Goal: Information Seeking & Learning: Learn about a topic

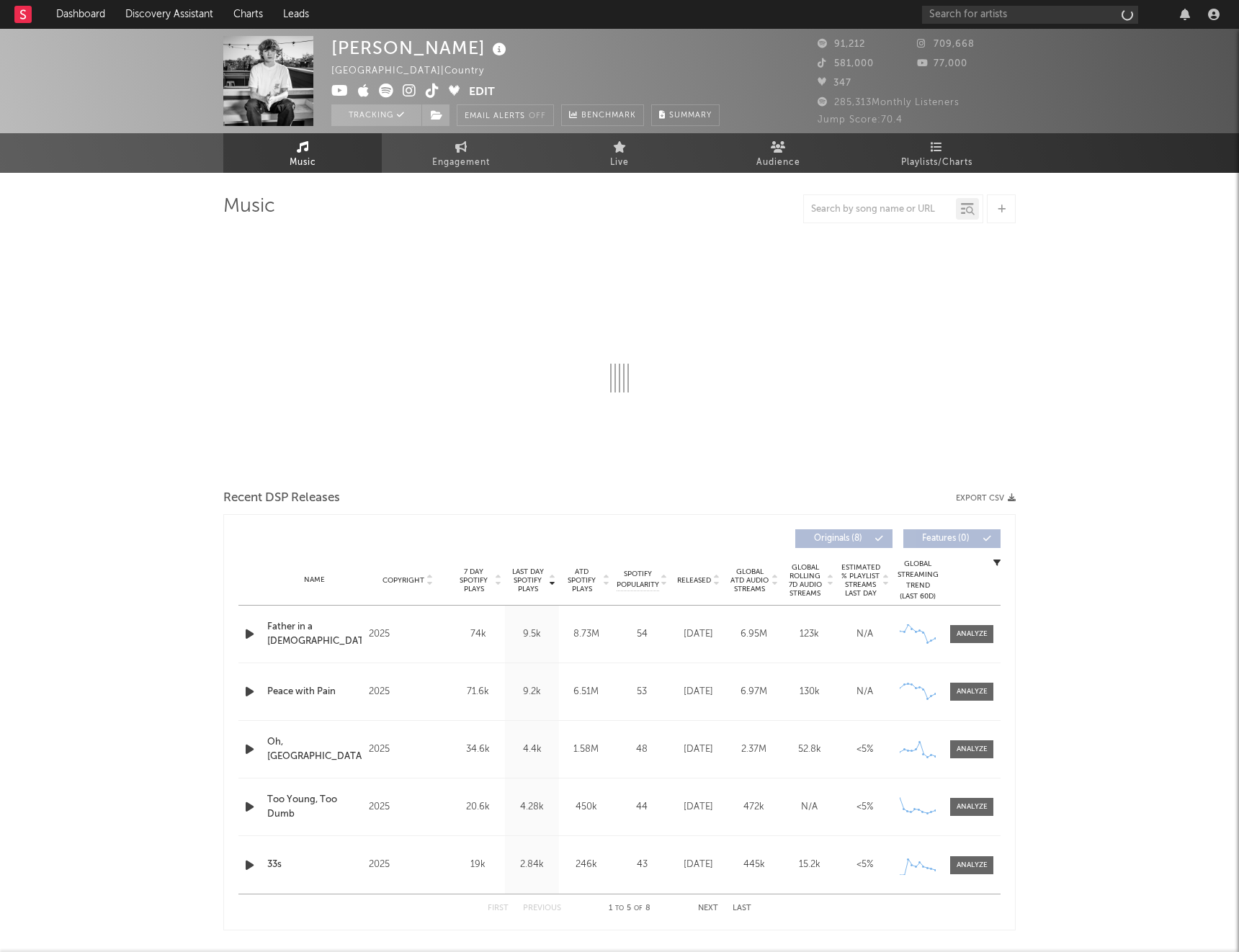
select select "6m"
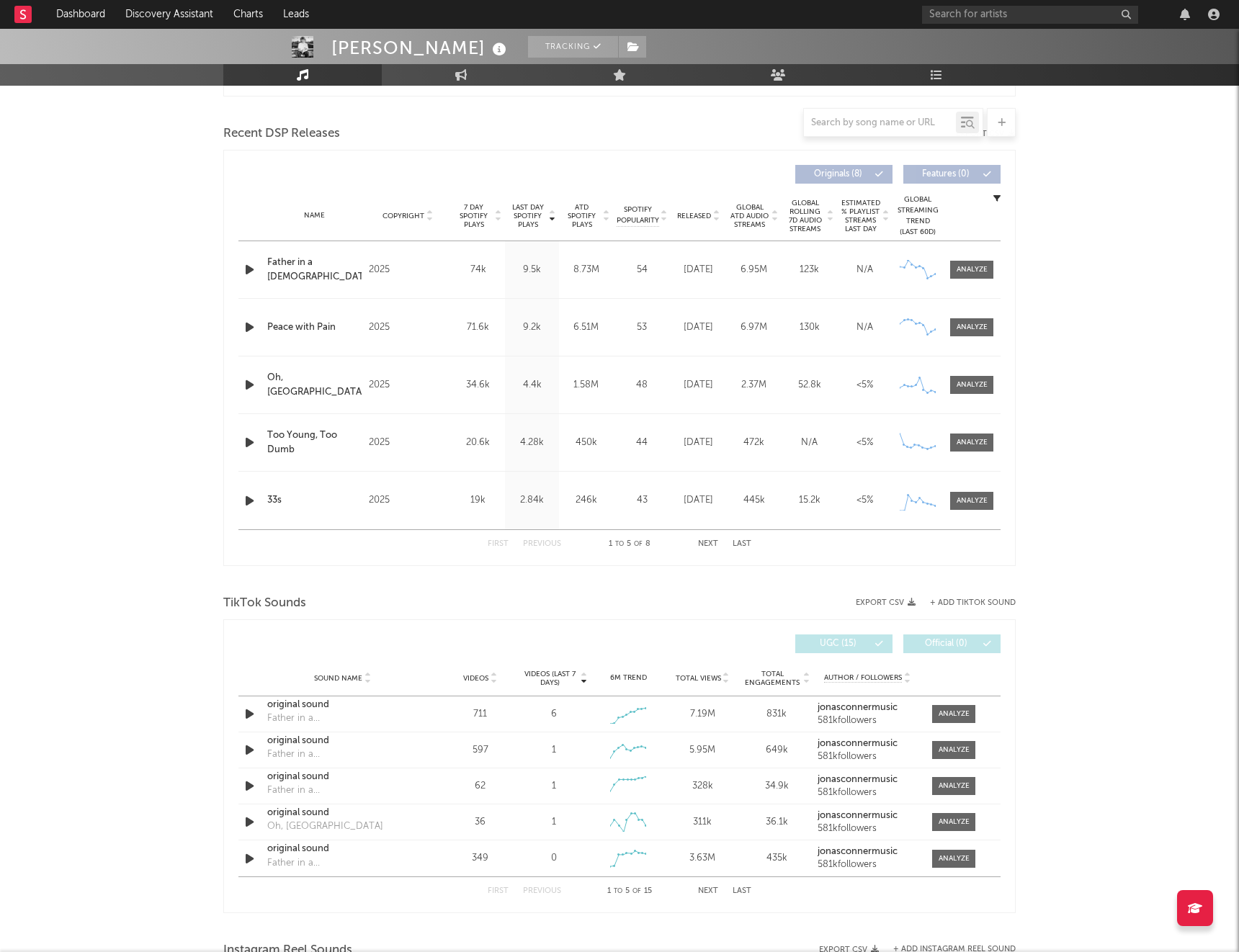
scroll to position [586, 0]
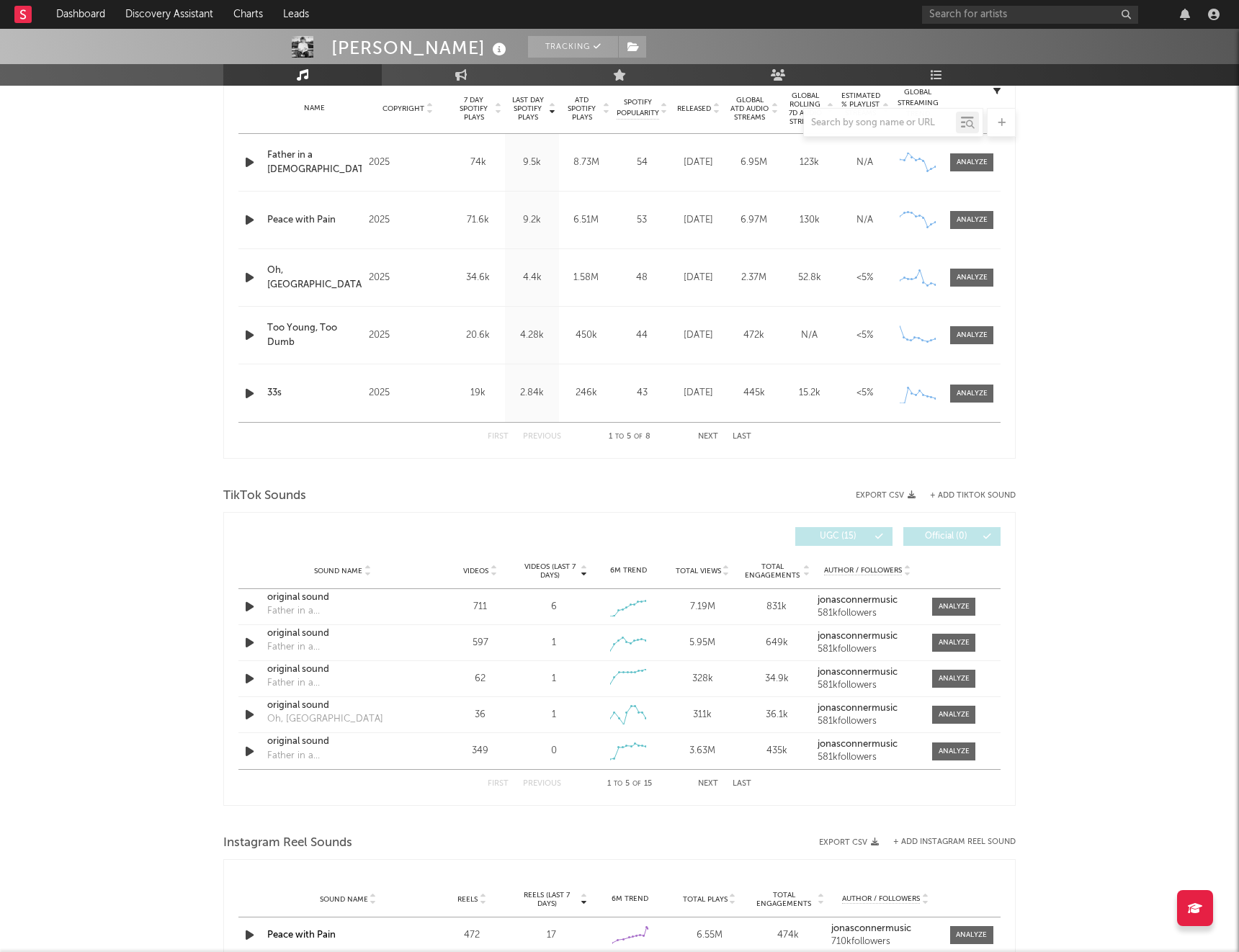
click at [740, 783] on button "Last" at bounding box center [742, 783] width 19 height 8
click at [949, 756] on div at bounding box center [954, 751] width 31 height 11
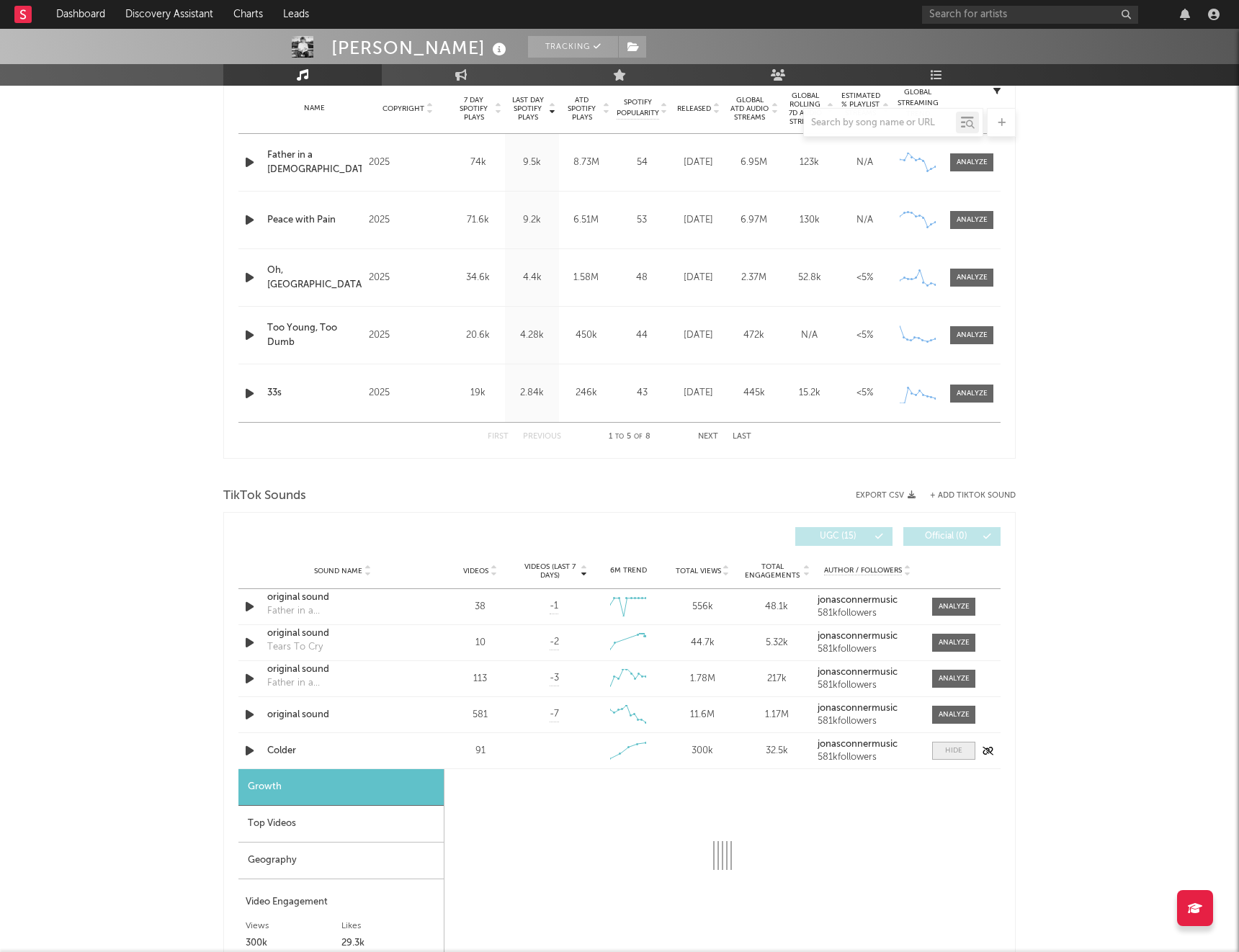
select select "1w"
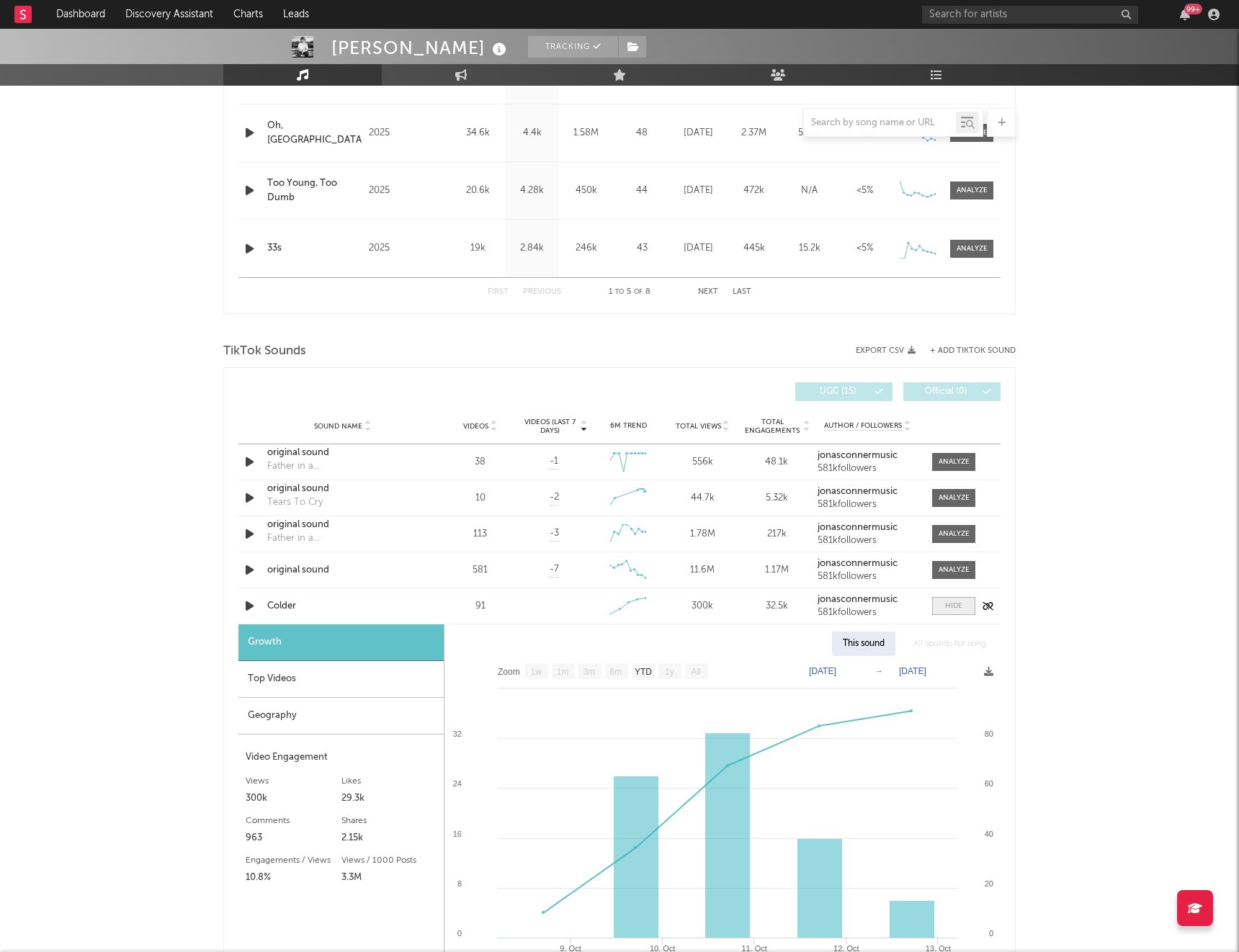
scroll to position [822, 0]
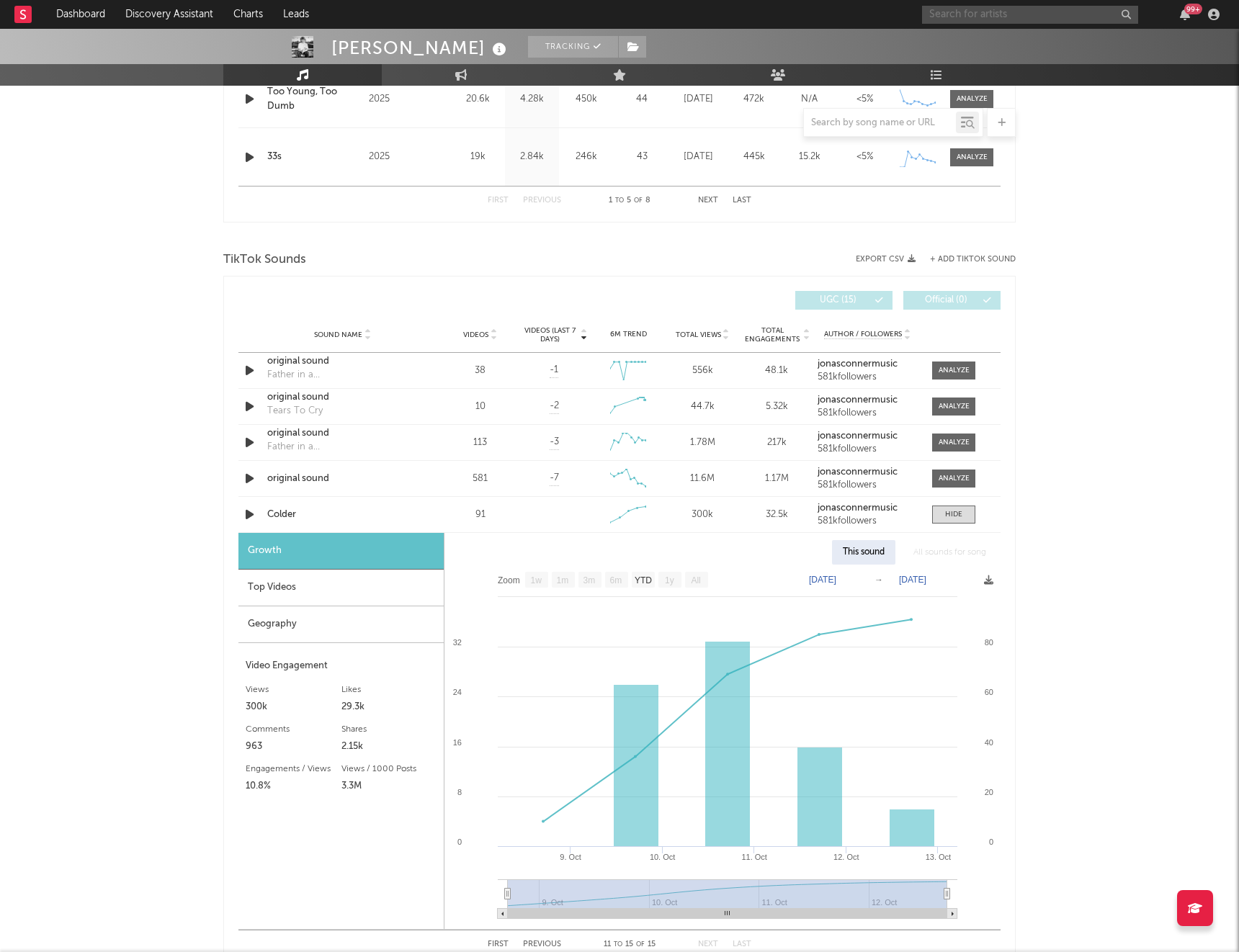
click at [1001, 14] on input "text" at bounding box center [1030, 14] width 216 height 18
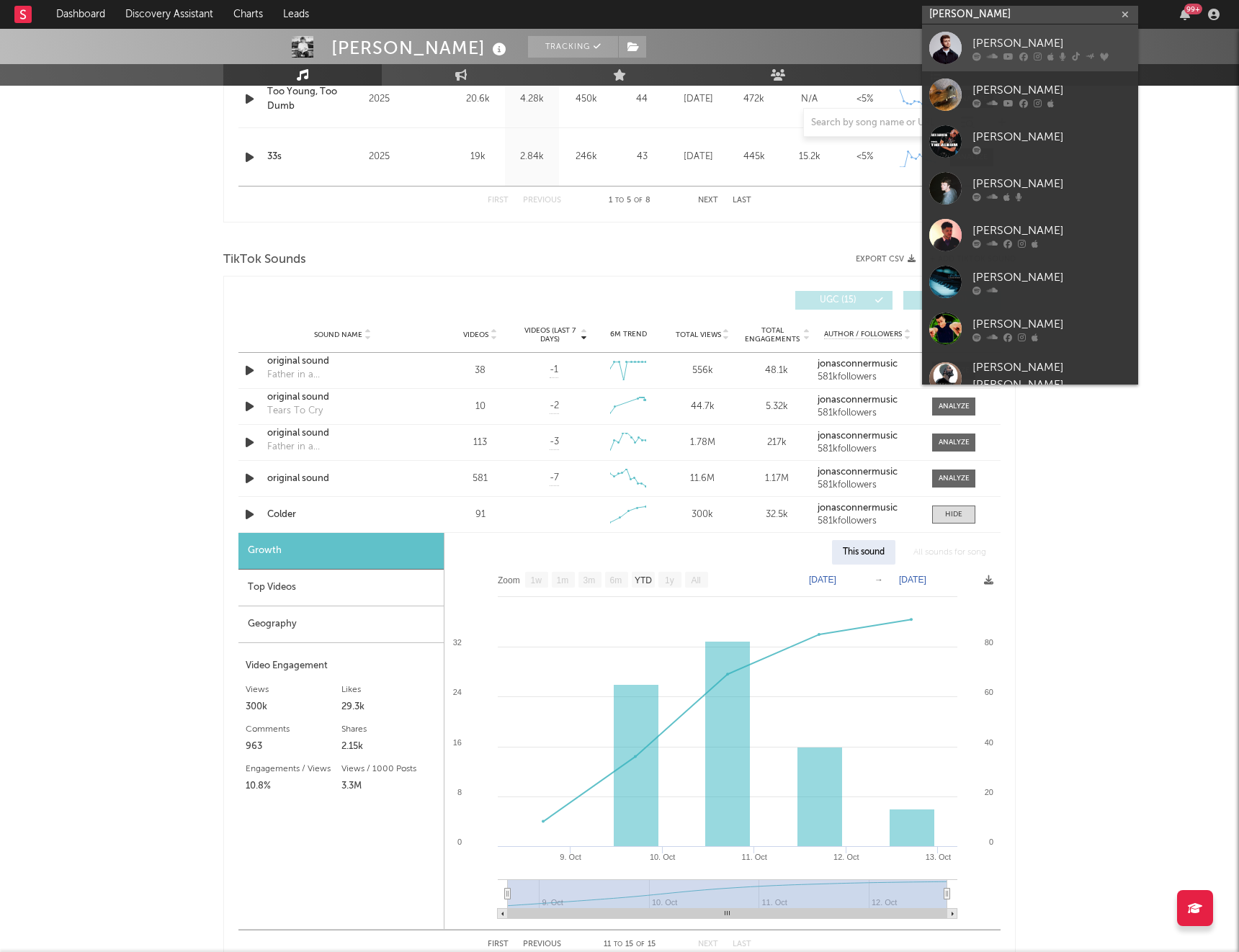
type input "[PERSON_NAME]"
click at [995, 34] on link "[PERSON_NAME]" at bounding box center [1030, 48] width 216 height 47
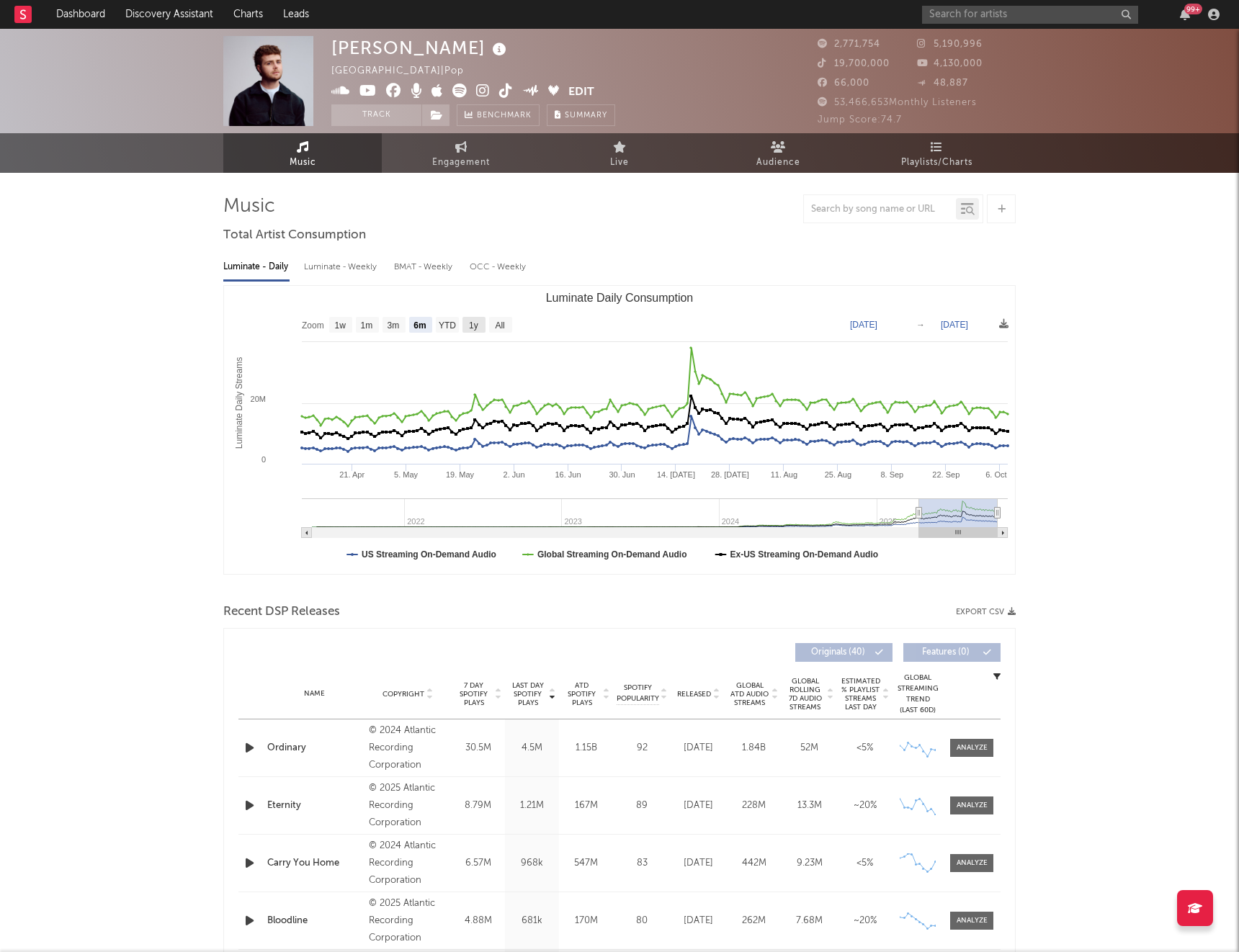
click at [474, 326] on text "1y" at bounding box center [474, 326] width 9 height 10
select select "1y"
type input "[DATE]"
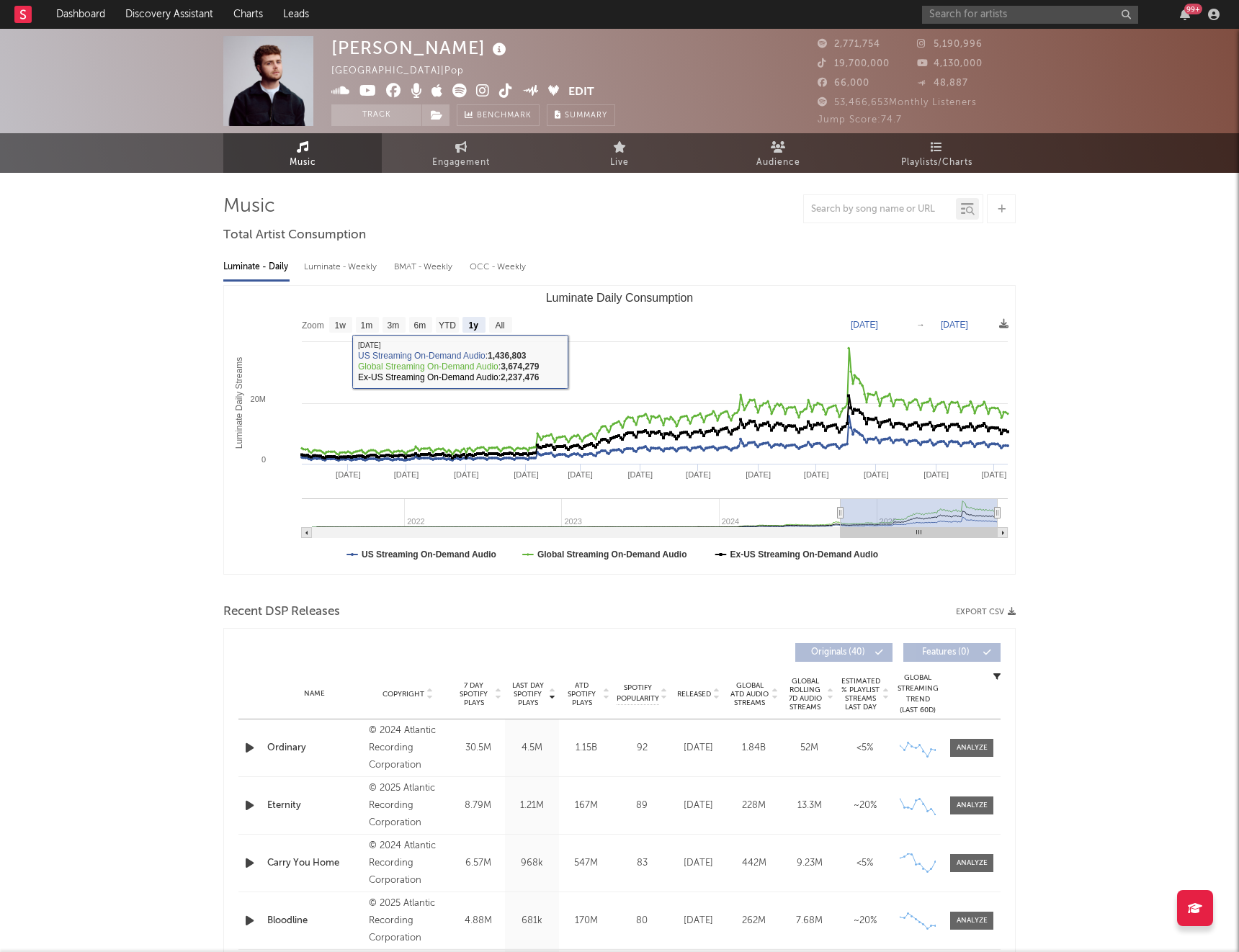
click at [352, 268] on div "Luminate - Weekly" at bounding box center [342, 267] width 76 height 25
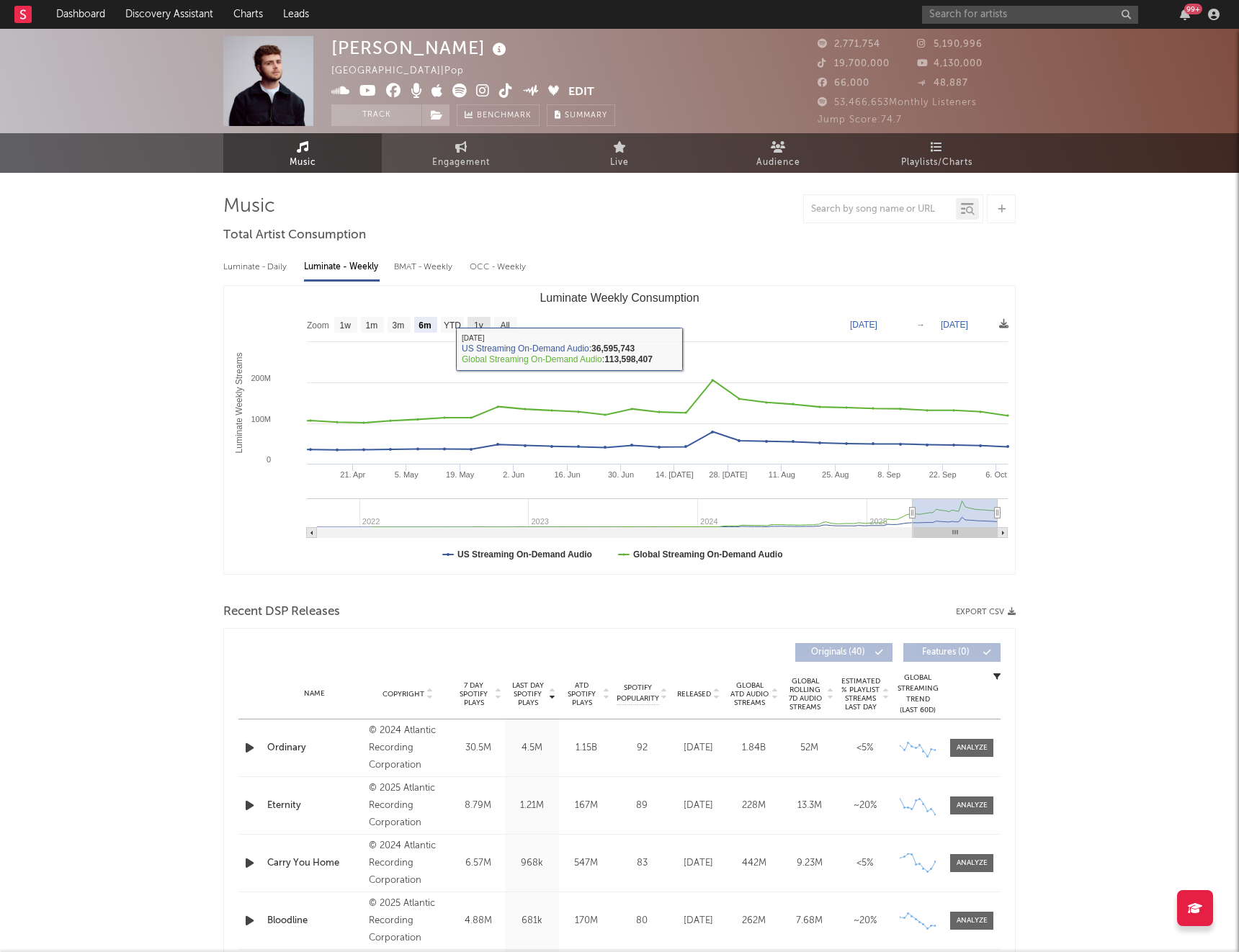
click at [481, 327] on text "1y" at bounding box center [479, 326] width 9 height 10
select select "1y"
type input "[DATE]"
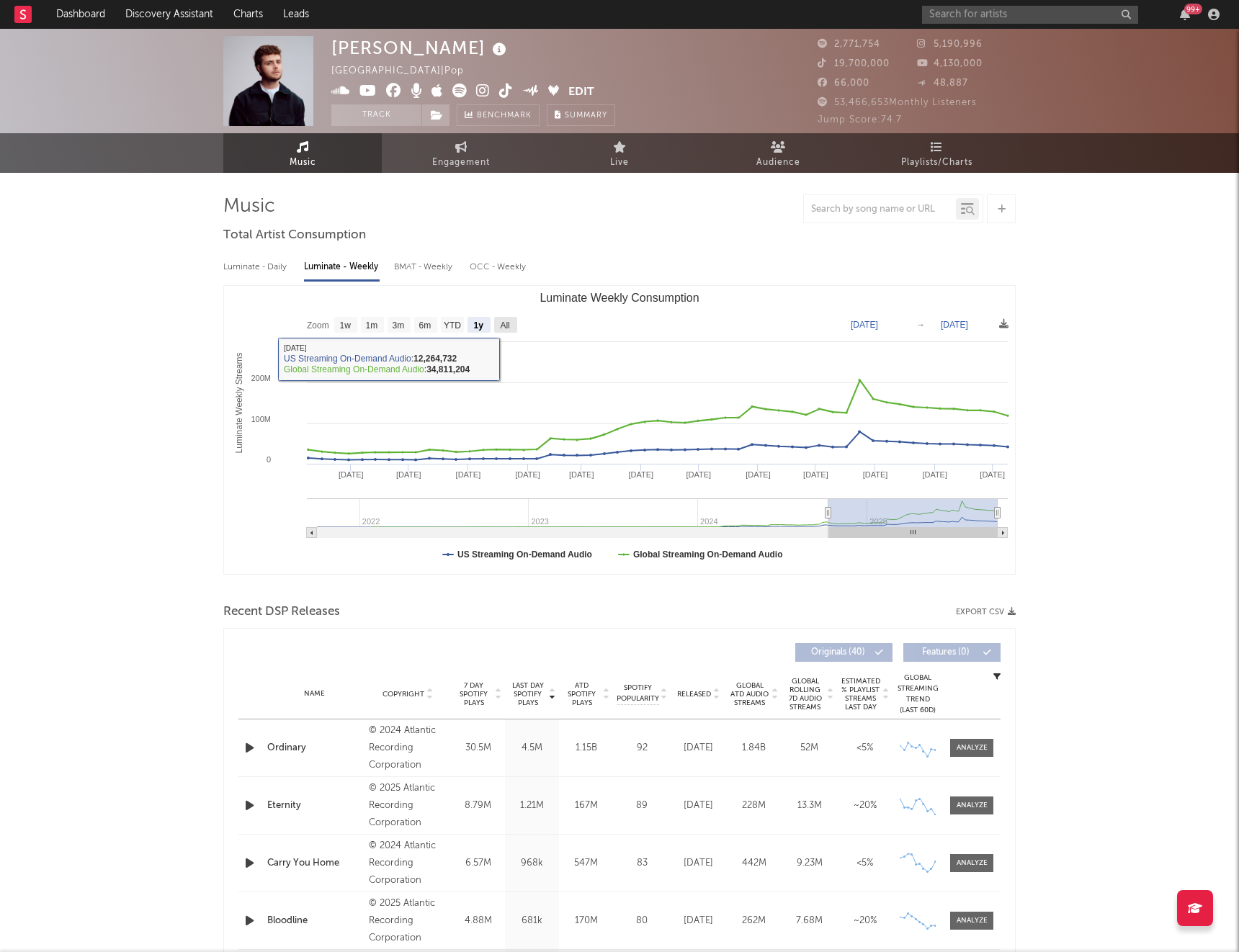
click at [504, 326] on text "All" at bounding box center [505, 326] width 9 height 10
select select "All"
type input "[DATE]"
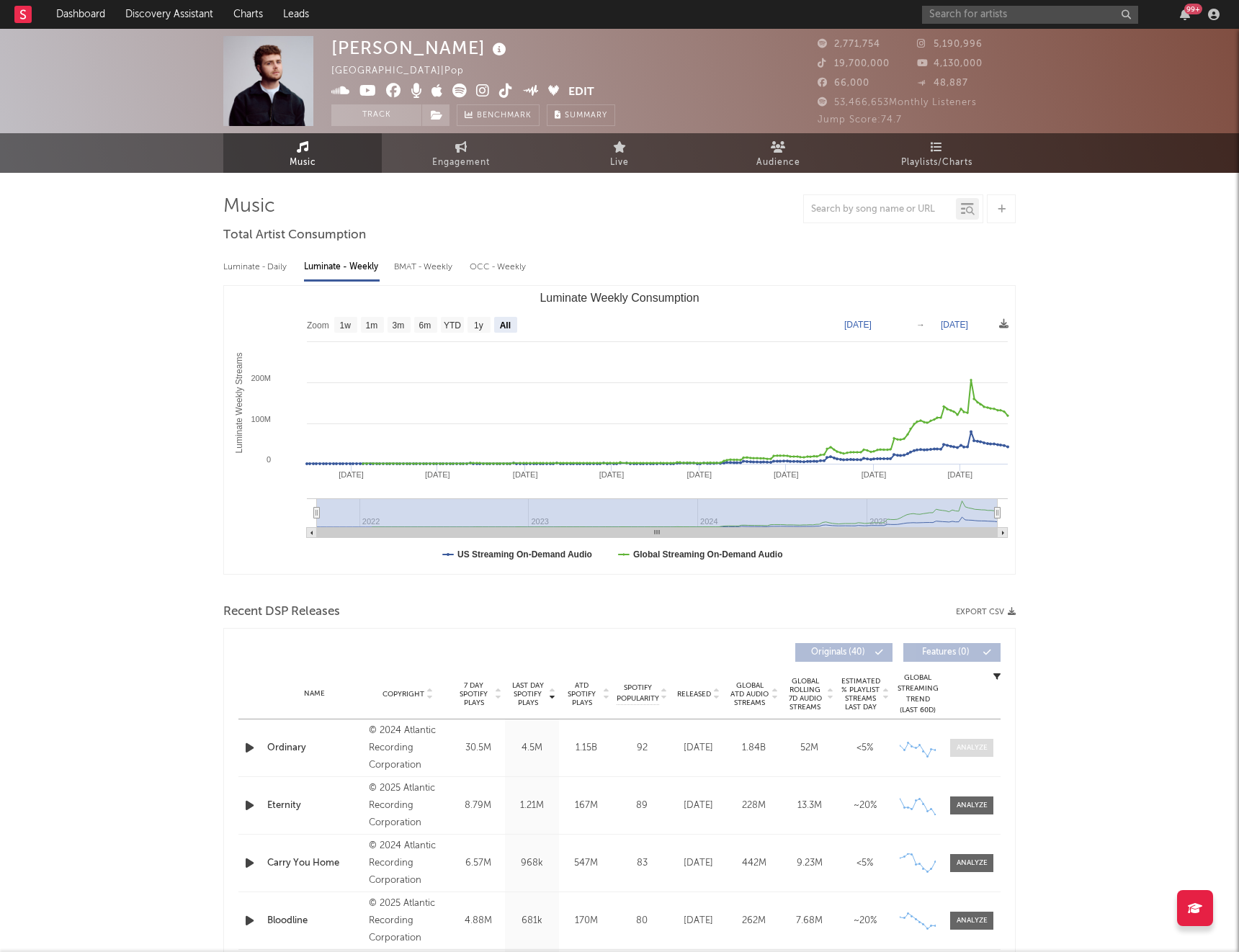
click at [980, 752] on div at bounding box center [972, 747] width 31 height 11
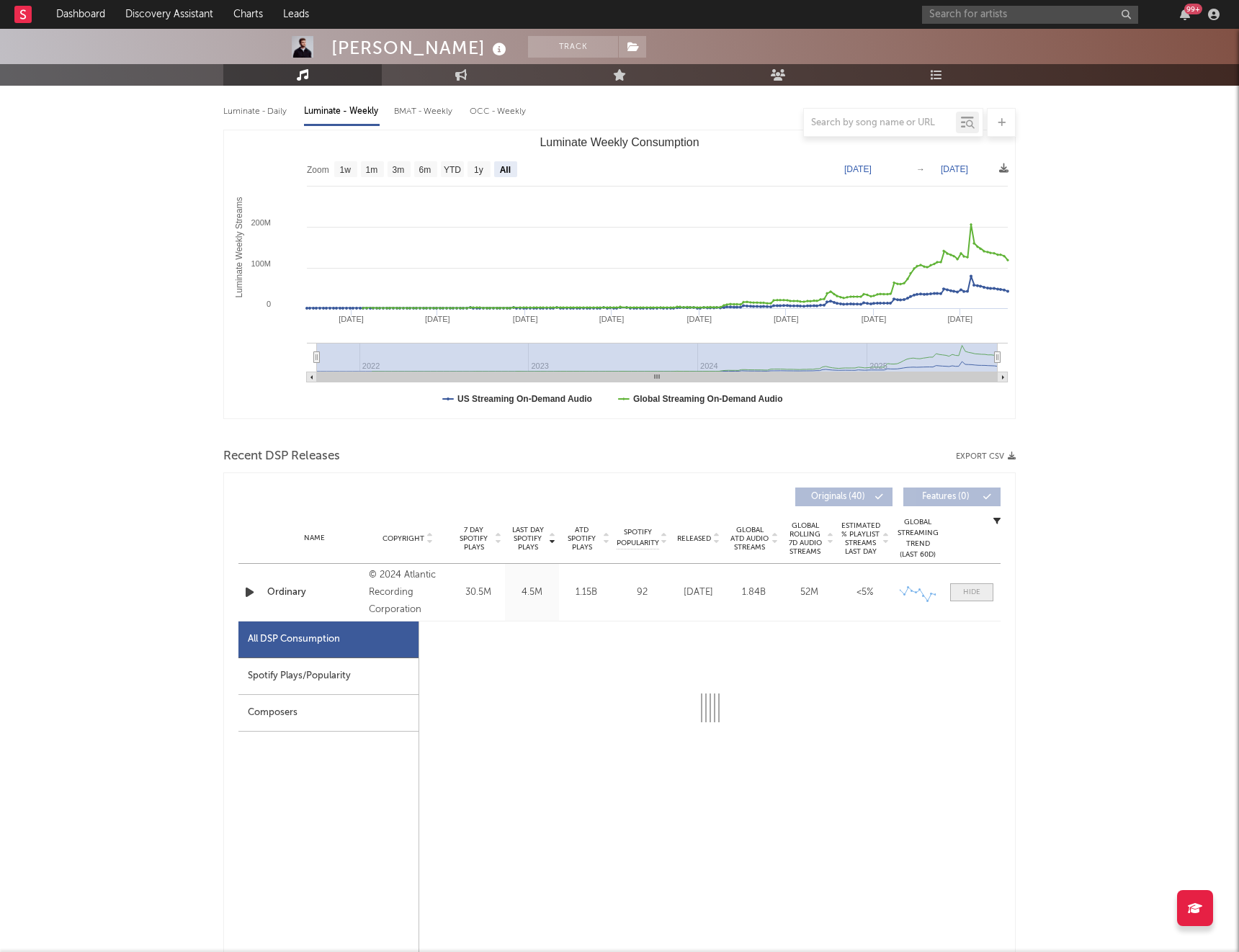
select select "6m"
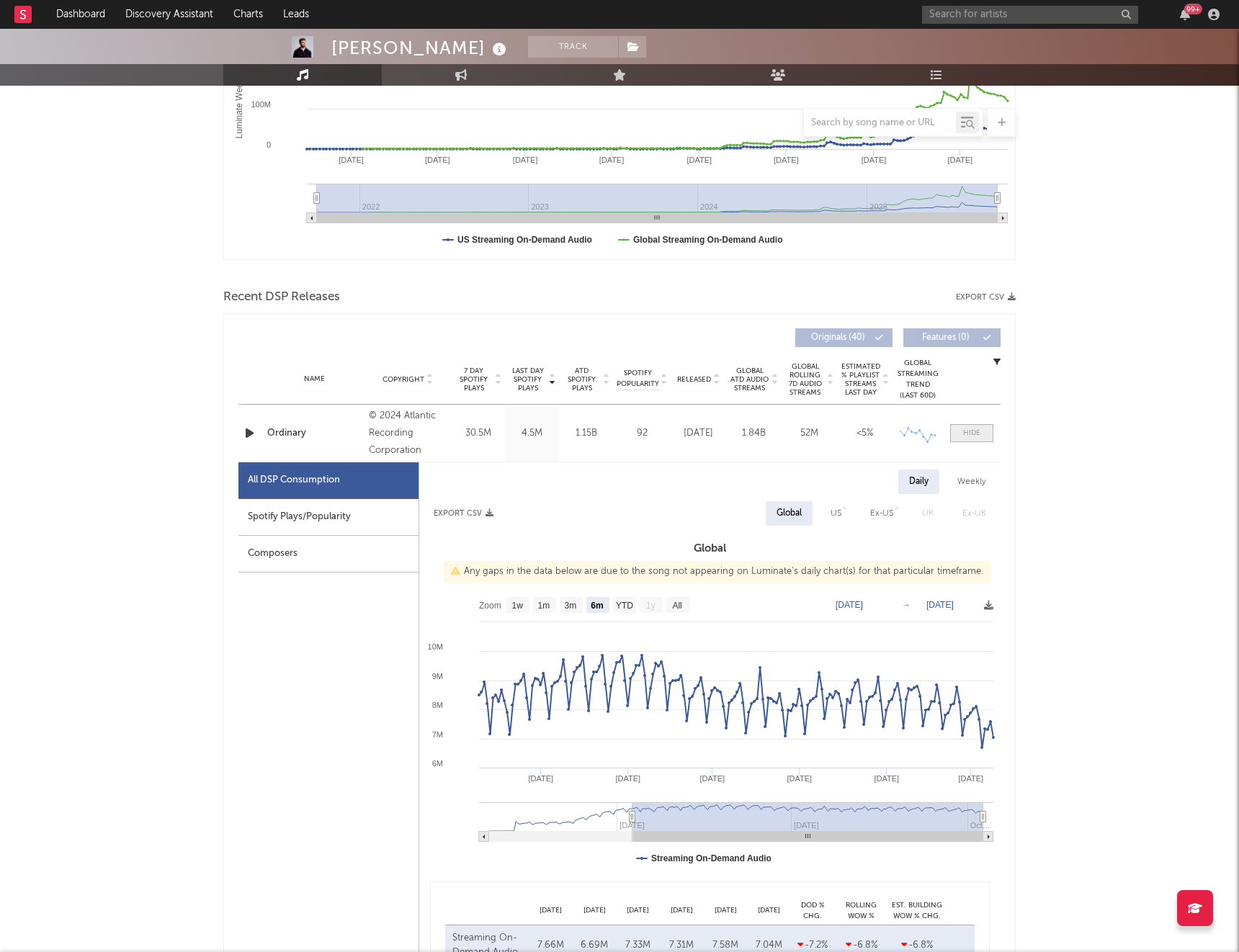
scroll to position [319, 0]
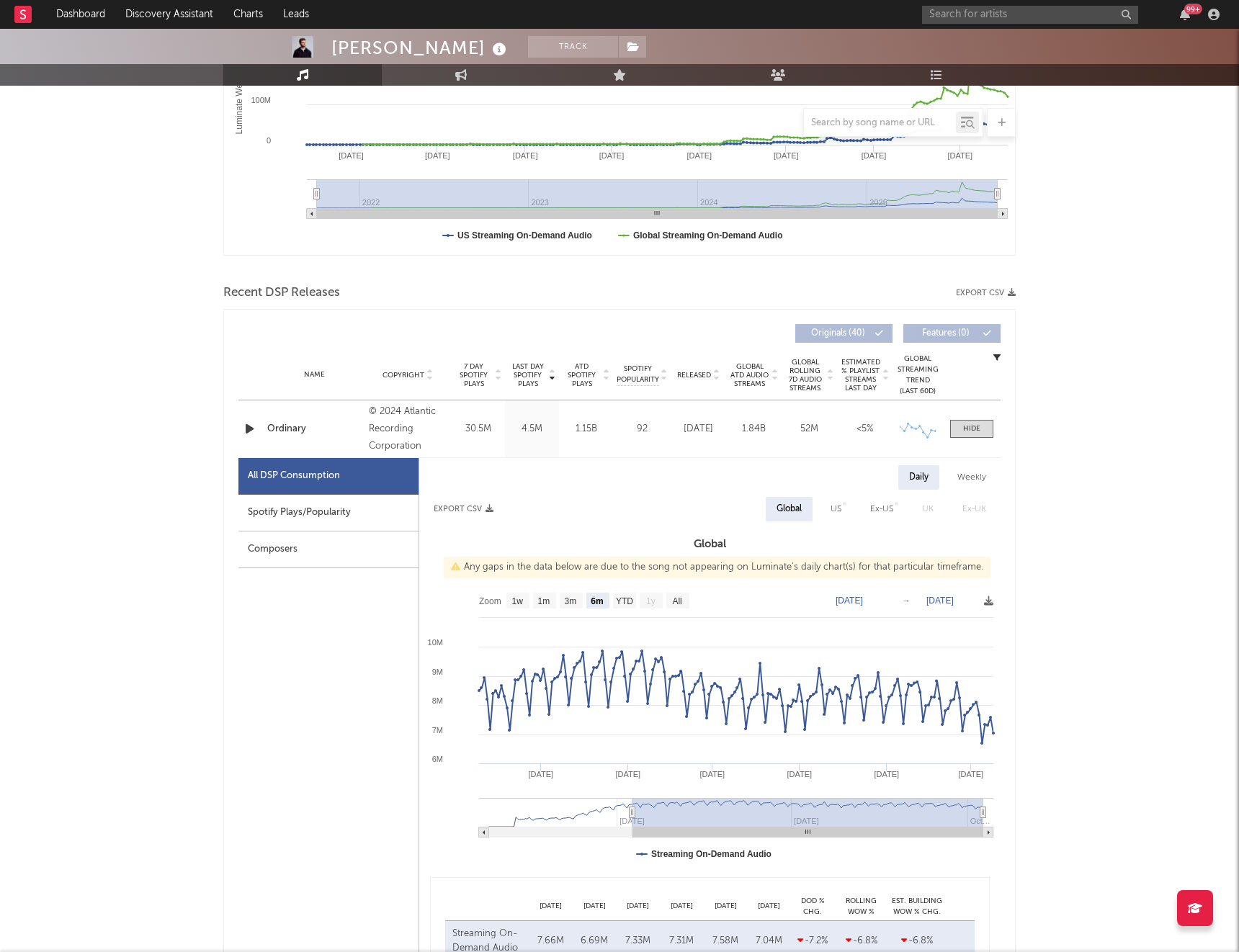
click at [969, 481] on div "Weekly" at bounding box center [972, 478] width 50 height 25
select select "6m"
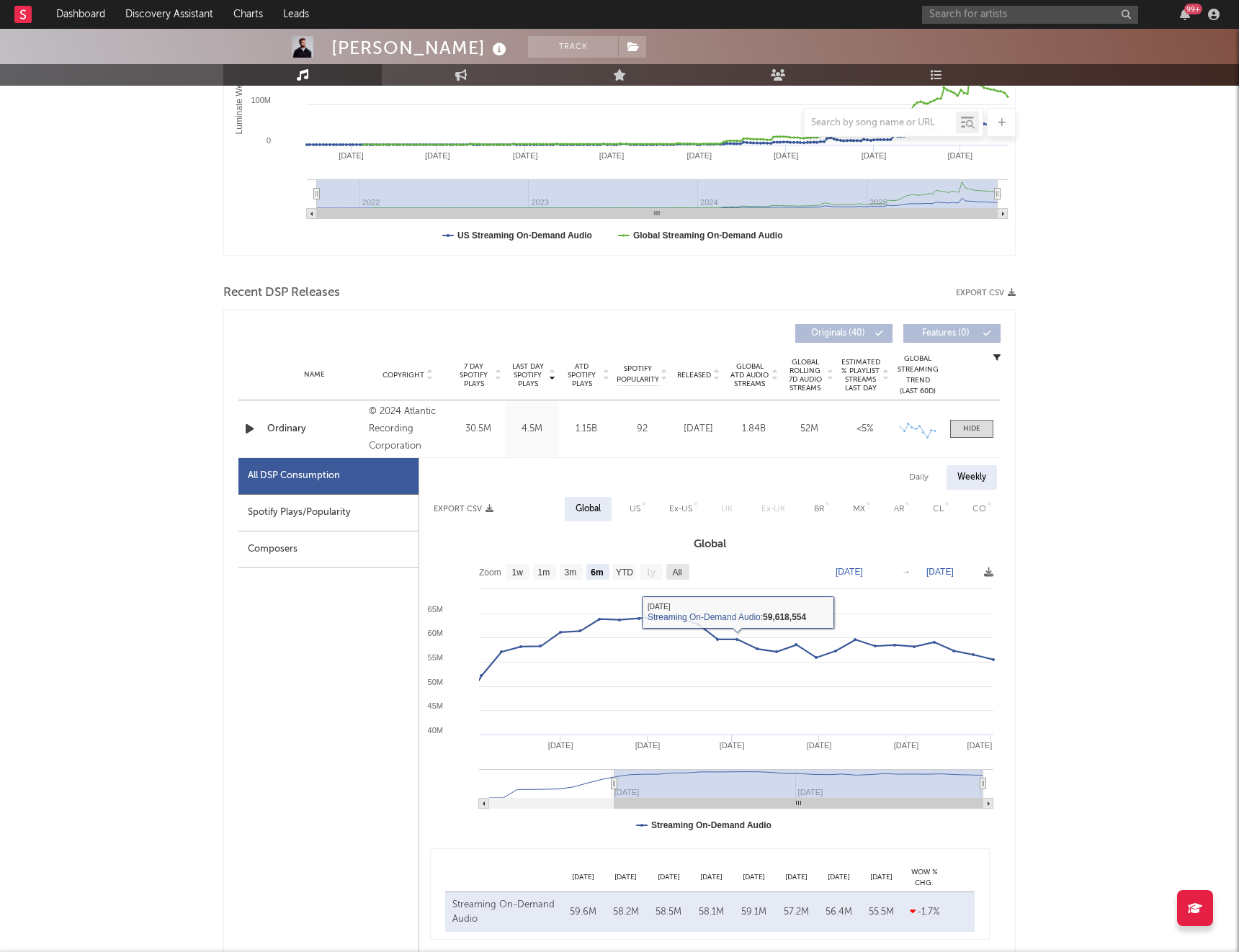
click at [682, 575] on text "All" at bounding box center [677, 573] width 9 height 10
select select "All"
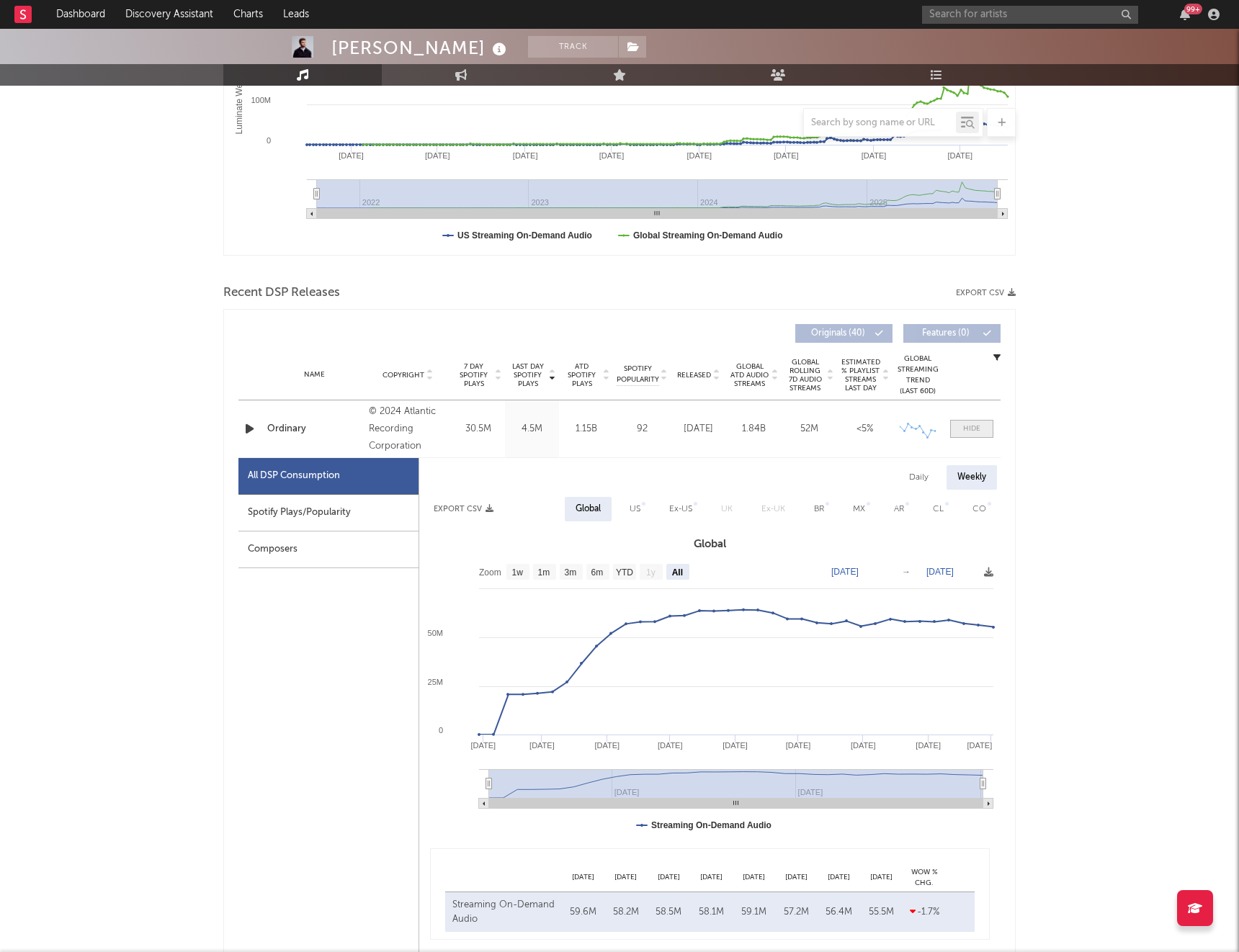
click at [967, 430] on div at bounding box center [972, 429] width 17 height 11
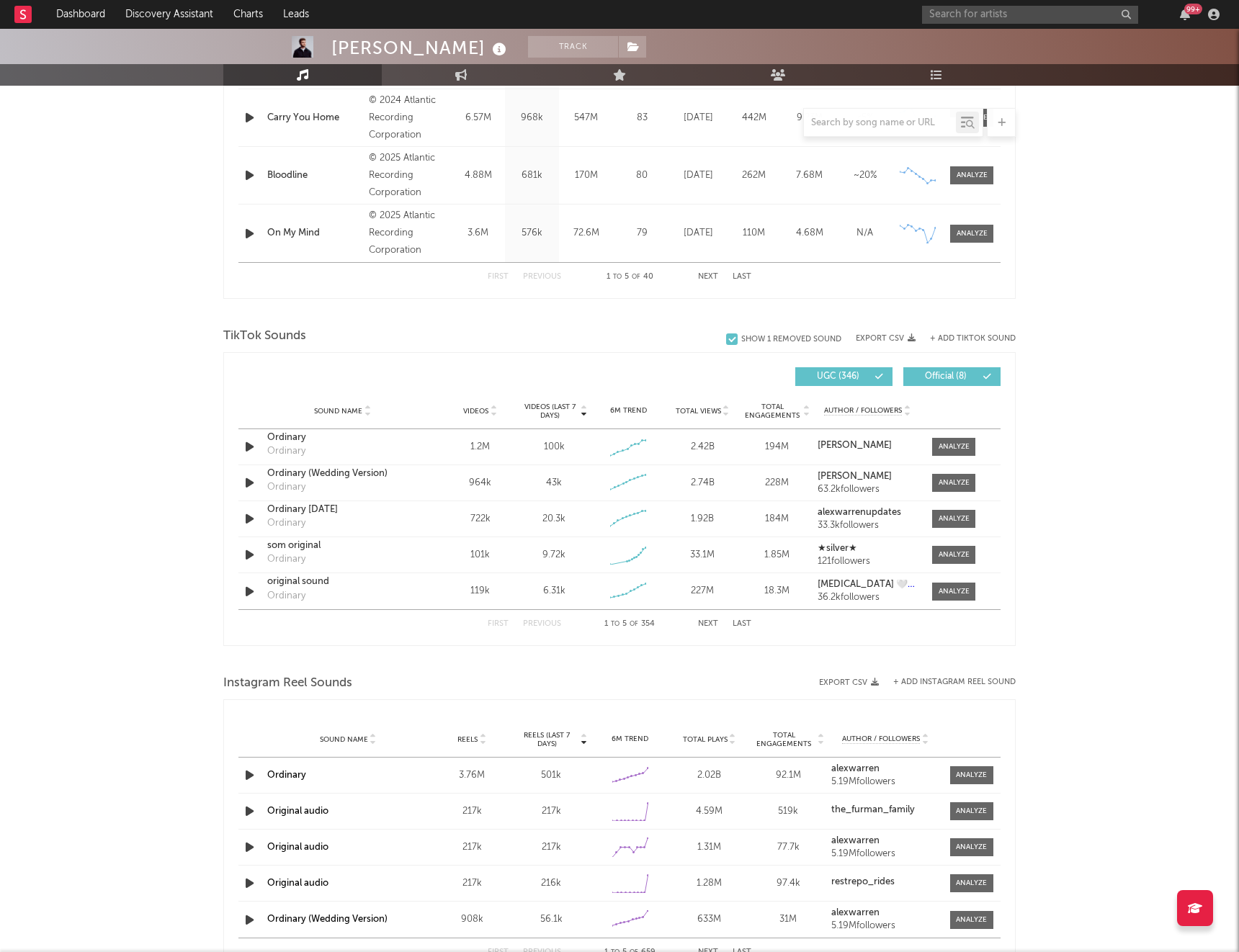
scroll to position [750, 0]
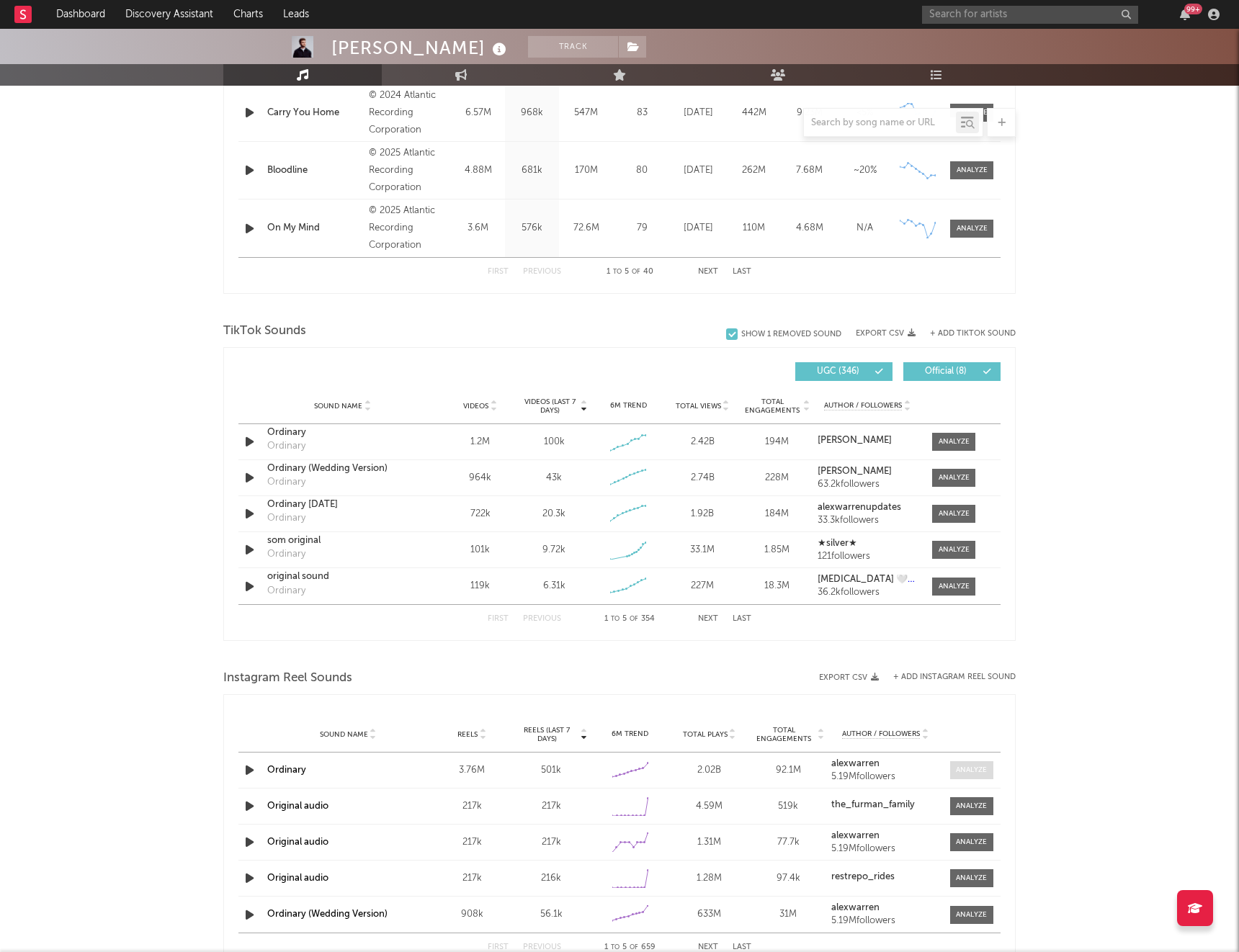
click at [973, 768] on div at bounding box center [971, 770] width 31 height 11
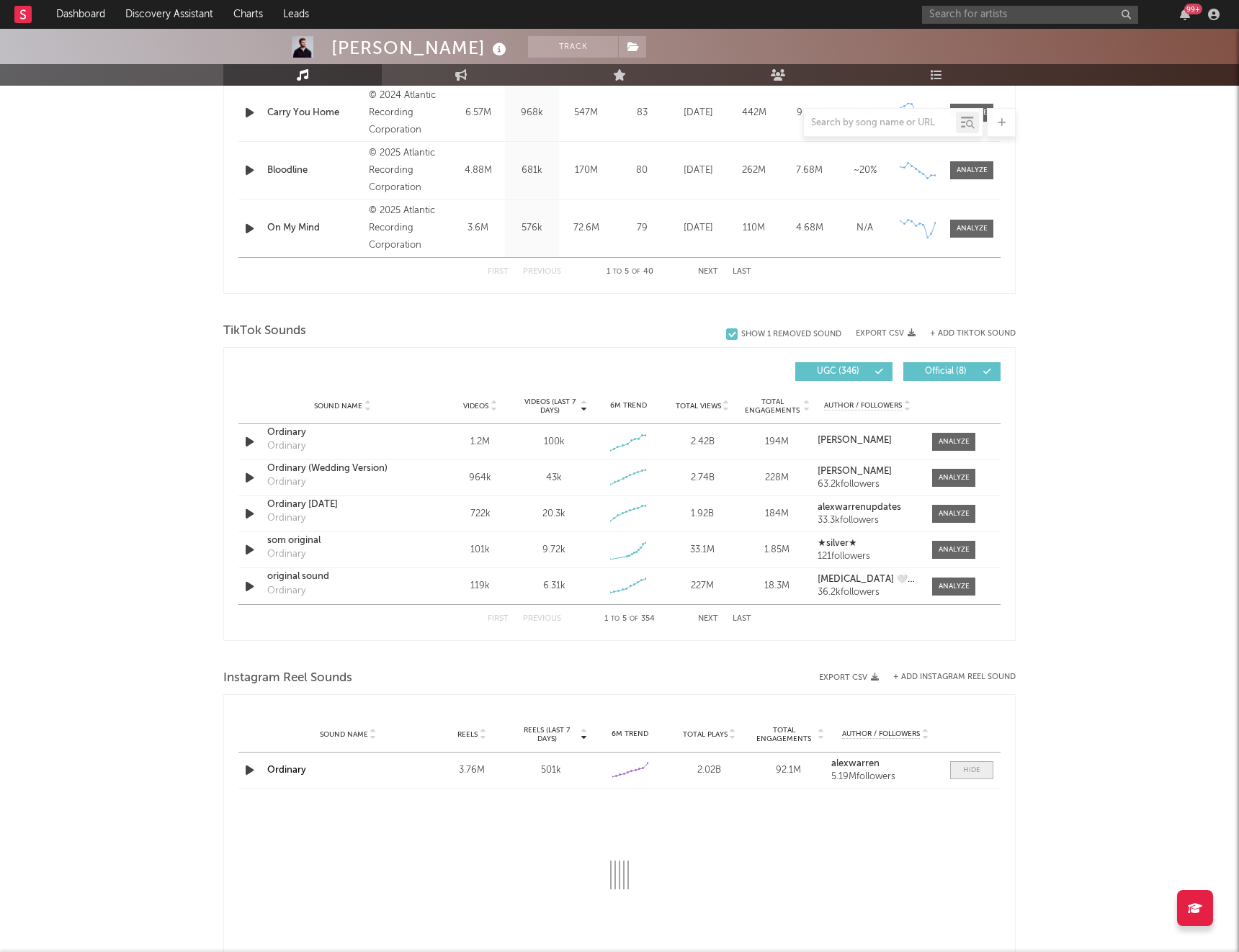
select select "6m"
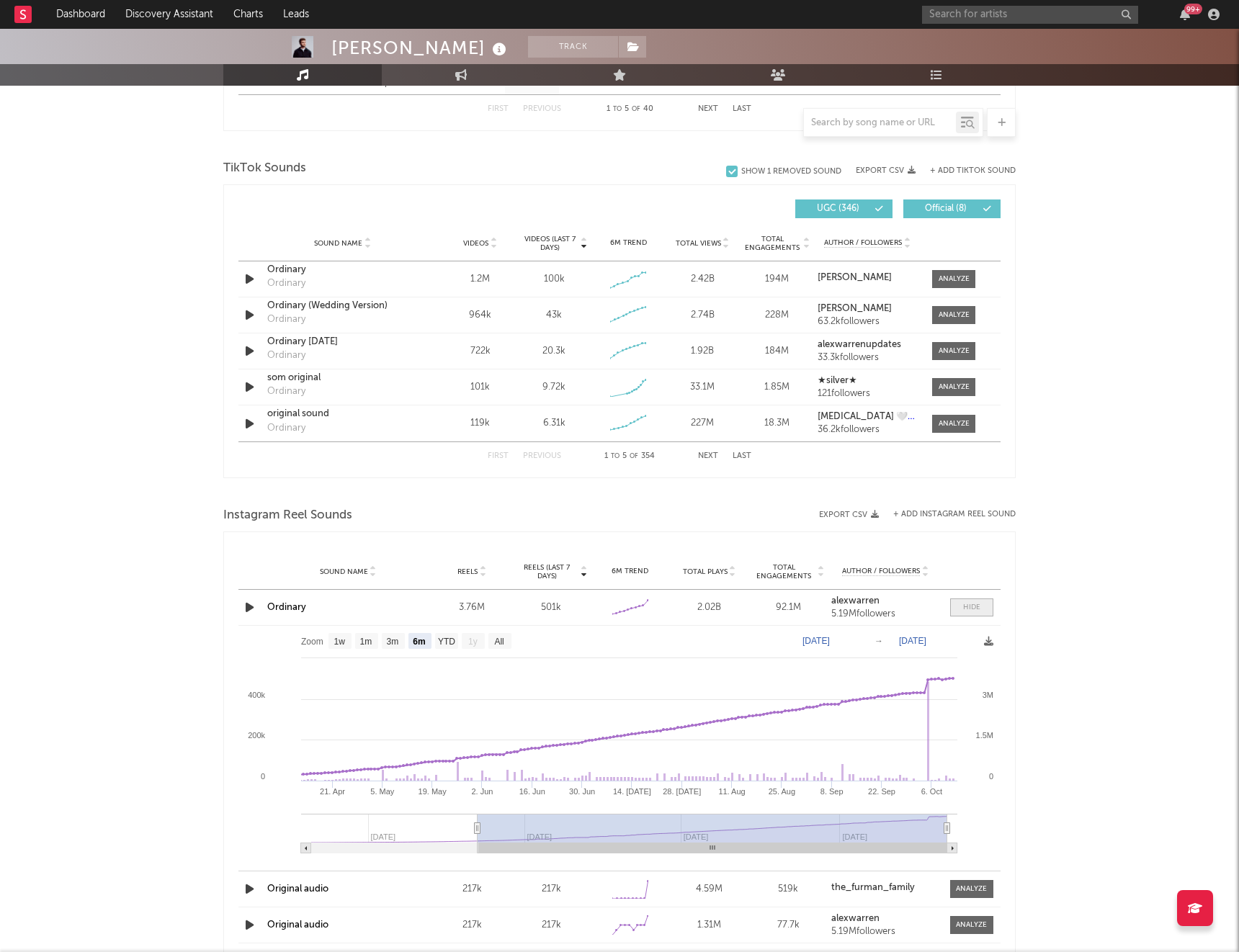
scroll to position [929, 0]
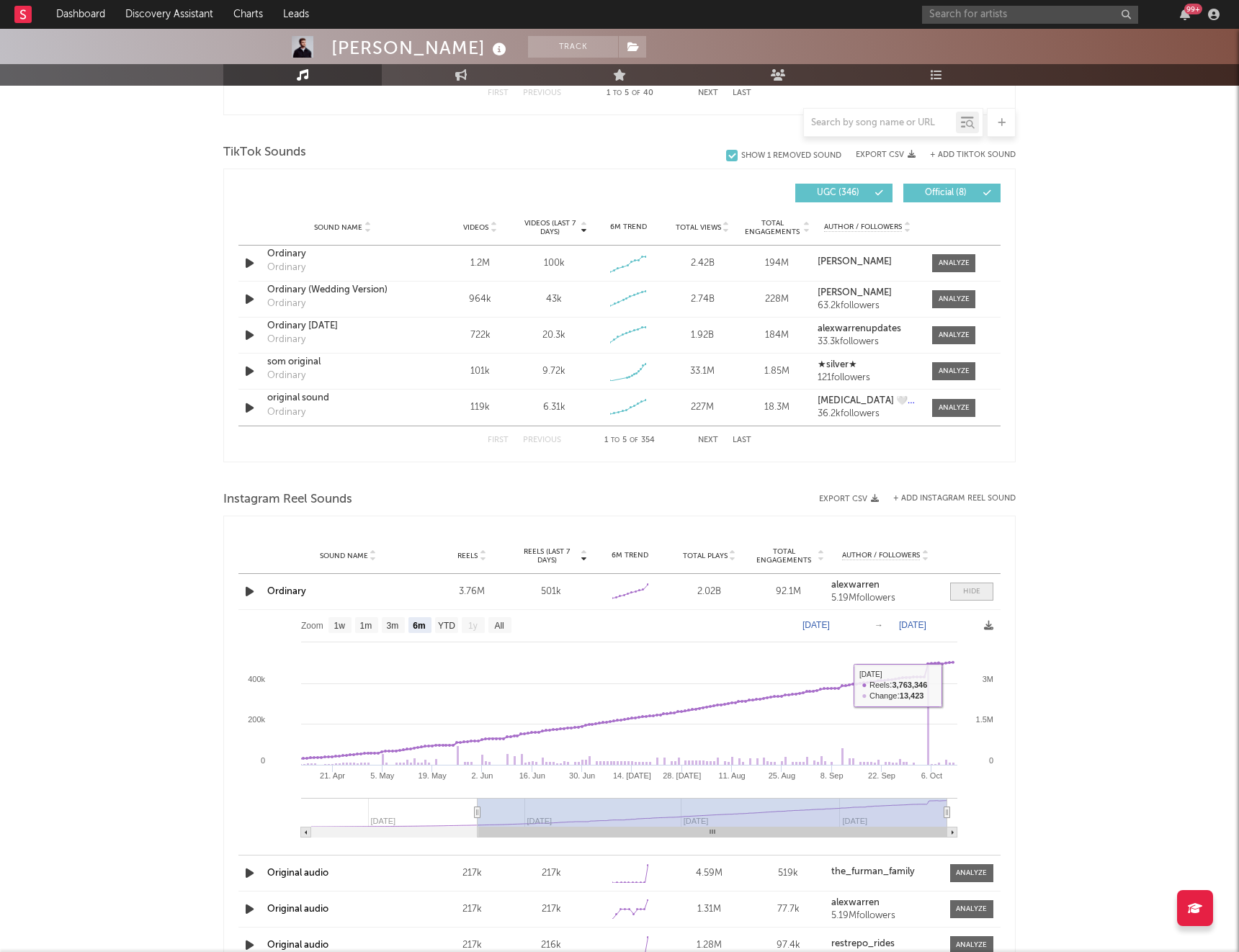
click at [961, 597] on span at bounding box center [972, 592] width 43 height 18
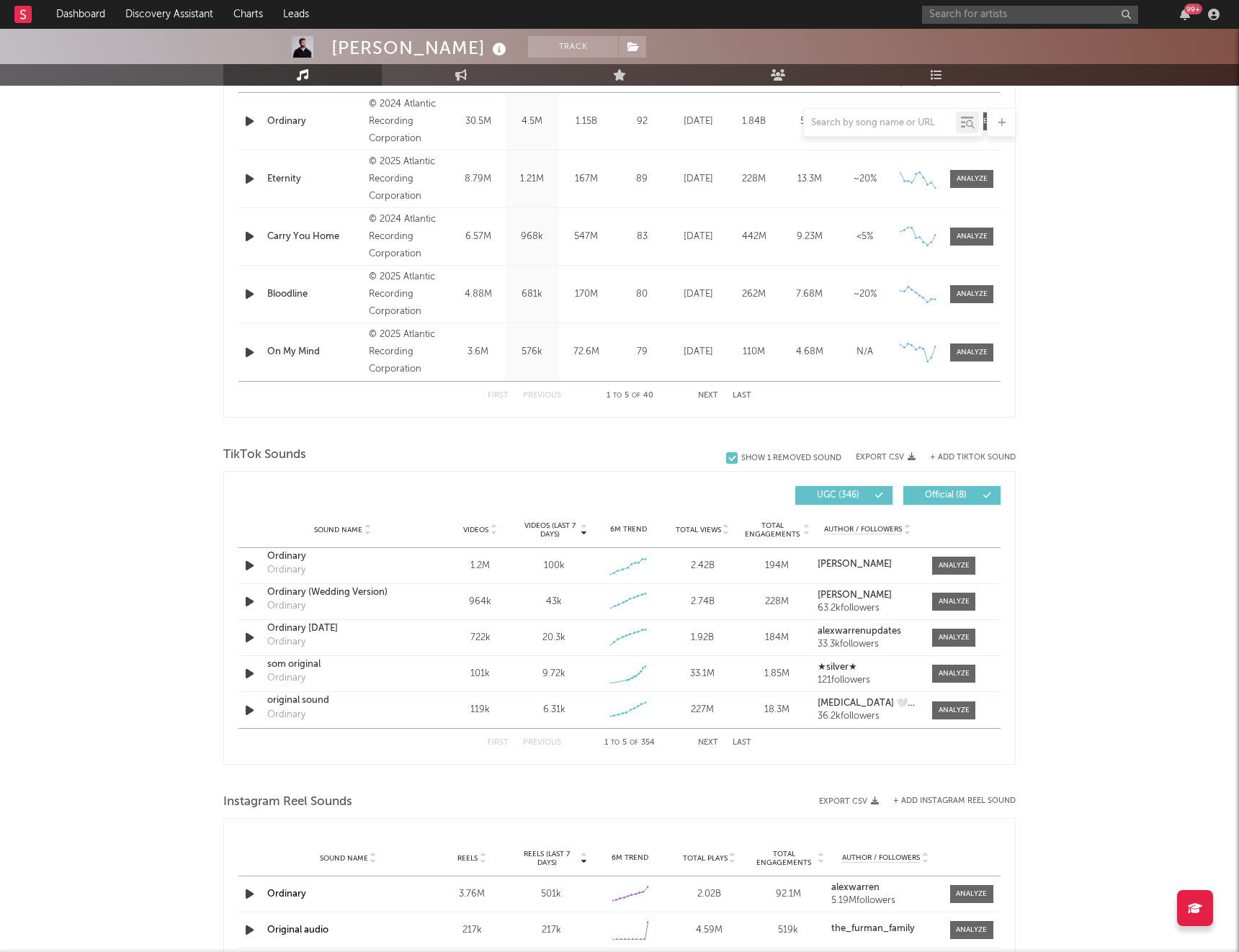
scroll to position [640, 0]
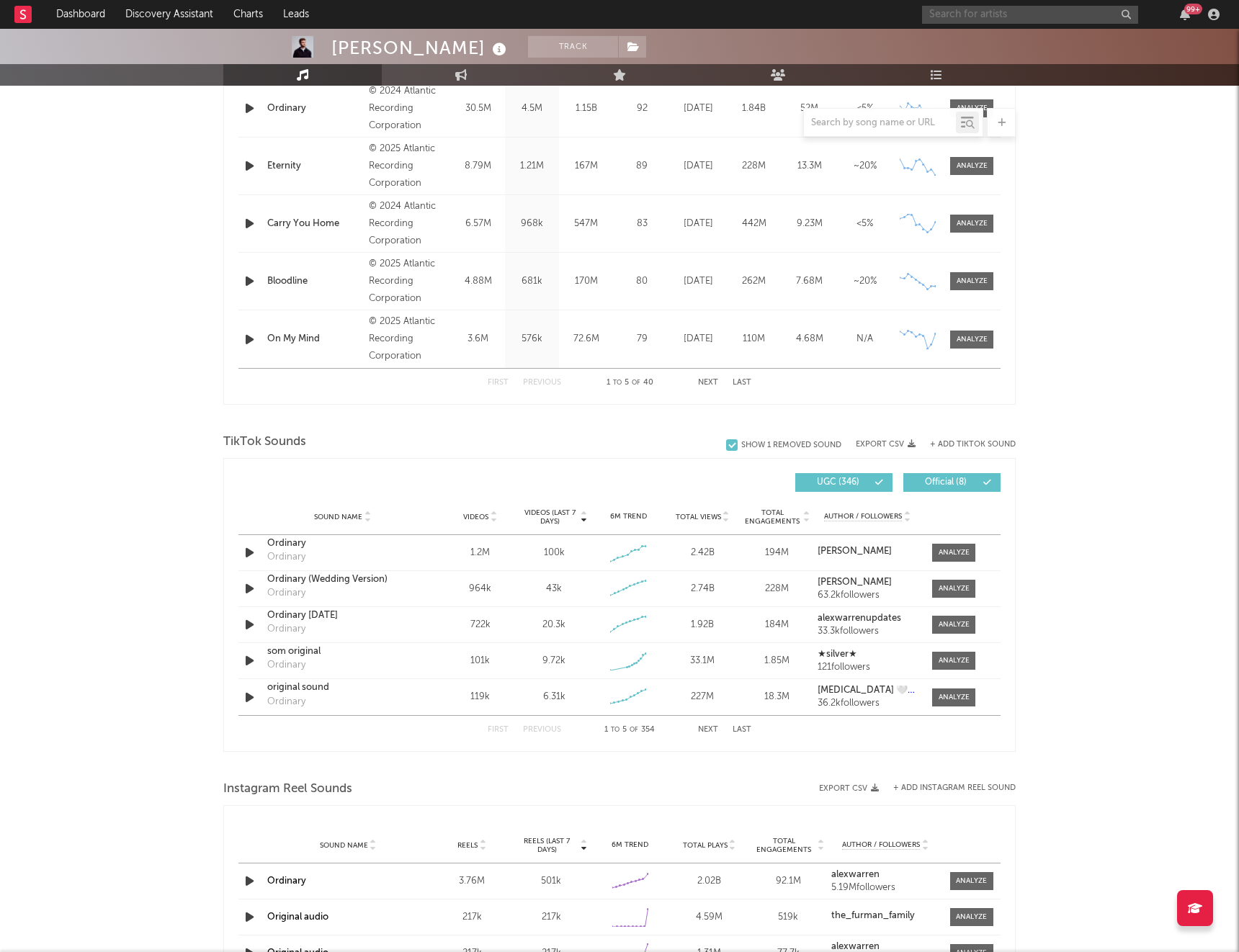
click at [962, 13] on input "text" at bounding box center [1030, 14] width 216 height 18
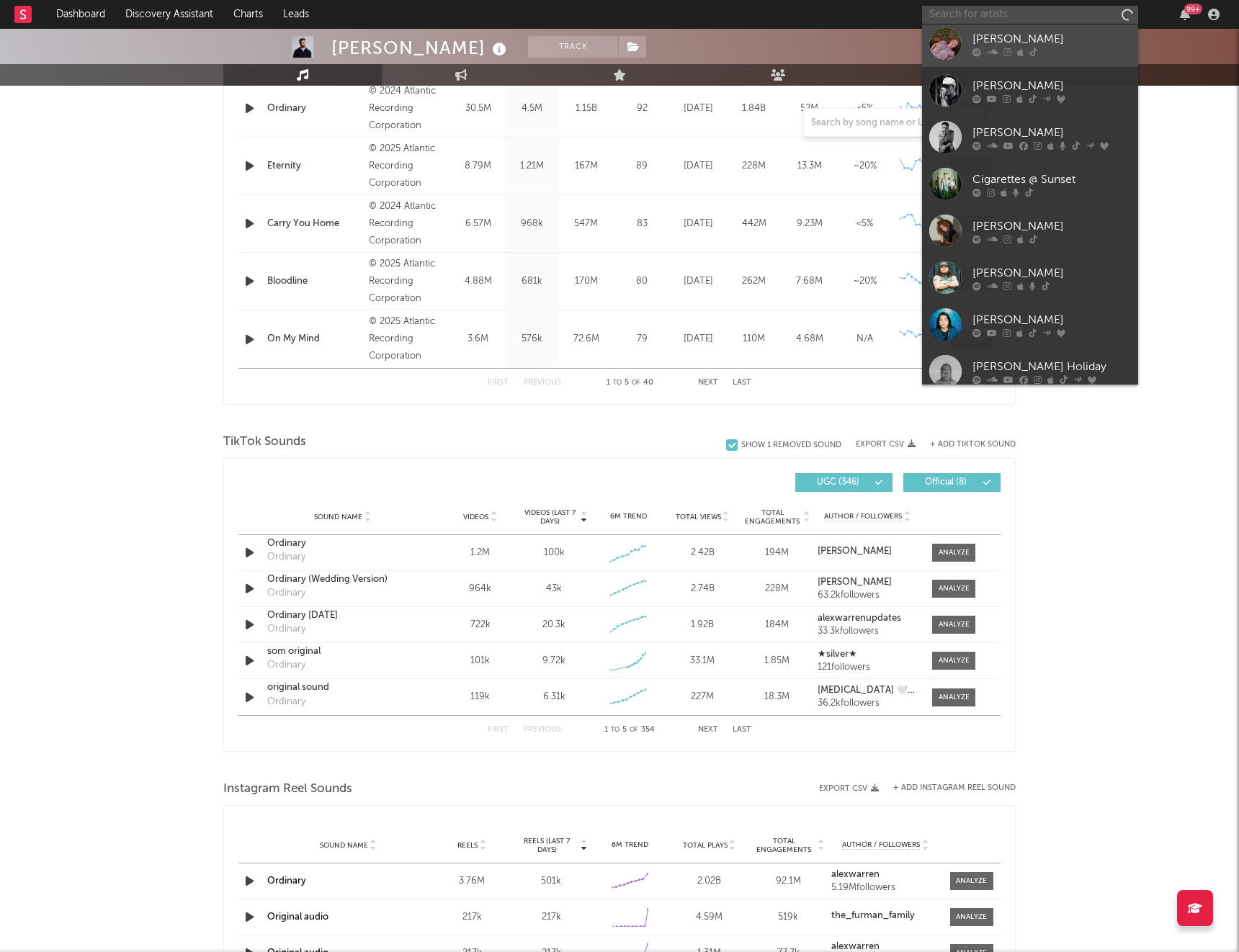
scroll to position [133, 0]
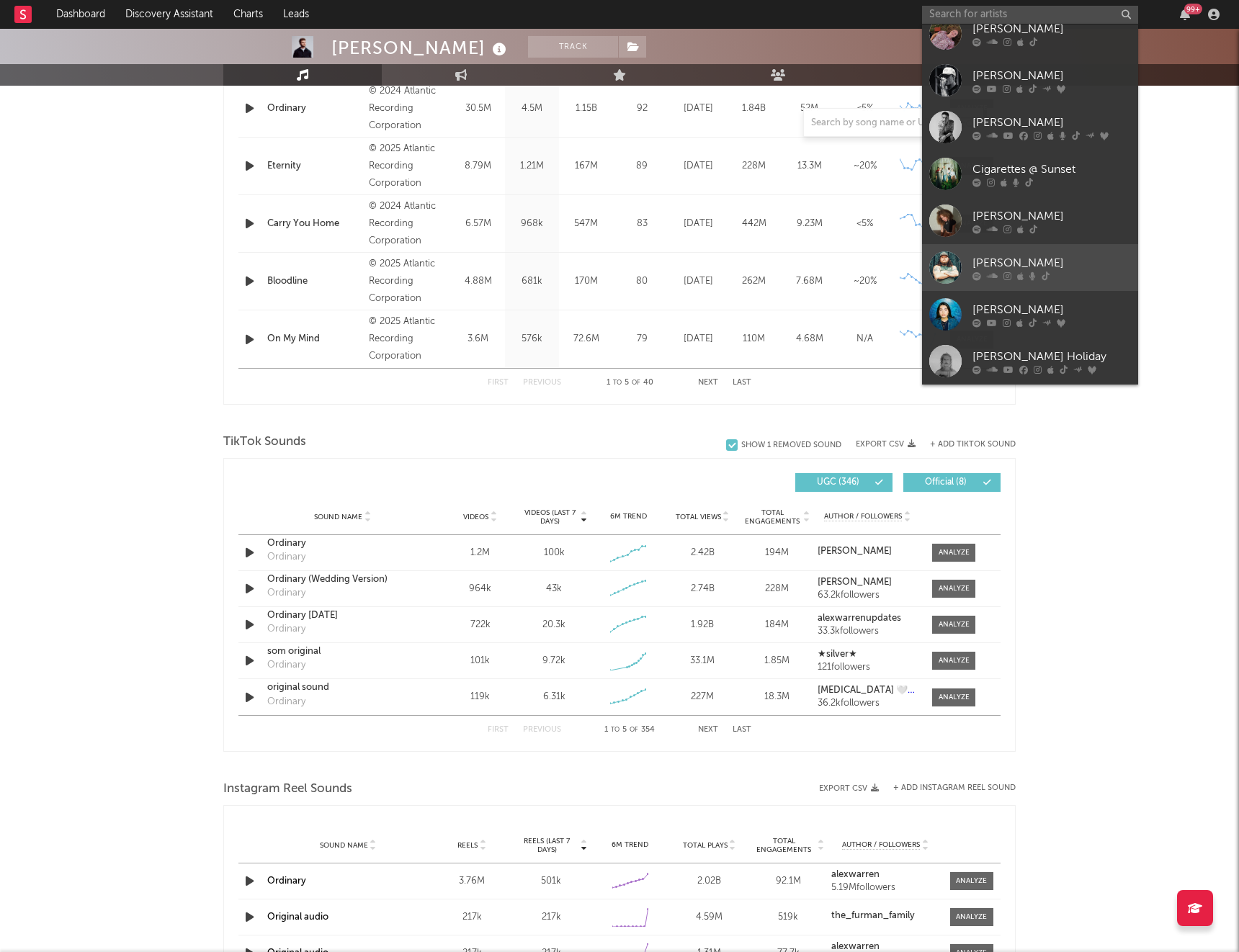
click at [1018, 261] on div "[PERSON_NAME]" at bounding box center [1052, 263] width 159 height 17
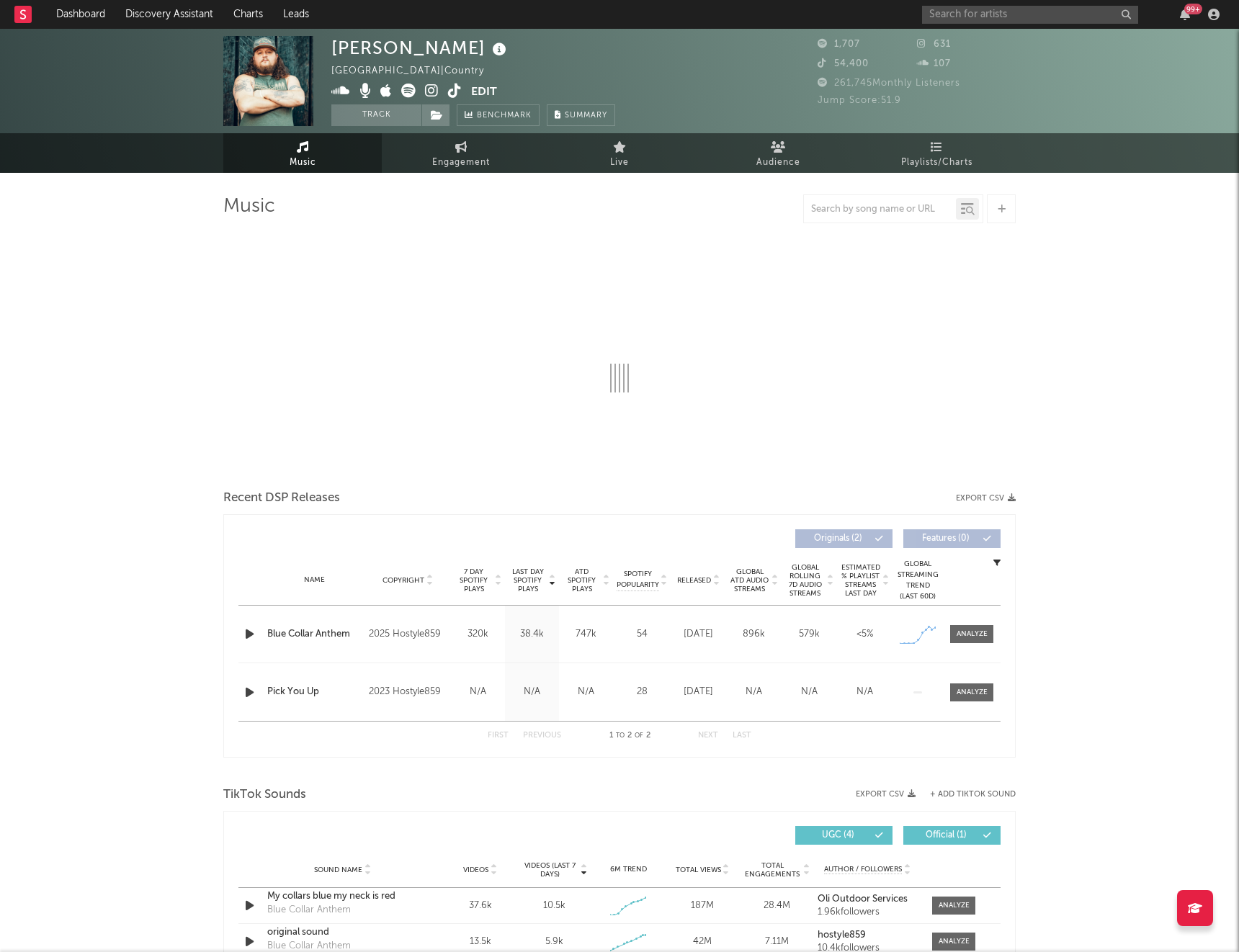
select select "6m"
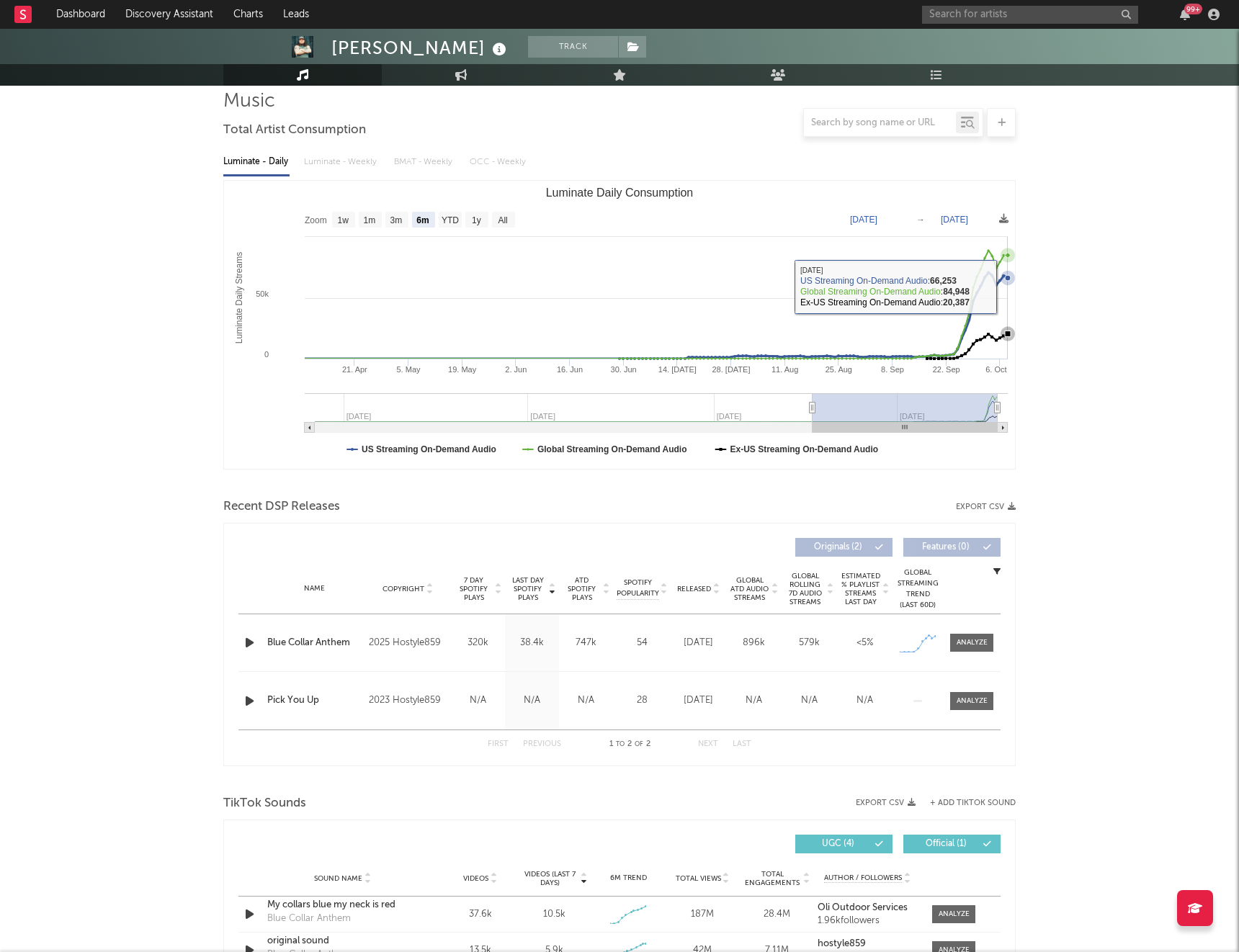
scroll to position [178, 0]
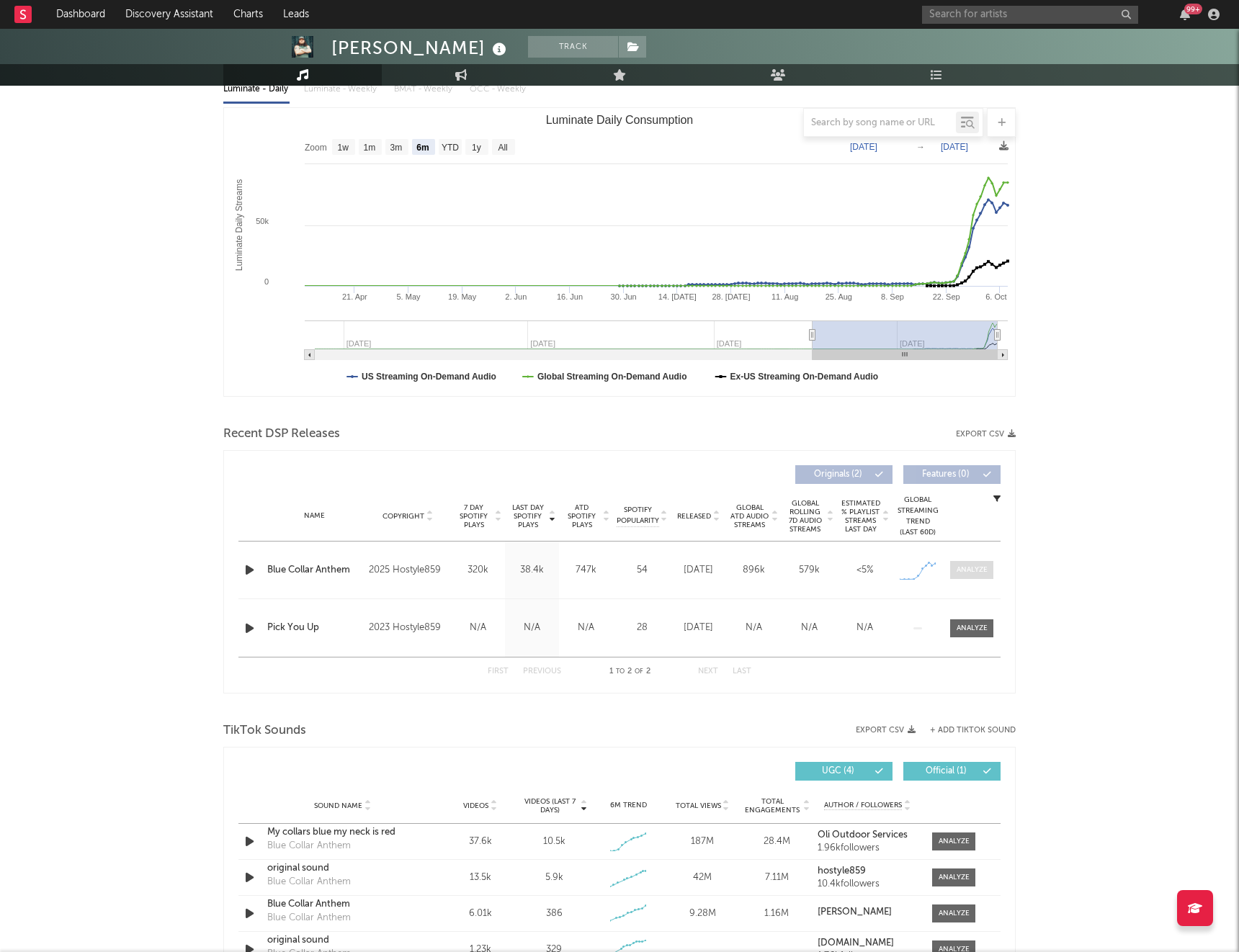
click at [973, 569] on div at bounding box center [972, 570] width 31 height 11
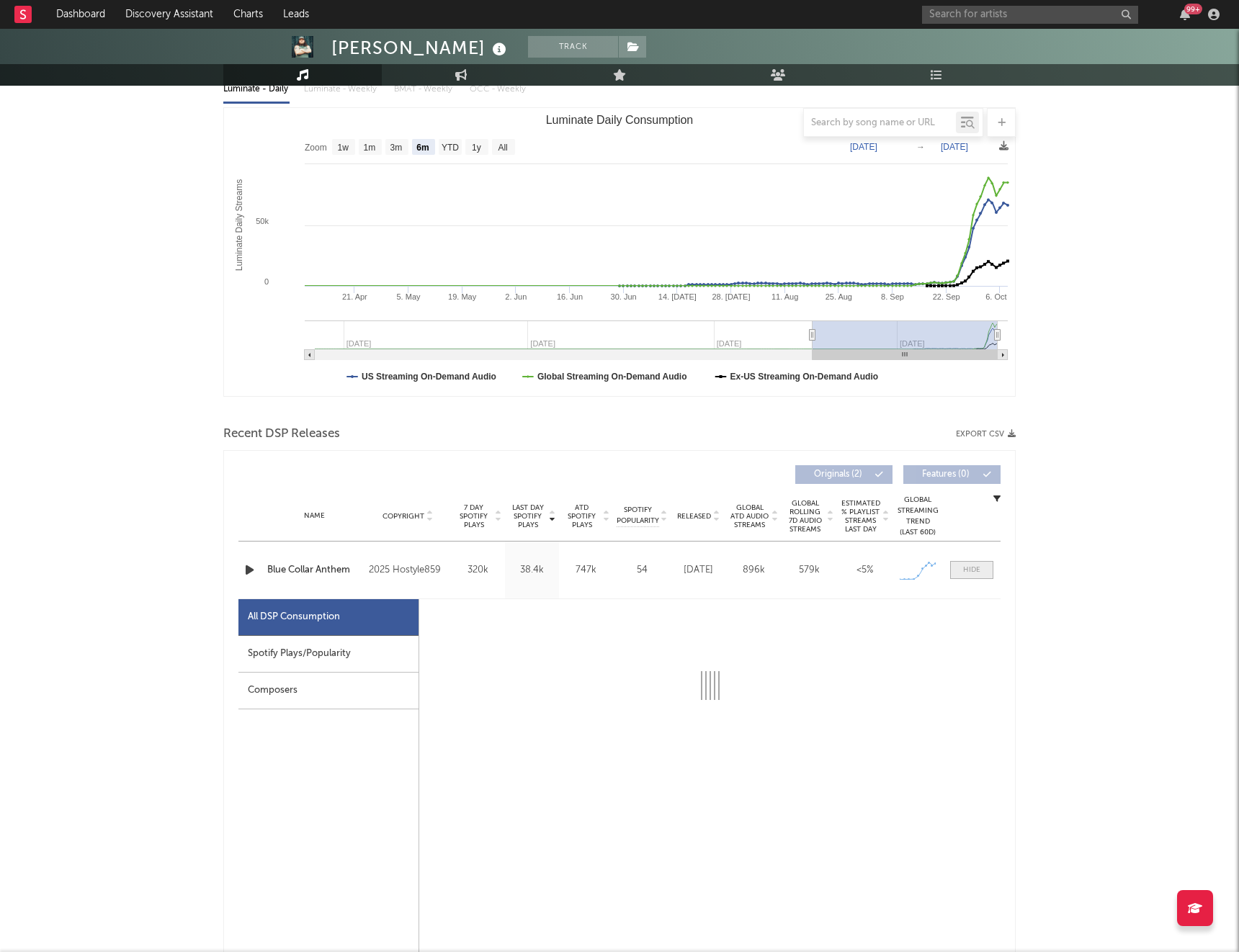
select select "1w"
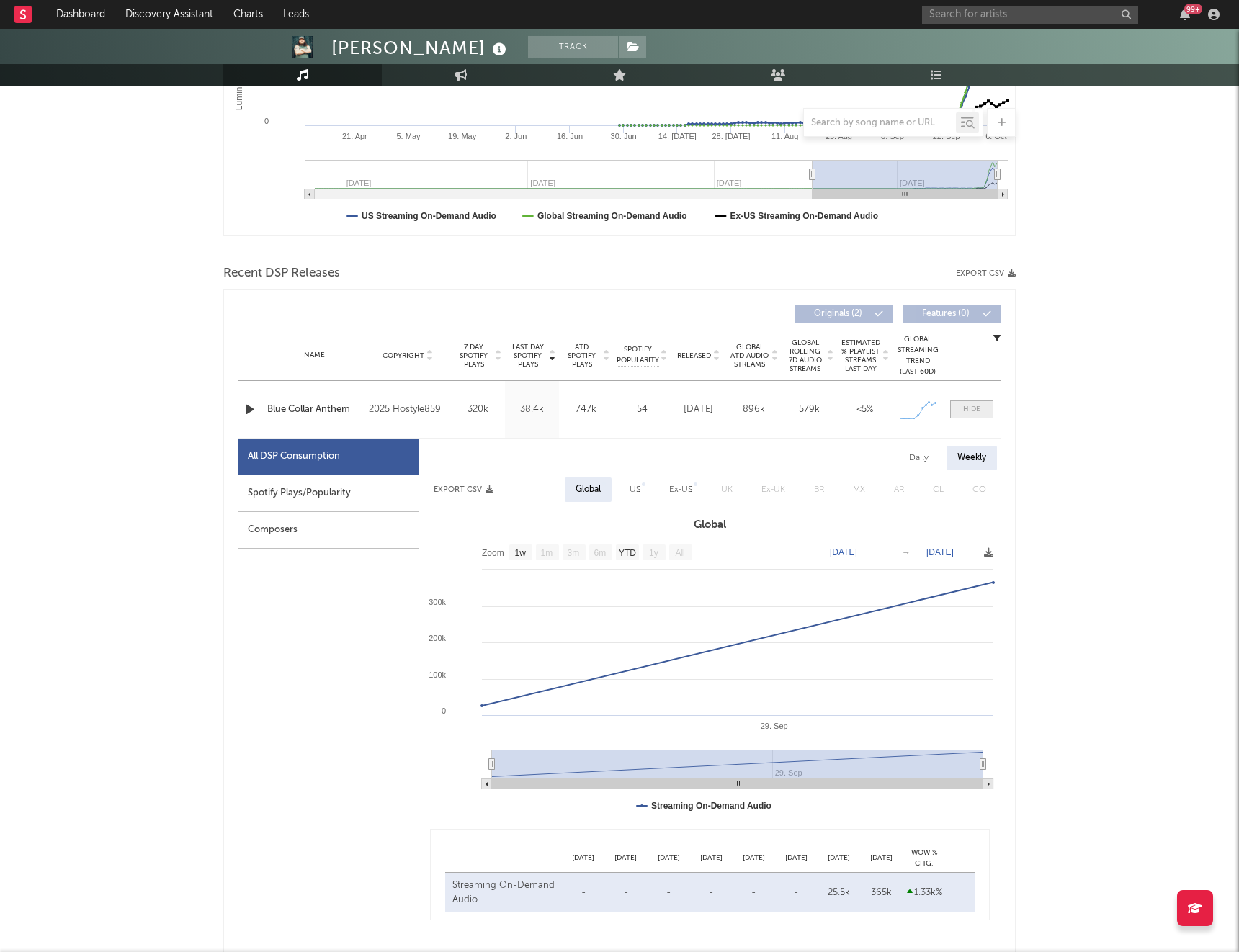
scroll to position [358, 0]
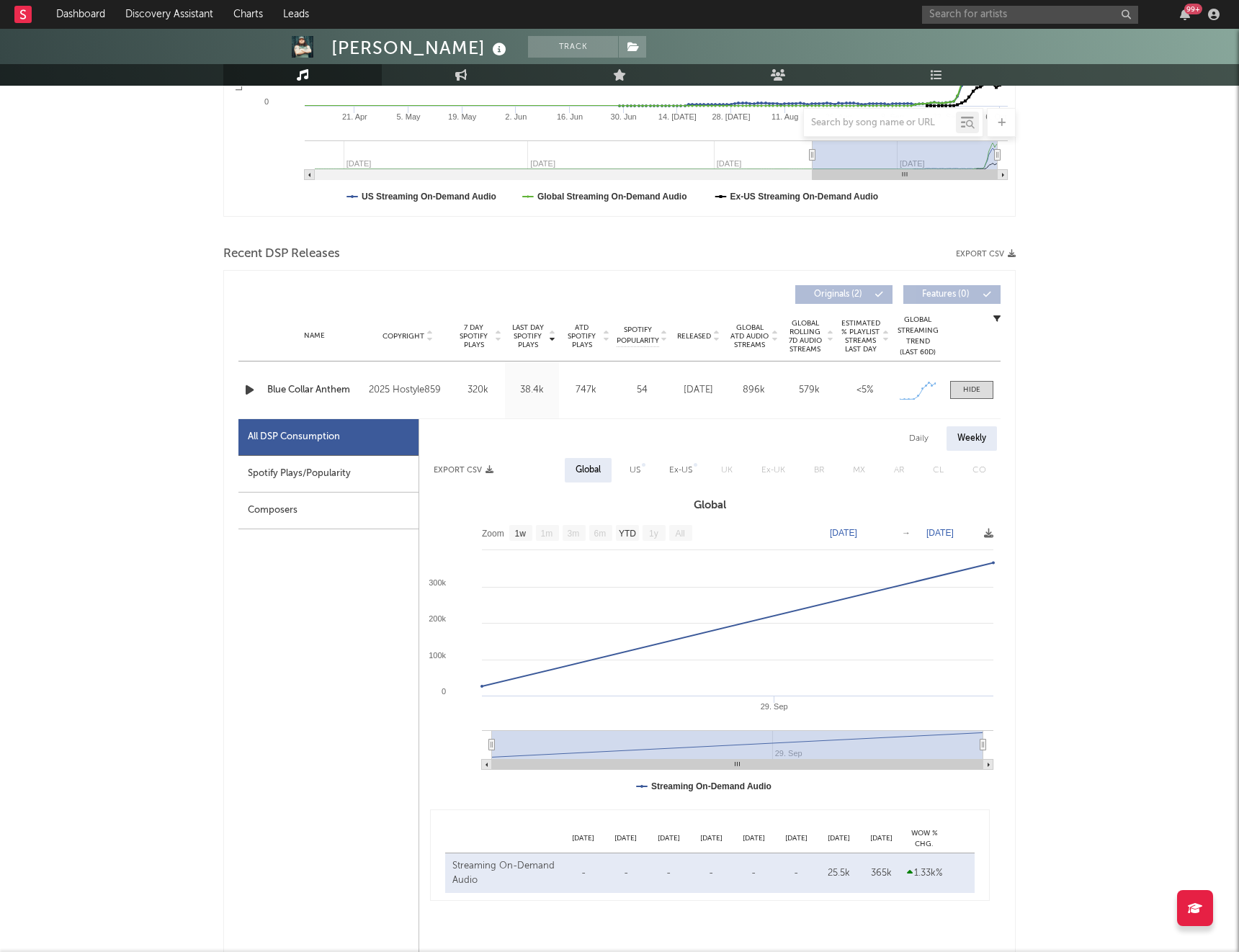
click at [922, 445] on div "Daily" at bounding box center [918, 439] width 41 height 25
select select "1w"
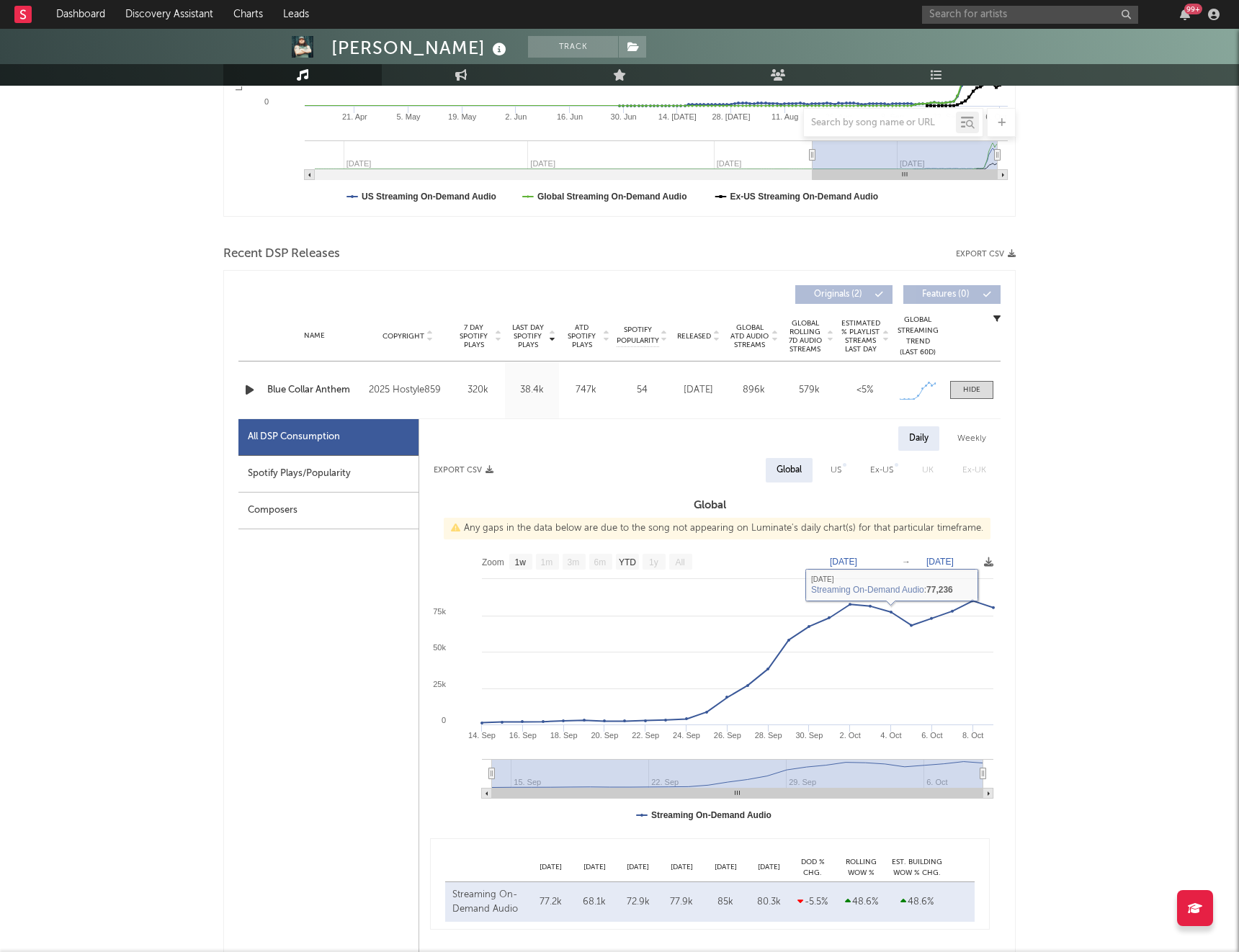
click at [363, 484] on div "Spotify Plays/Popularity" at bounding box center [329, 474] width 180 height 37
select select "6m"
select select "1w"
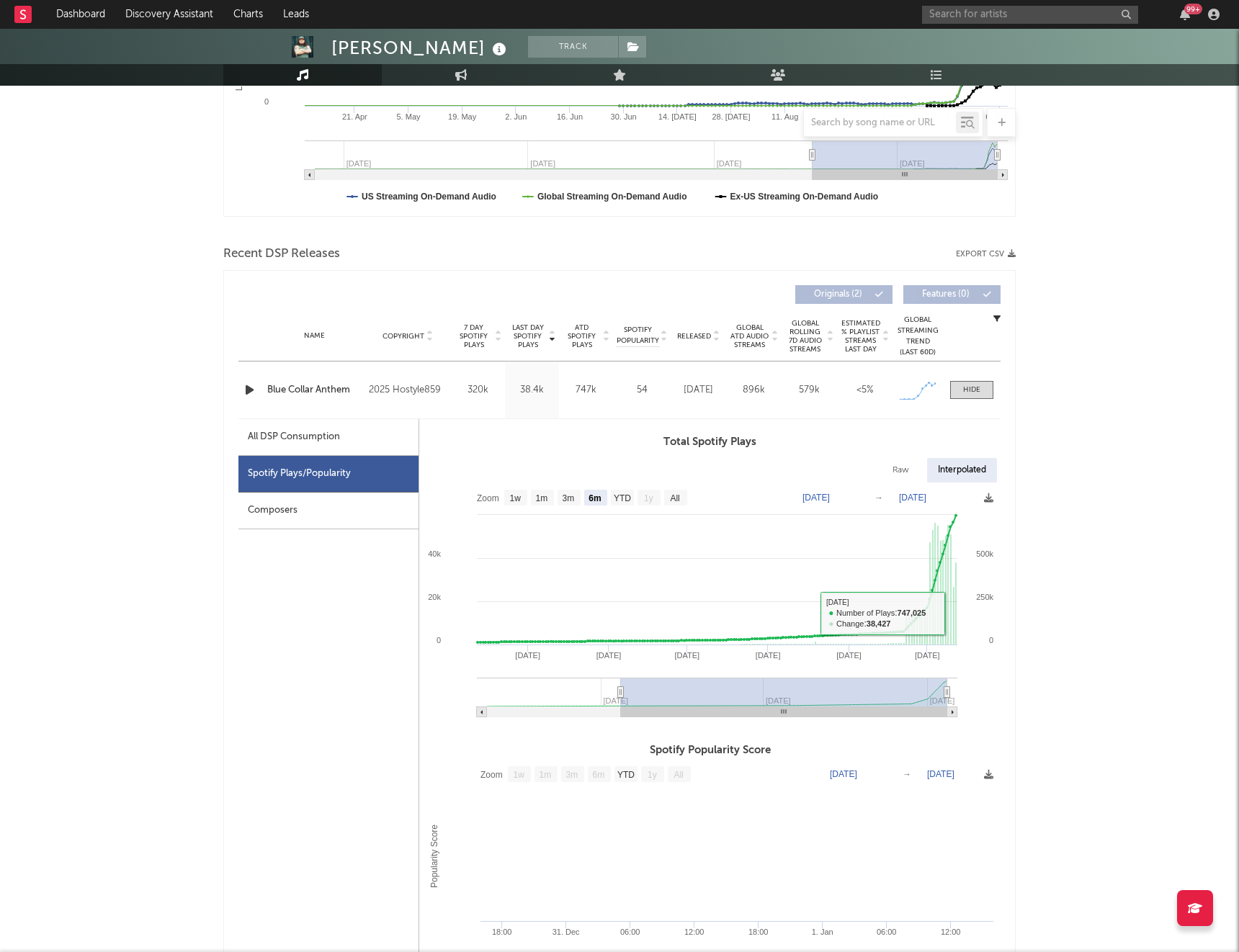
scroll to position [0, 0]
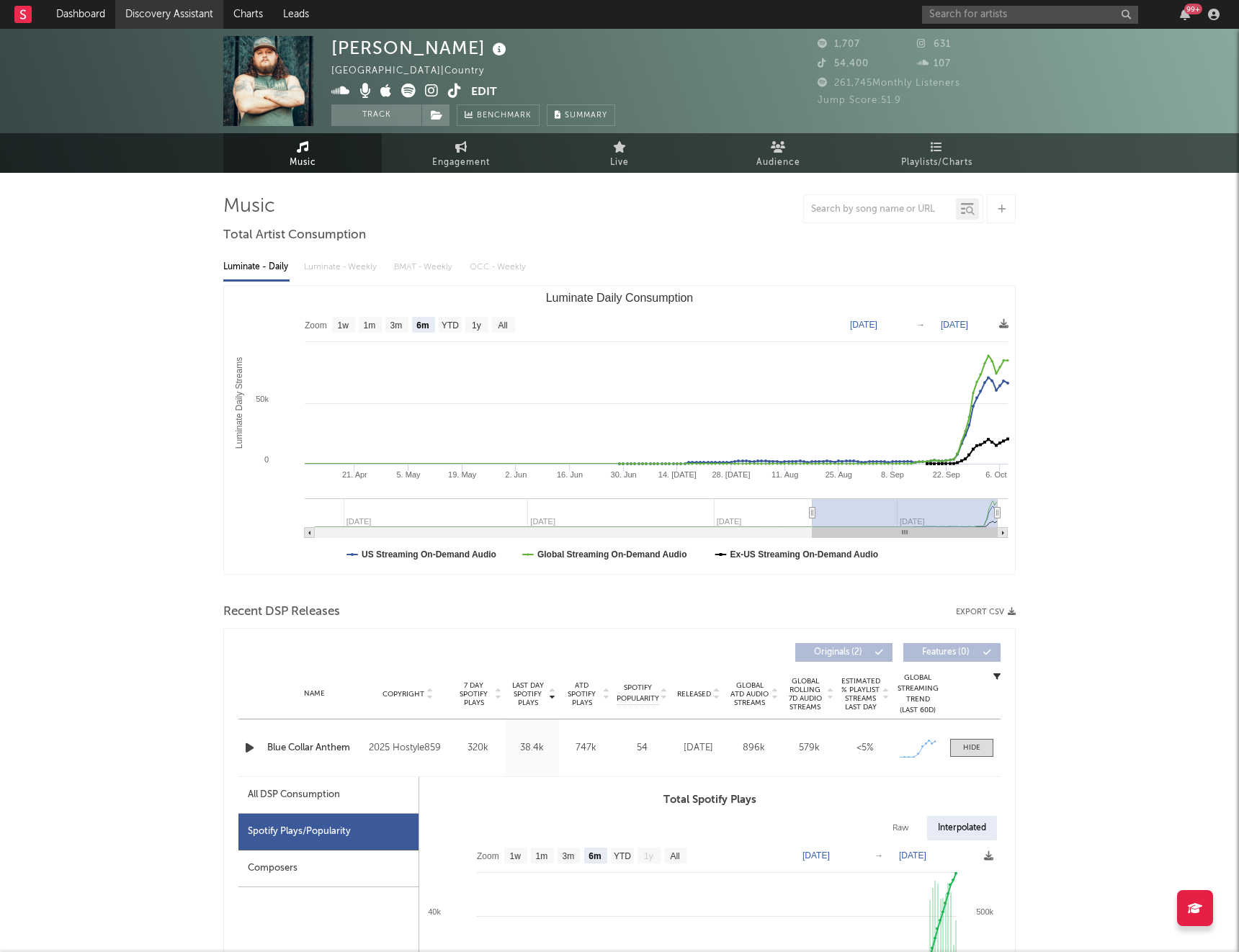
click at [141, 13] on link "Discovery Assistant" at bounding box center [169, 14] width 108 height 29
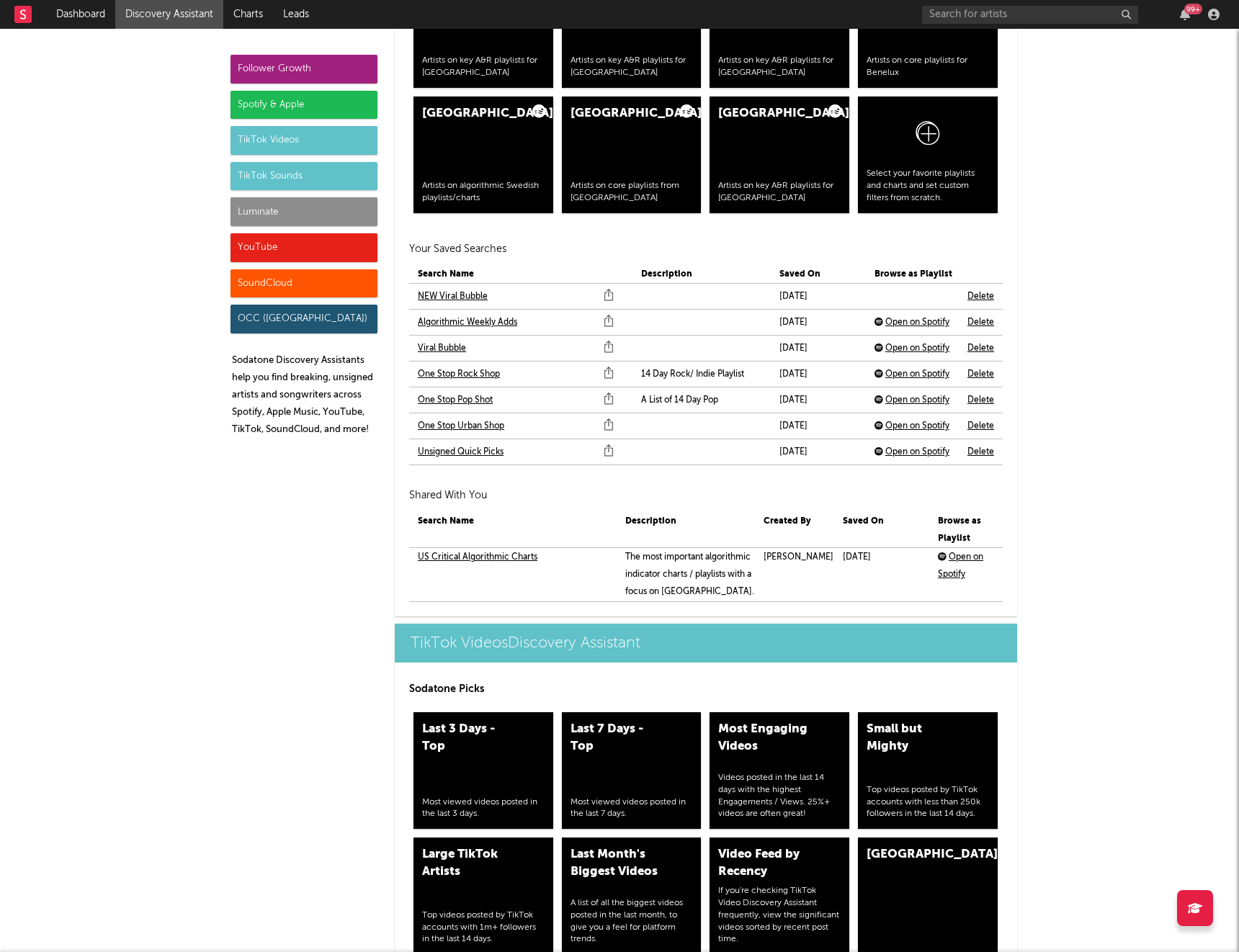
scroll to position [3025, 0]
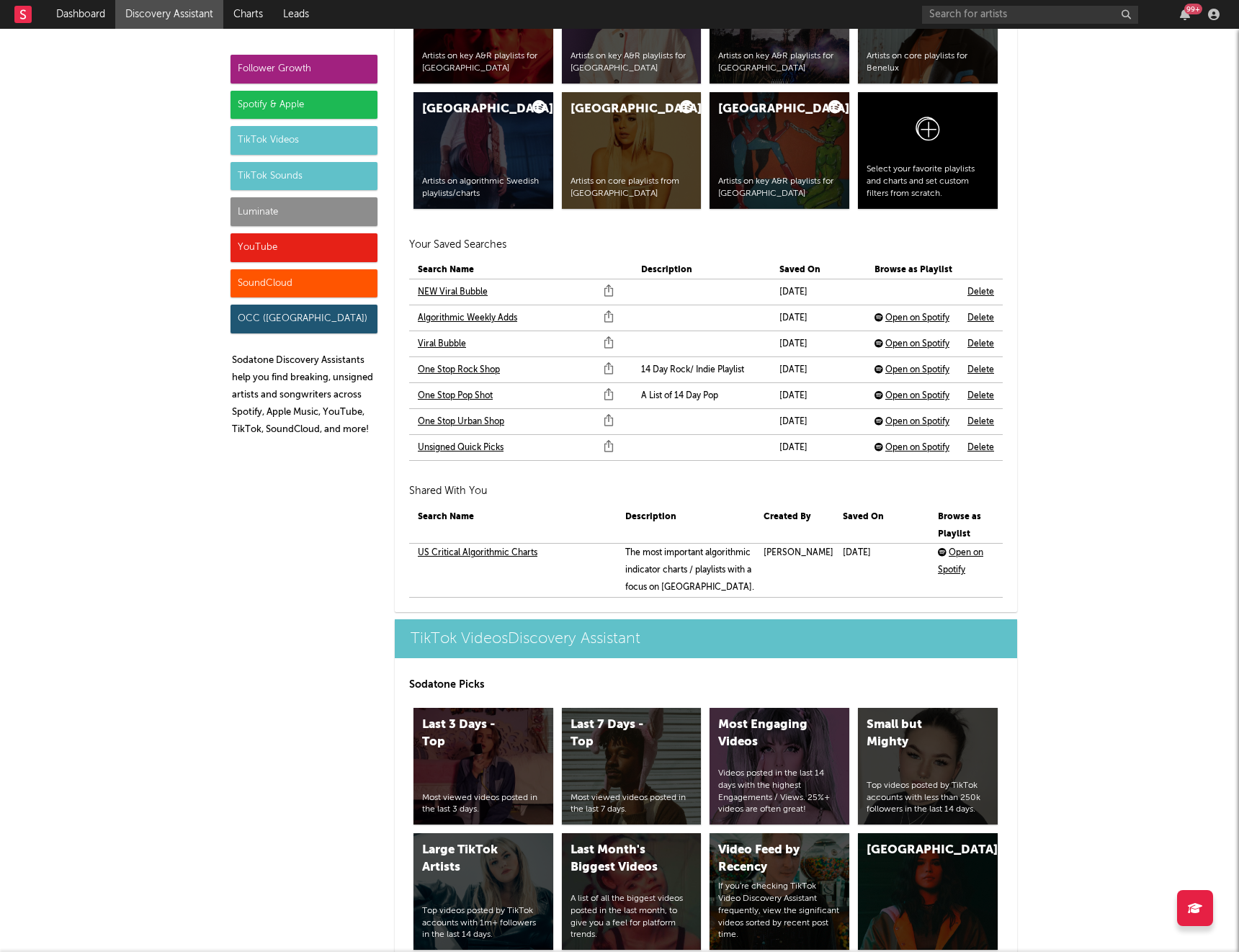
click at [463, 293] on link "NEW Viral Bubble" at bounding box center [453, 293] width 70 height 17
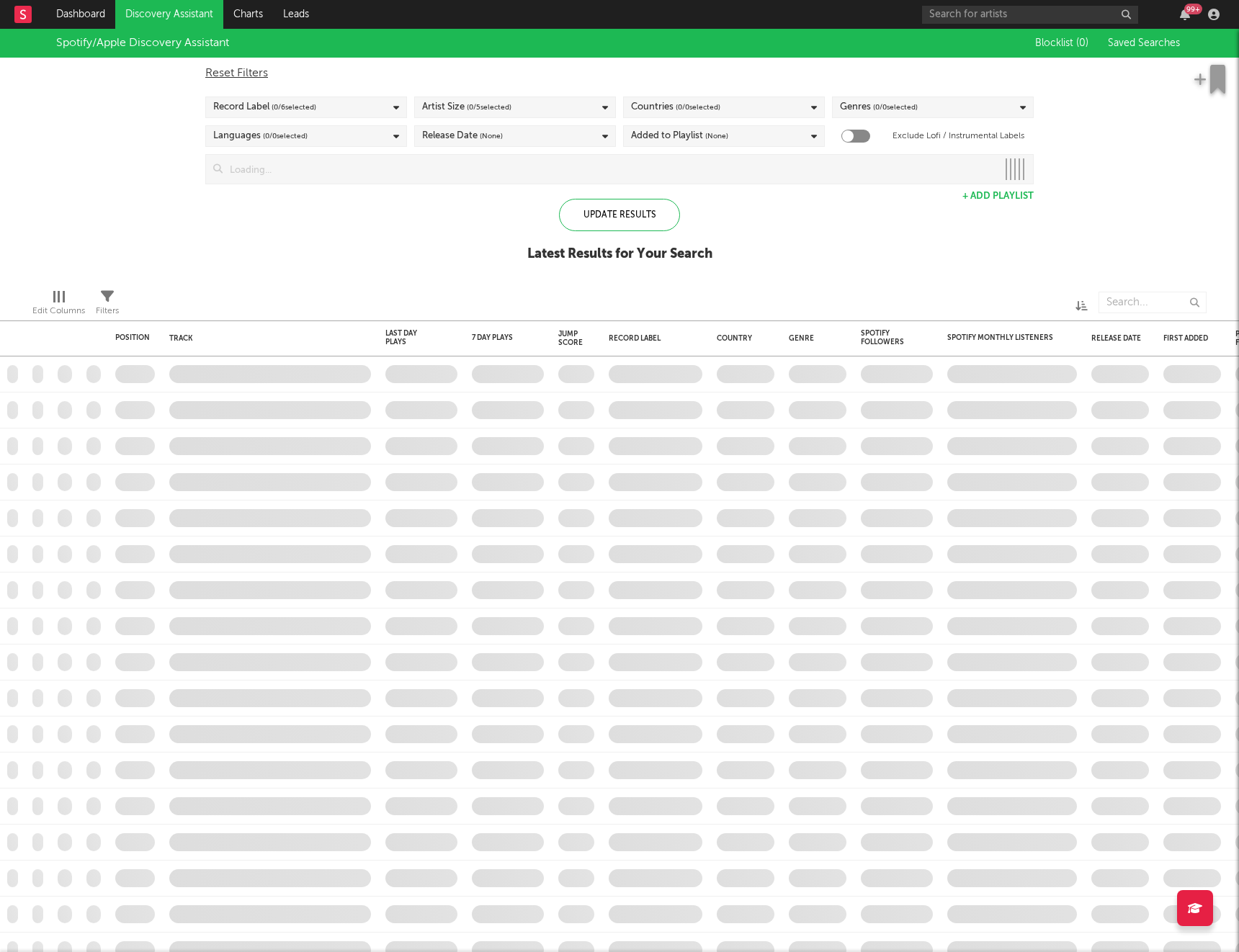
checkbox input "true"
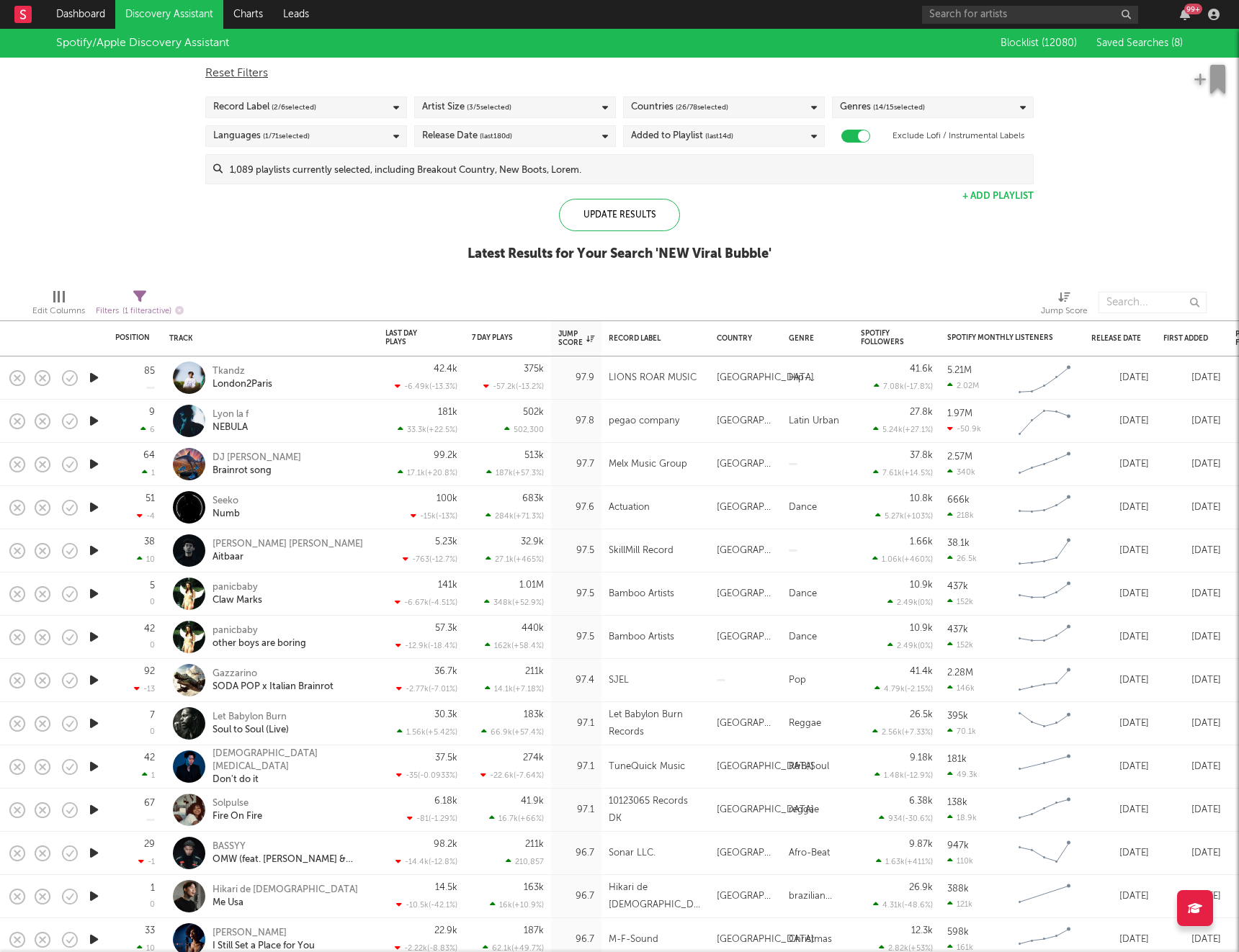
click at [88, 424] on icon "button" at bounding box center [94, 421] width 15 height 18
click at [90, 507] on icon "button" at bounding box center [94, 507] width 15 height 18
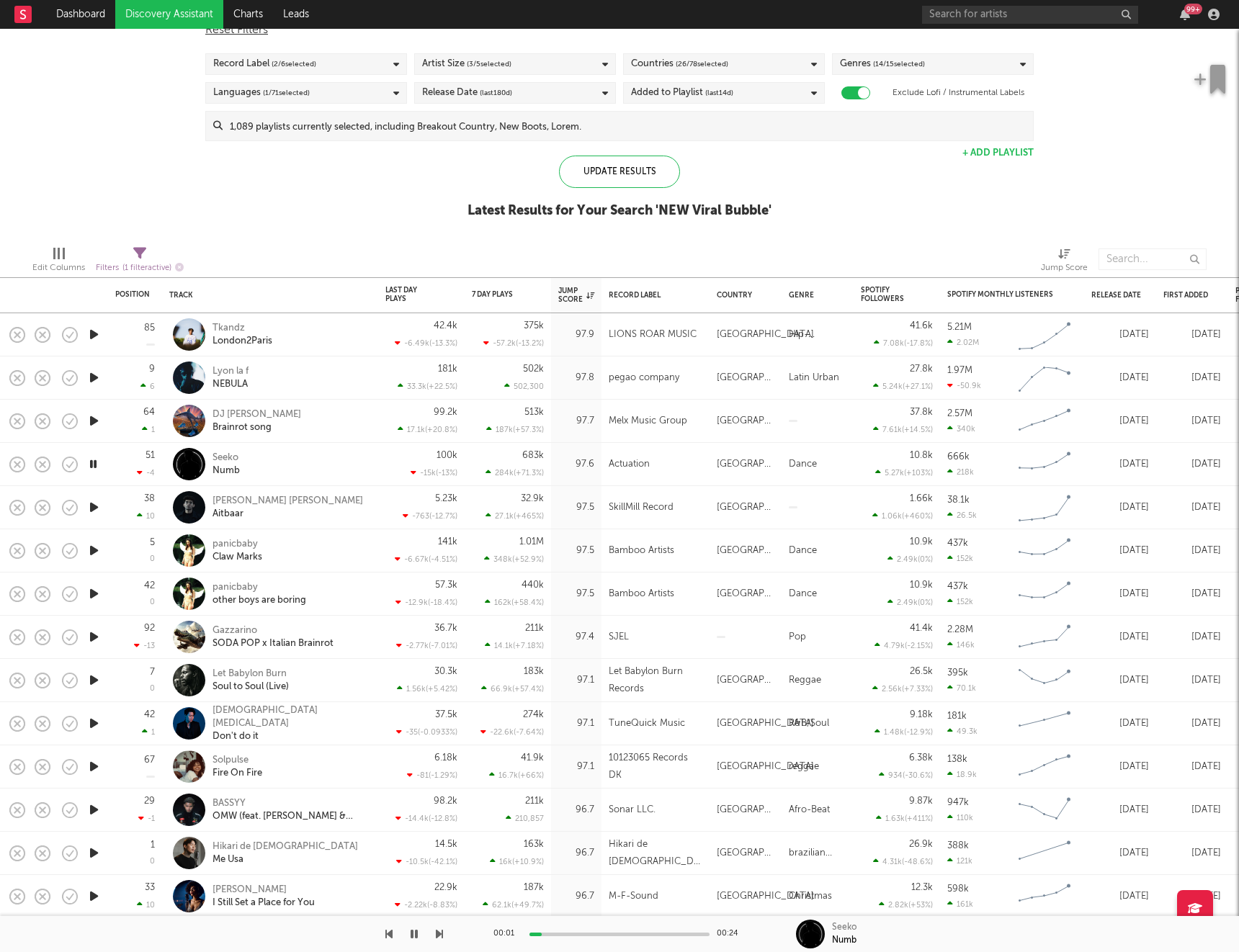
click at [92, 509] on icon "button" at bounding box center [94, 507] width 15 height 18
click at [97, 553] on icon "button" at bounding box center [94, 551] width 15 height 18
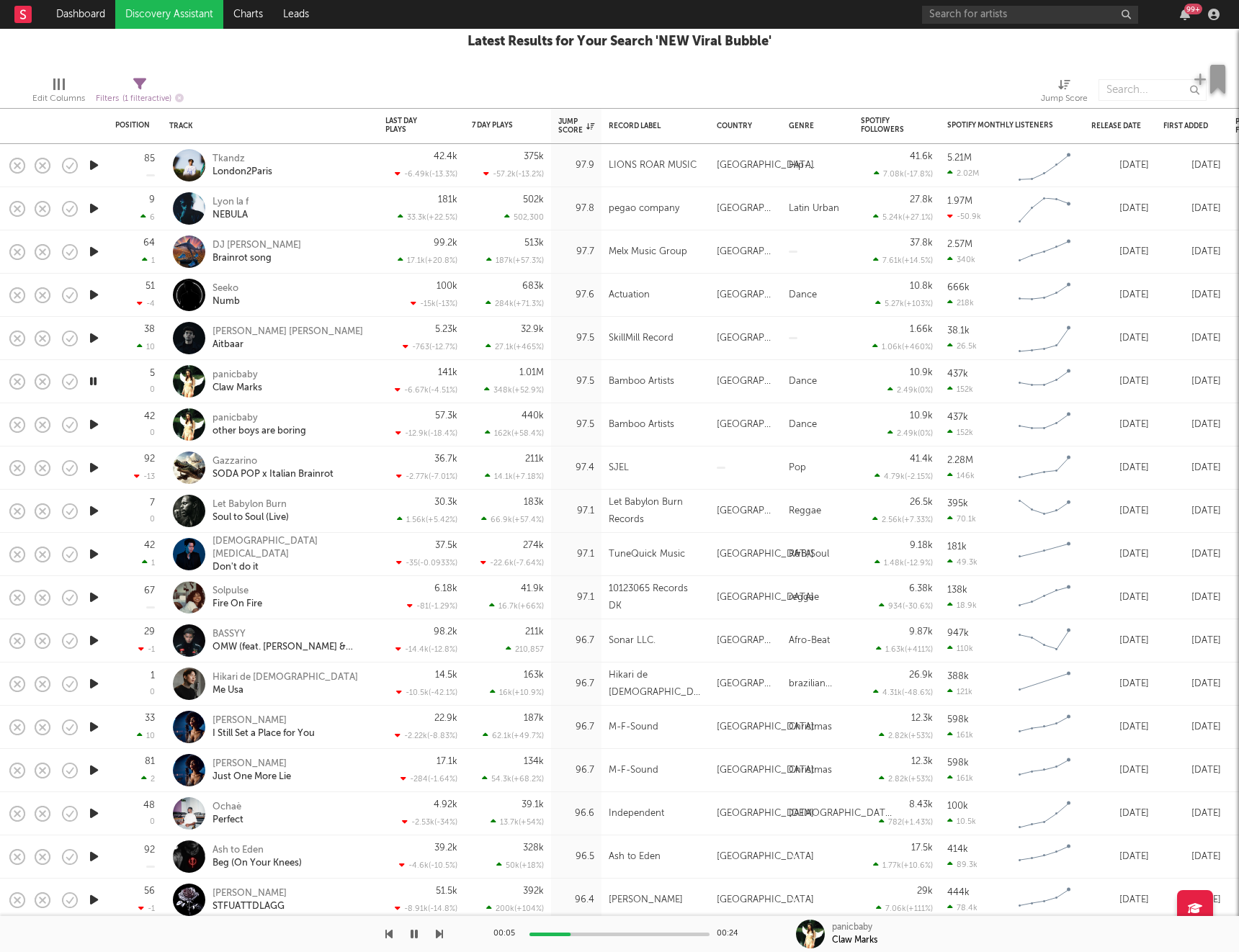
click at [94, 513] on icon "button" at bounding box center [94, 511] width 15 height 18
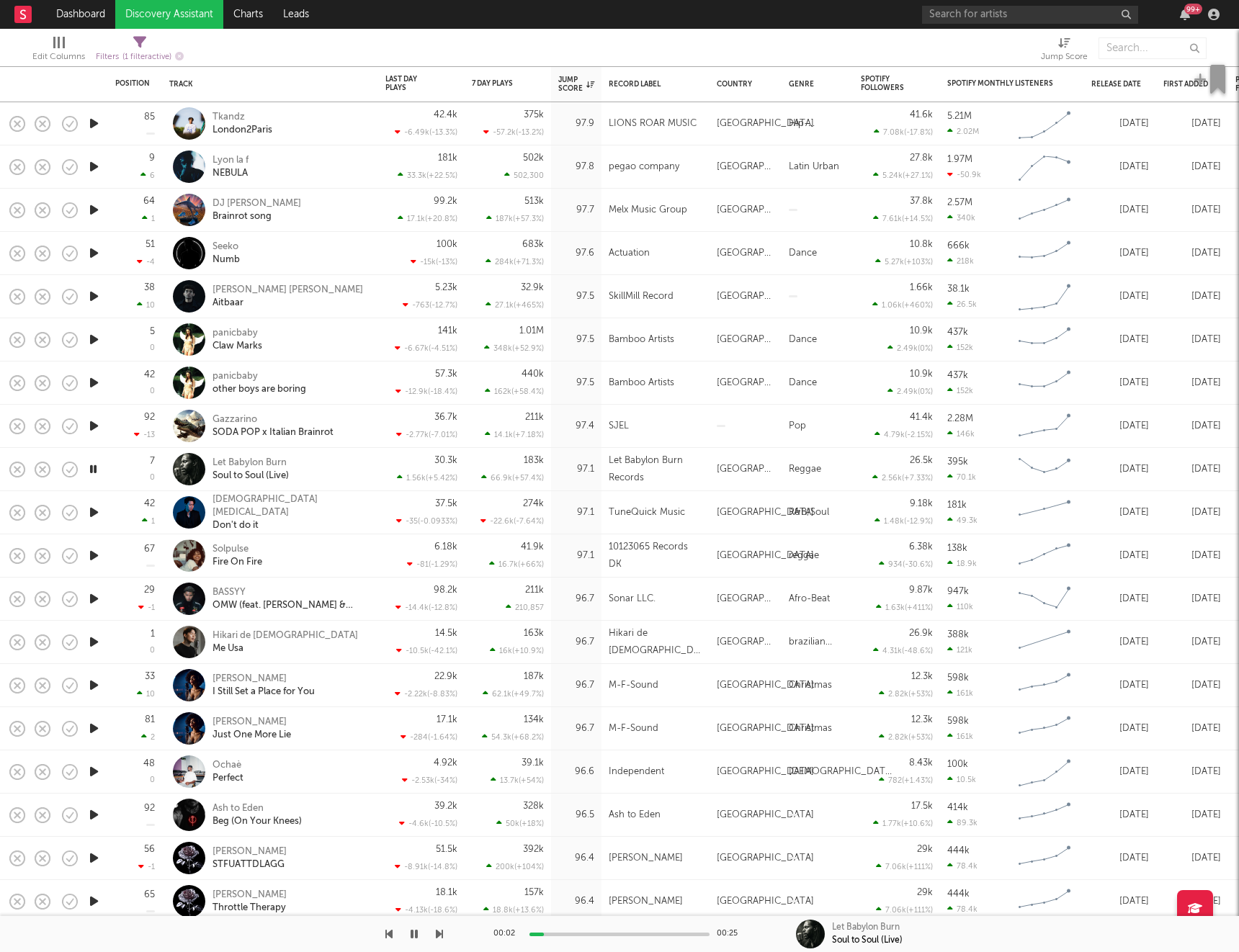
click at [90, 517] on icon "button" at bounding box center [94, 512] width 15 height 18
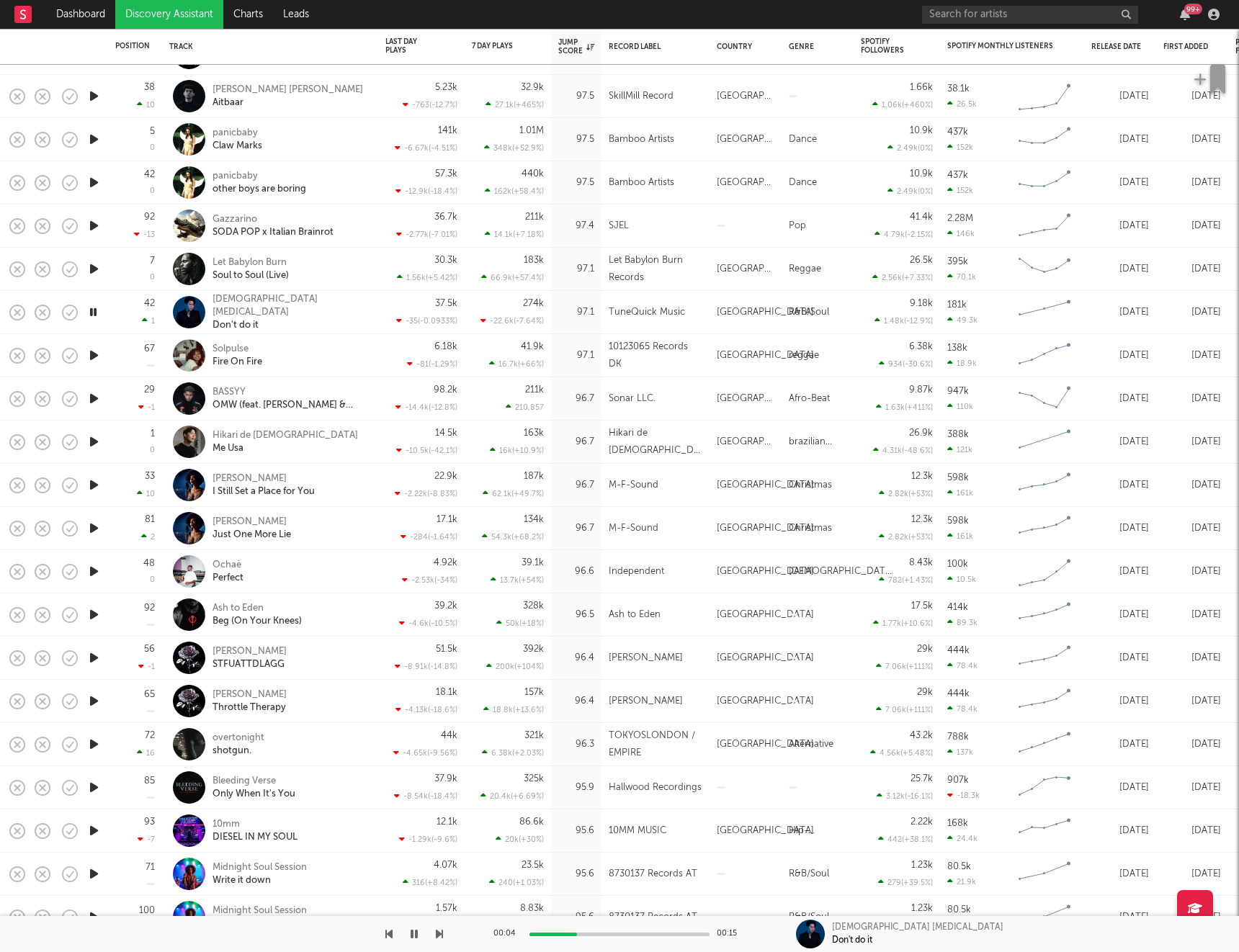
click at [94, 354] on icon "button" at bounding box center [94, 355] width 15 height 18
click at [95, 401] on icon "button" at bounding box center [94, 399] width 15 height 18
click at [95, 442] on icon "button" at bounding box center [94, 442] width 15 height 18
click at [92, 485] on icon "button" at bounding box center [94, 485] width 15 height 18
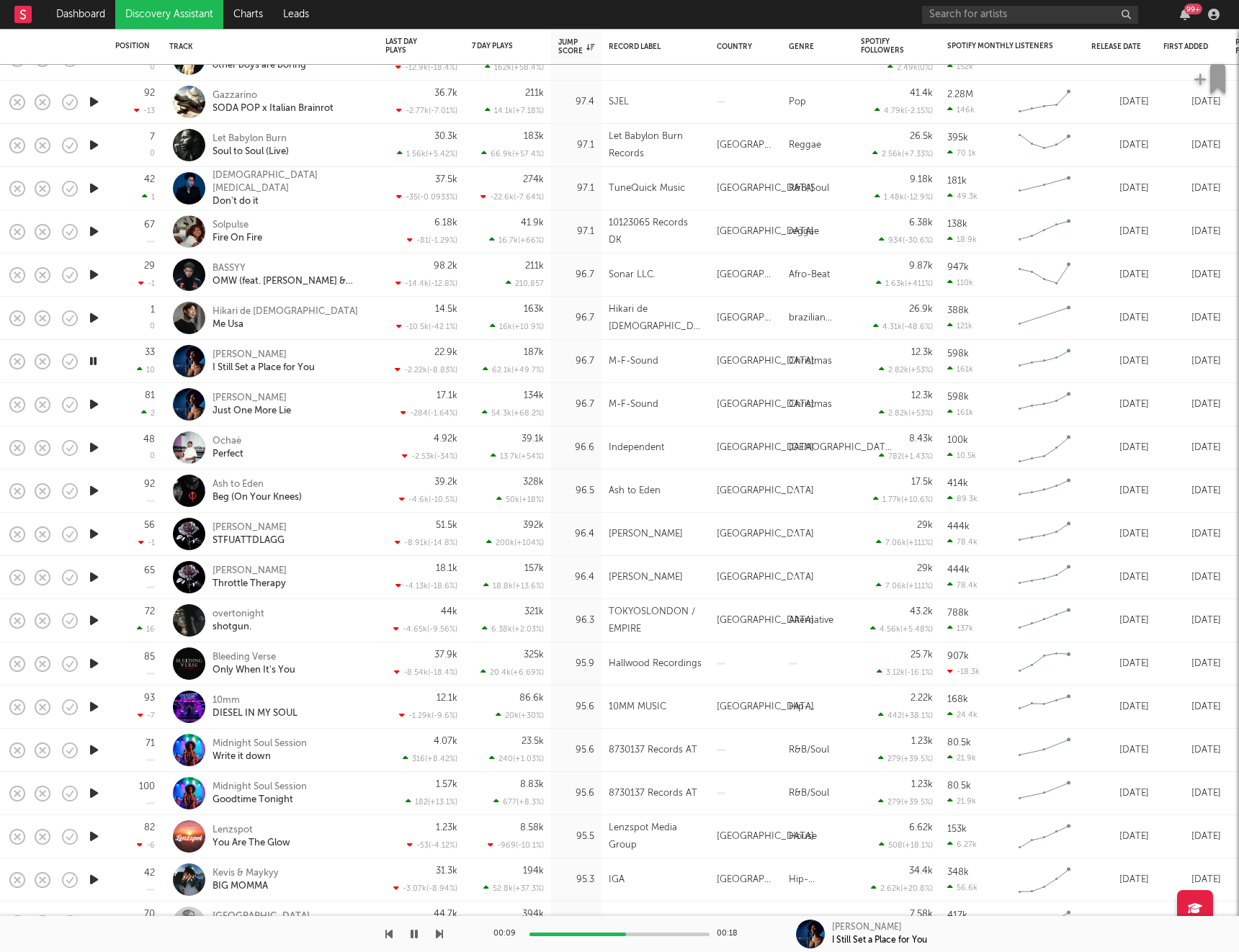
click at [91, 403] on icon "button" at bounding box center [94, 404] width 15 height 18
click at [93, 448] on icon "button" at bounding box center [94, 448] width 15 height 18
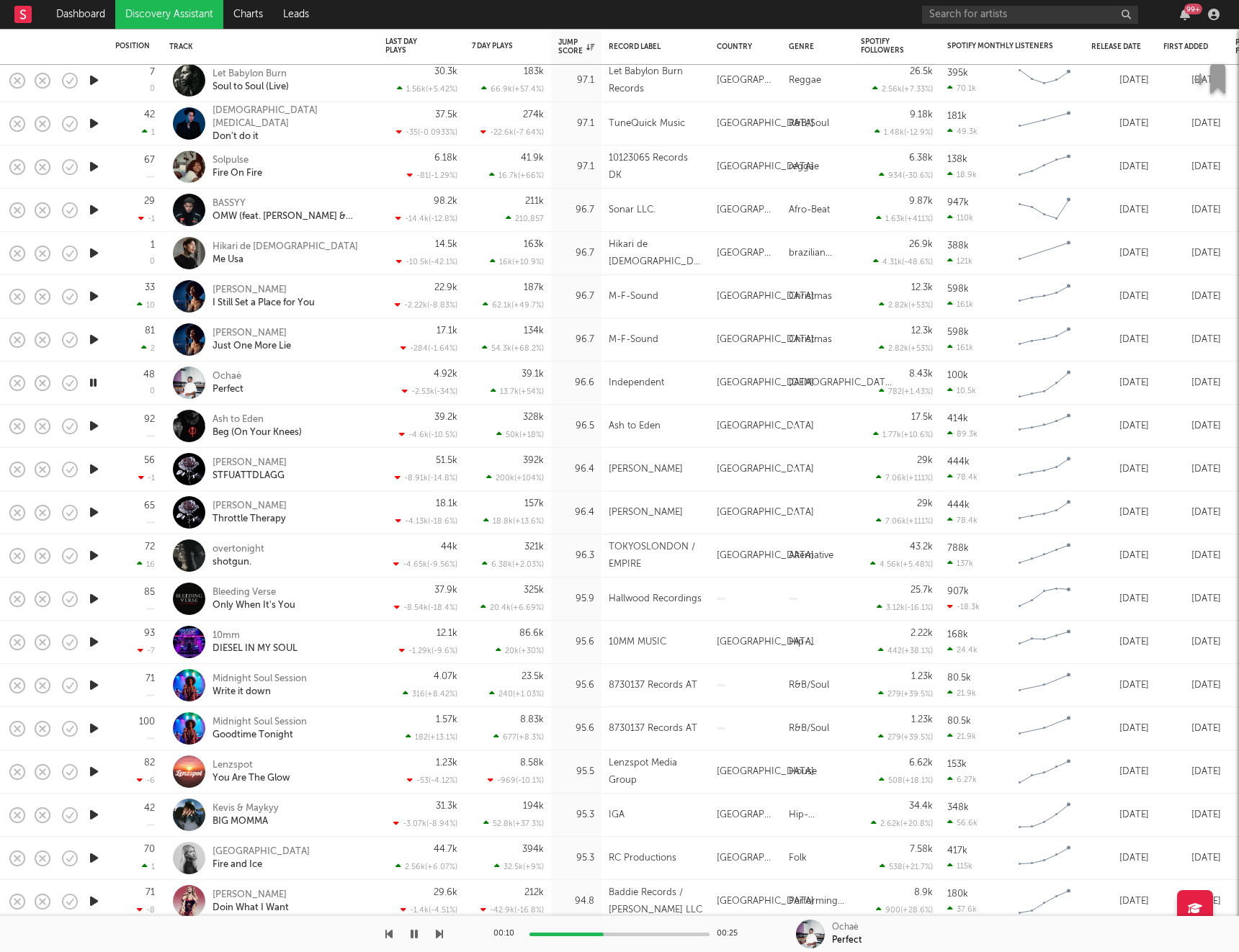
click at [94, 425] on icon "button" at bounding box center [94, 426] width 15 height 18
click at [96, 471] on icon "button" at bounding box center [94, 469] width 15 height 18
click at [92, 515] on icon "button" at bounding box center [94, 512] width 15 height 18
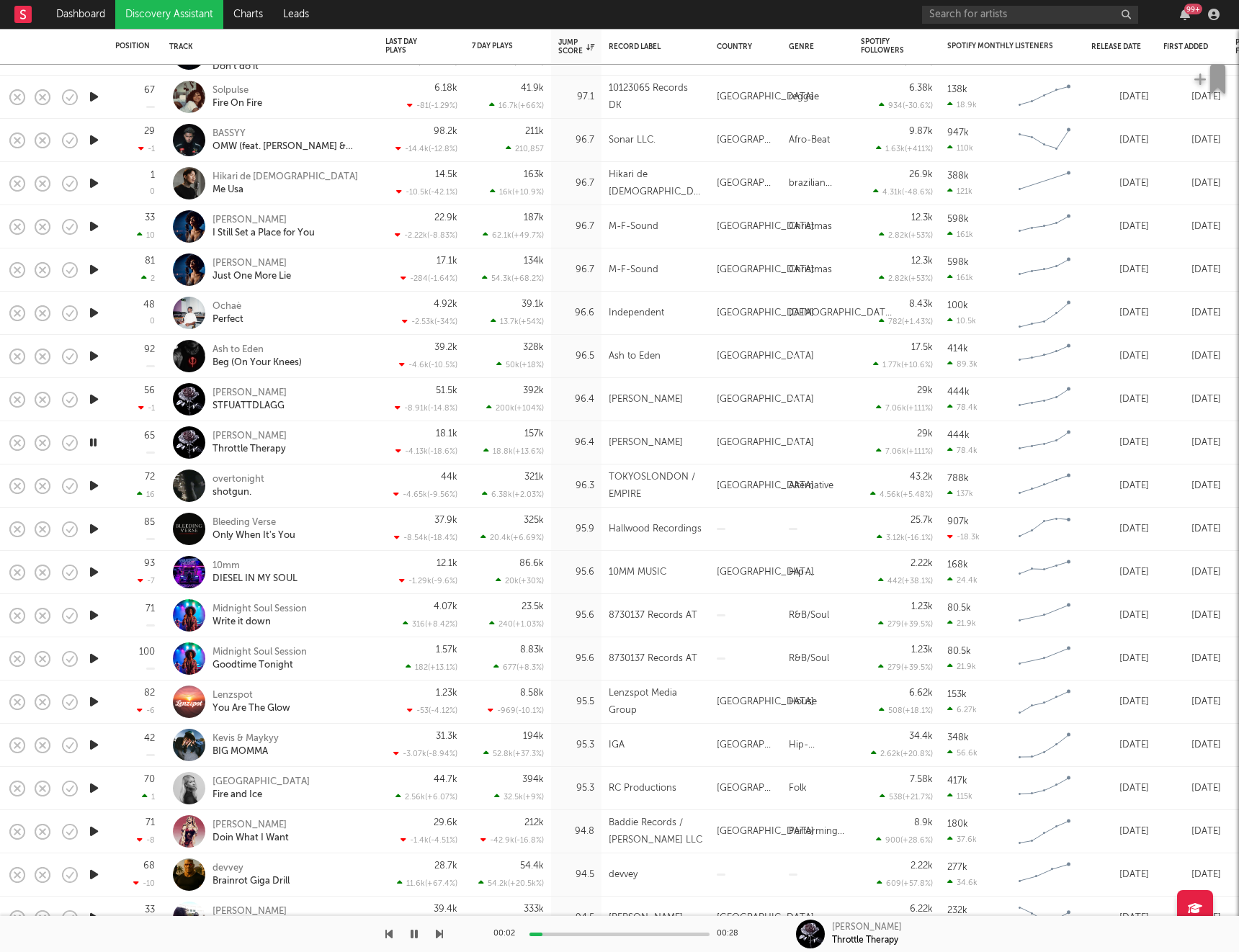
click at [94, 481] on icon "button" at bounding box center [94, 486] width 15 height 18
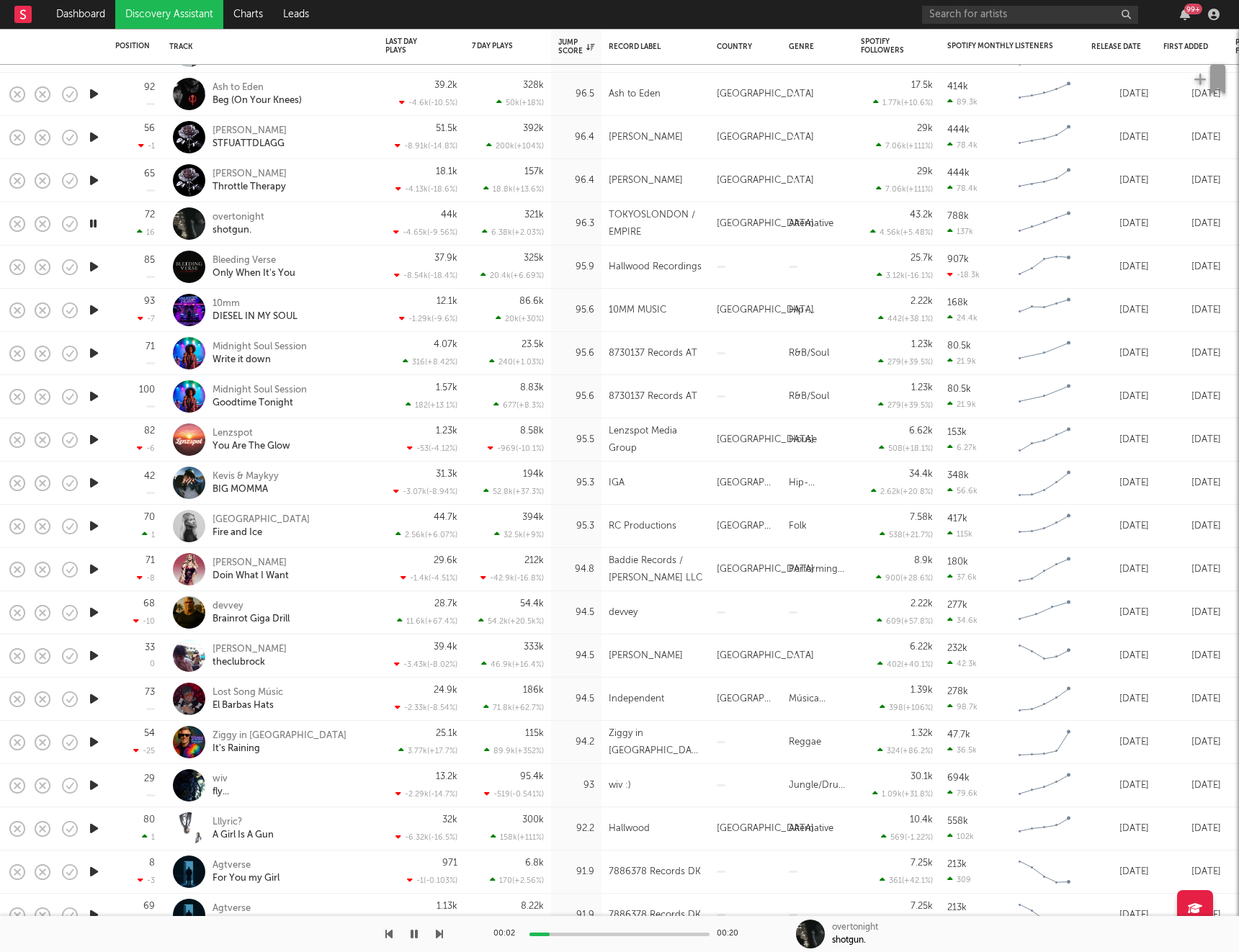
click at [94, 267] on icon "button" at bounding box center [94, 267] width 15 height 18
click at [99, 313] on icon "button" at bounding box center [94, 310] width 15 height 18
click at [95, 361] on icon "button" at bounding box center [94, 353] width 15 height 18
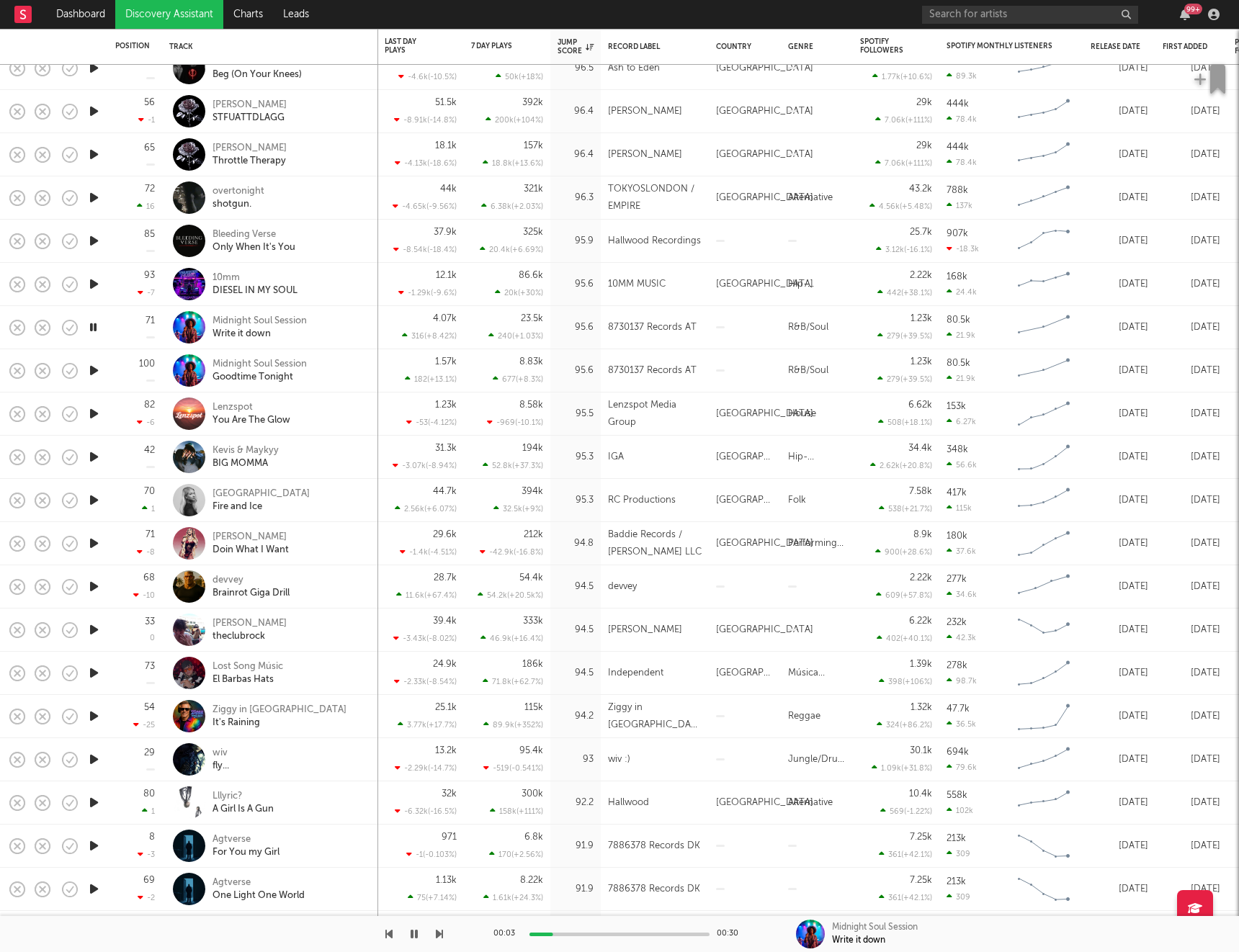
click at [97, 412] on icon "button" at bounding box center [94, 414] width 15 height 18
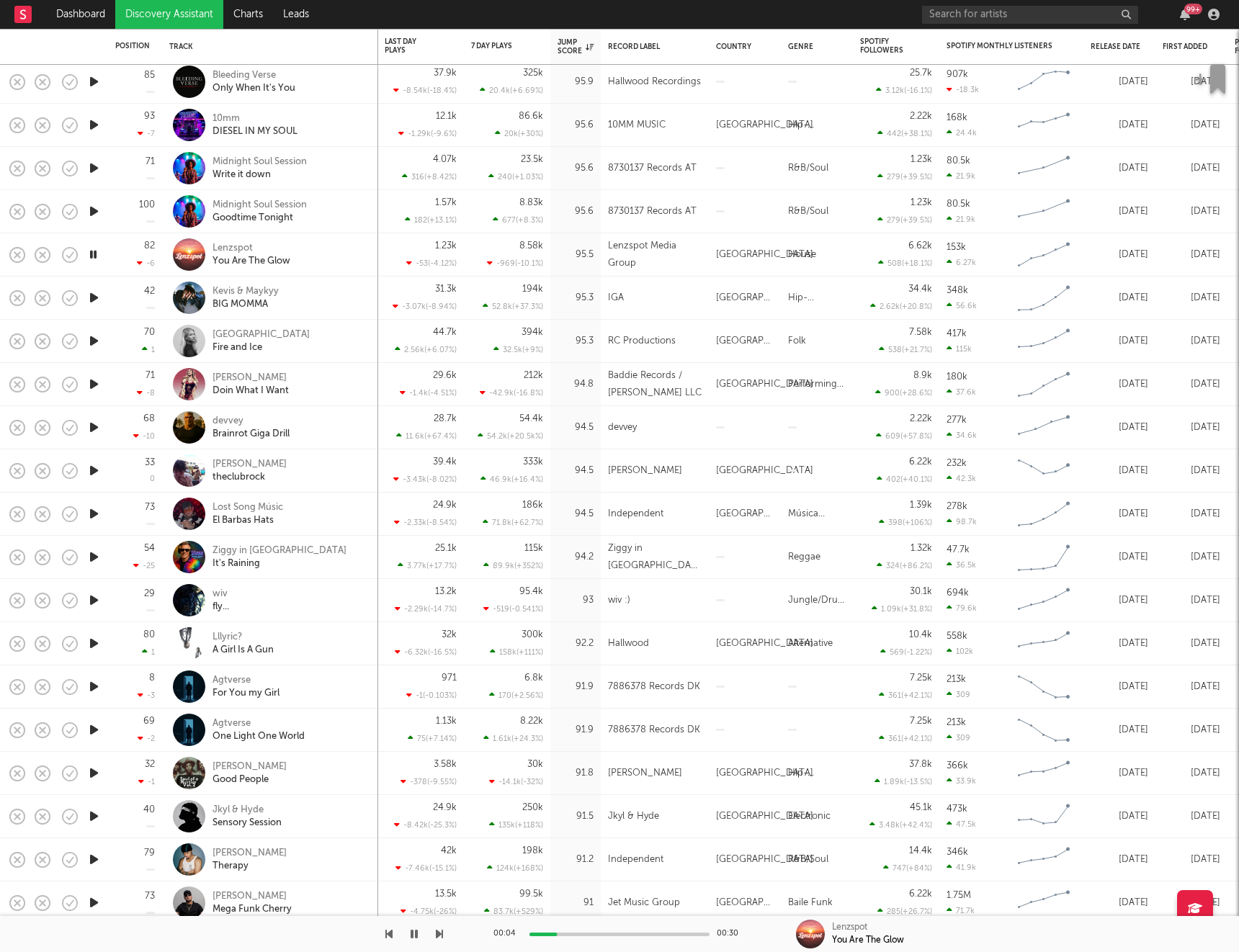
click at [91, 307] on div at bounding box center [94, 298] width 29 height 43
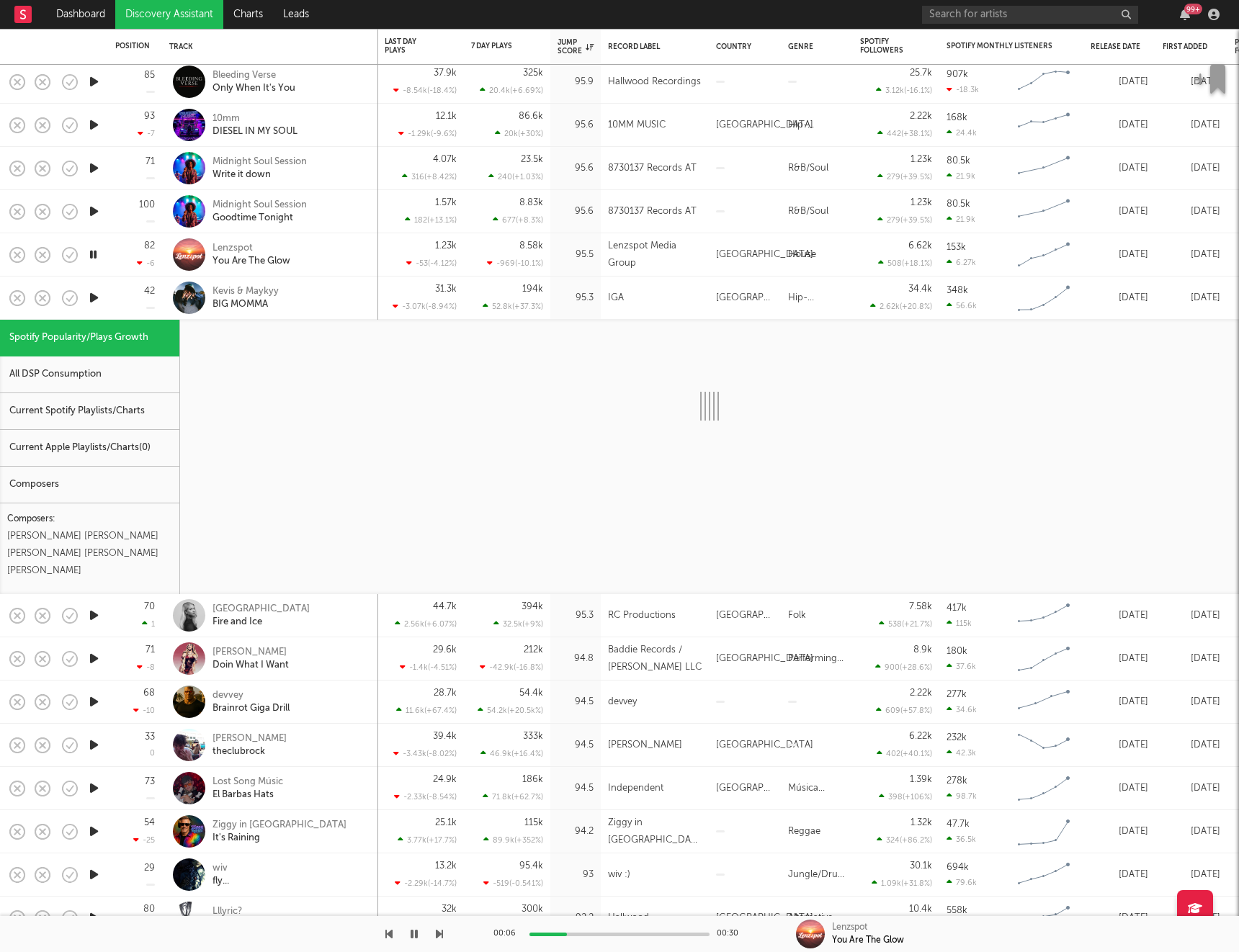
select select "1w"
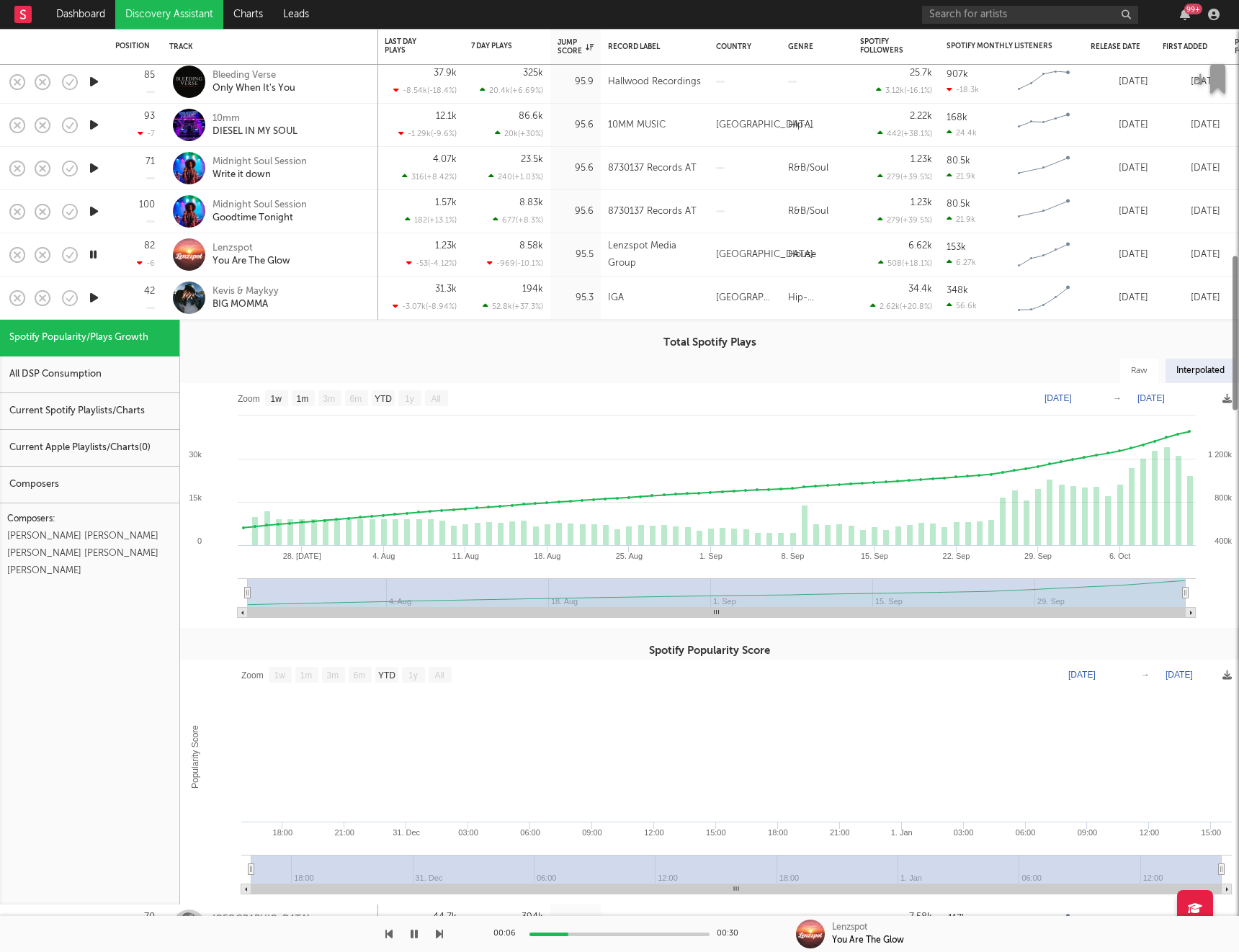
click at [98, 316] on div at bounding box center [94, 298] width 29 height 43
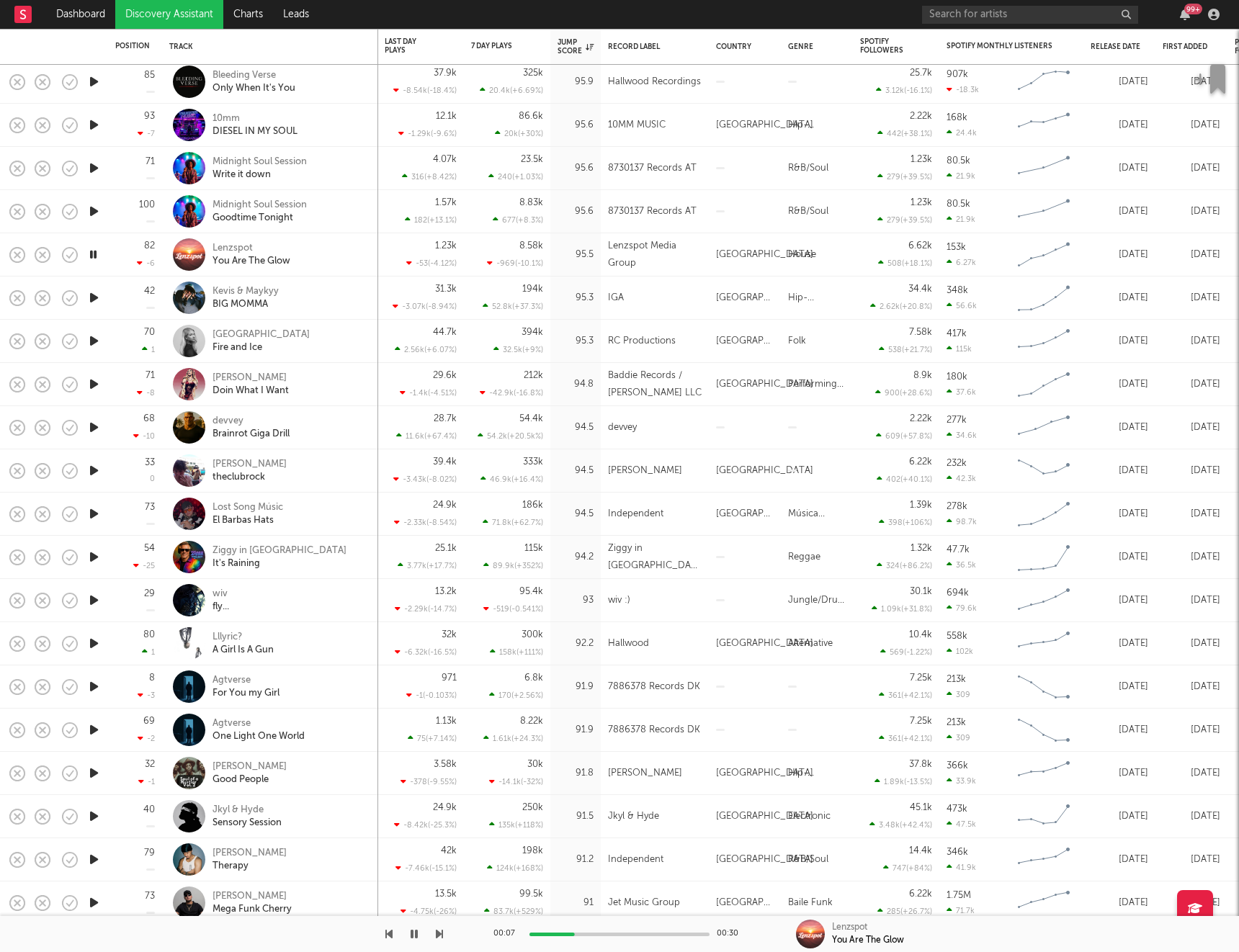
click at [93, 294] on icon "button" at bounding box center [94, 298] width 15 height 18
click at [94, 336] on icon "button" at bounding box center [94, 341] width 15 height 18
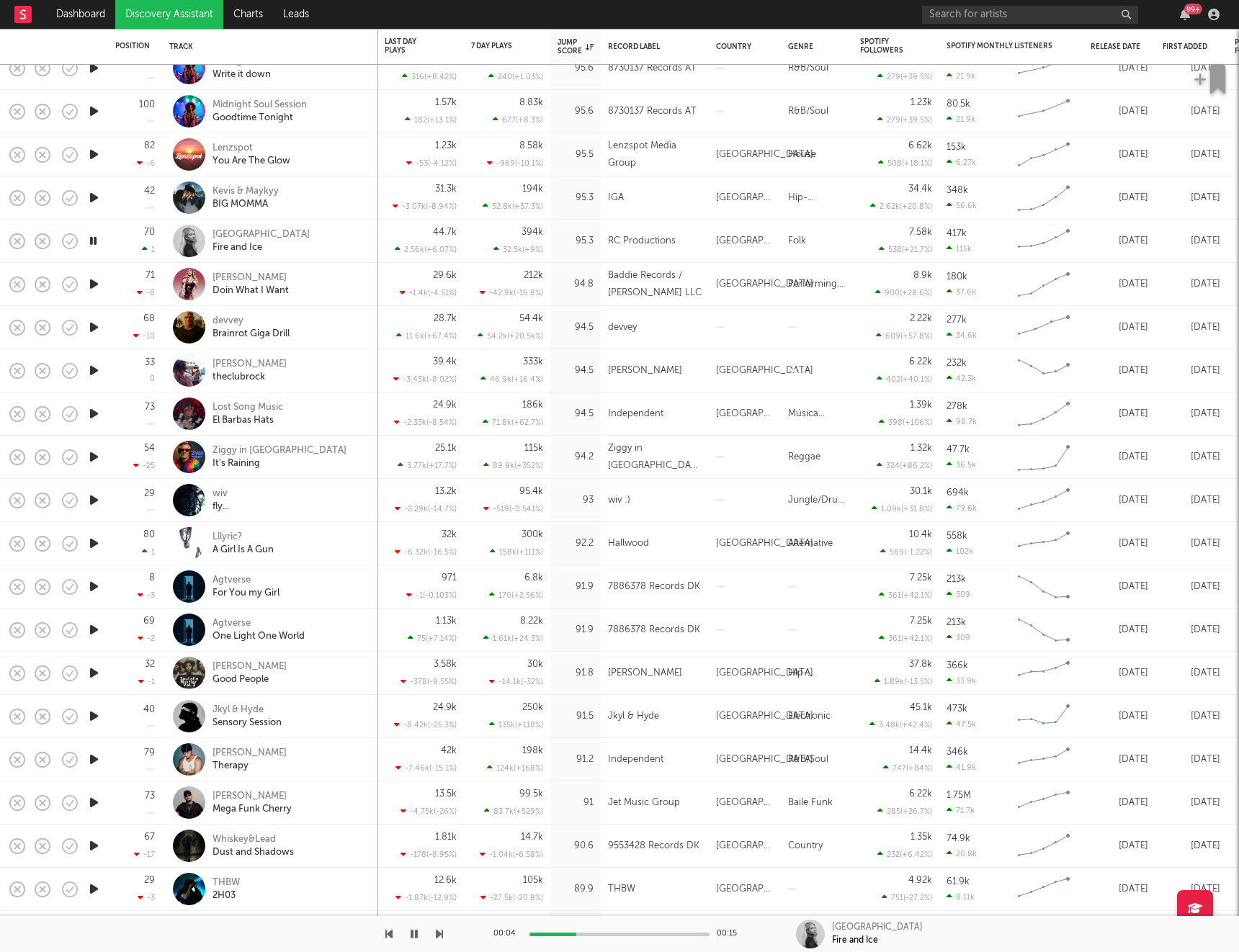
click at [95, 284] on icon "button" at bounding box center [94, 284] width 15 height 18
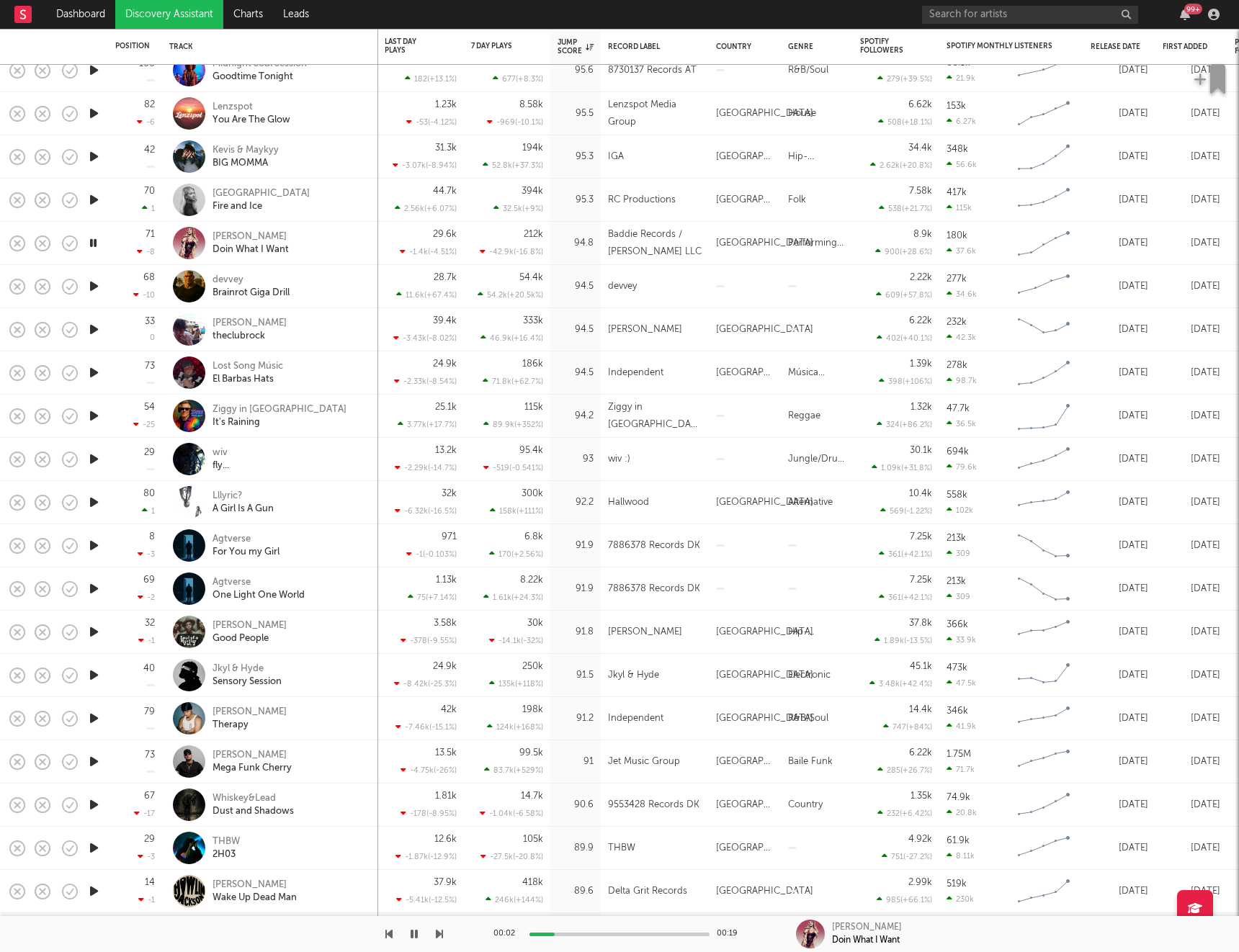
click at [95, 284] on icon "button" at bounding box center [94, 286] width 15 height 18
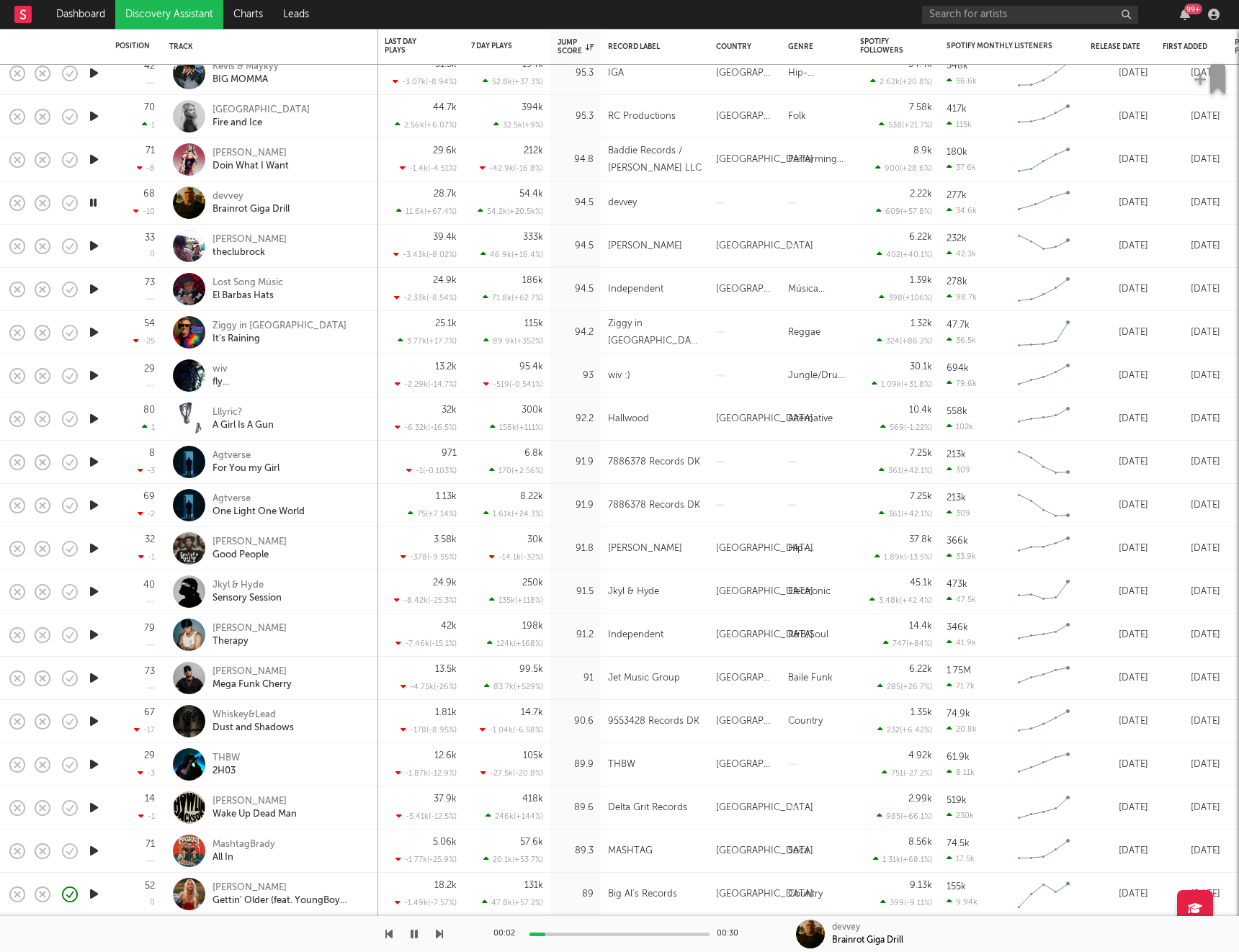
click at [96, 248] on icon "button" at bounding box center [94, 246] width 15 height 18
click at [92, 332] on icon "button" at bounding box center [94, 332] width 15 height 18
click at [93, 375] on icon "button" at bounding box center [94, 375] width 15 height 18
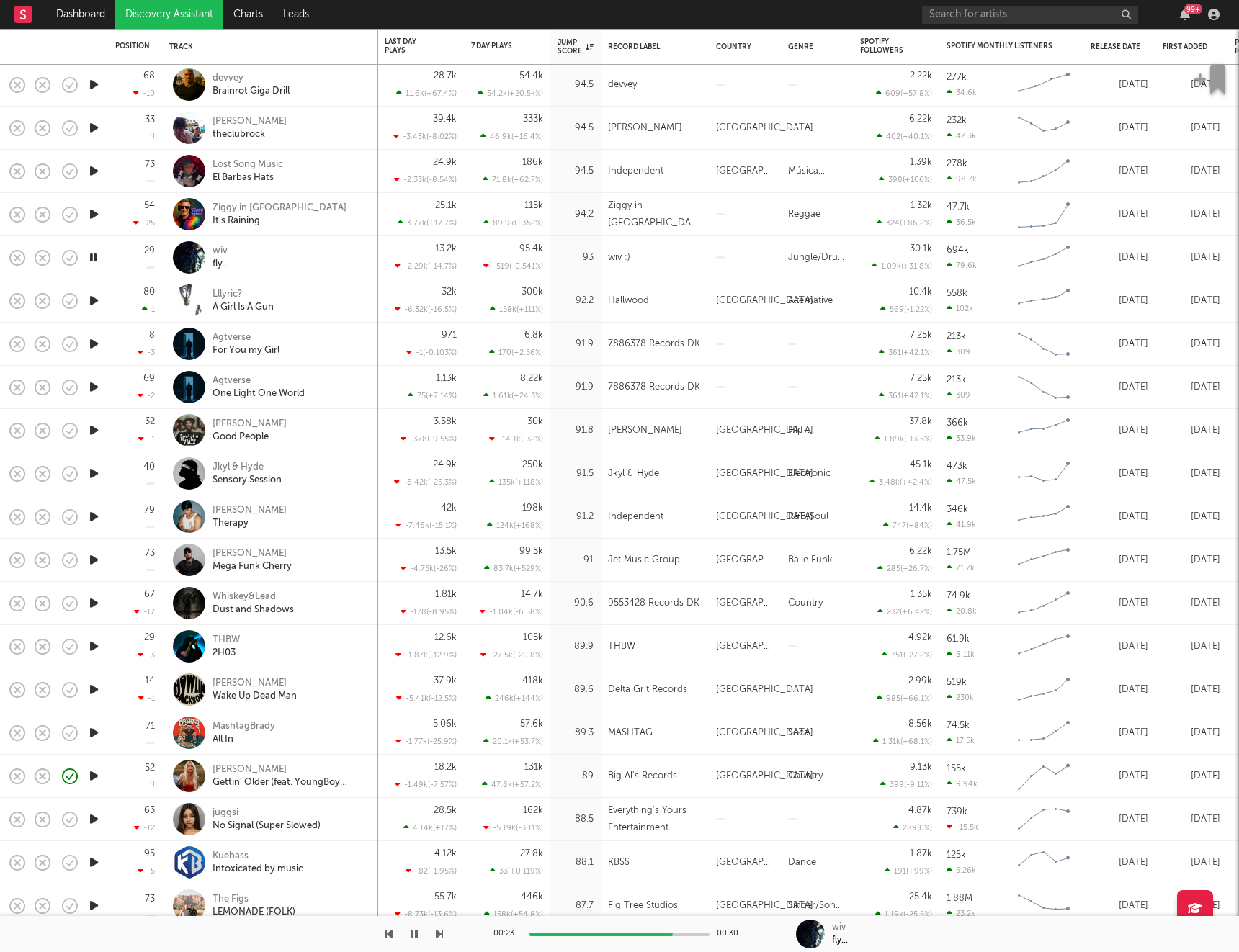
click at [95, 300] on icon "button" at bounding box center [94, 301] width 15 height 18
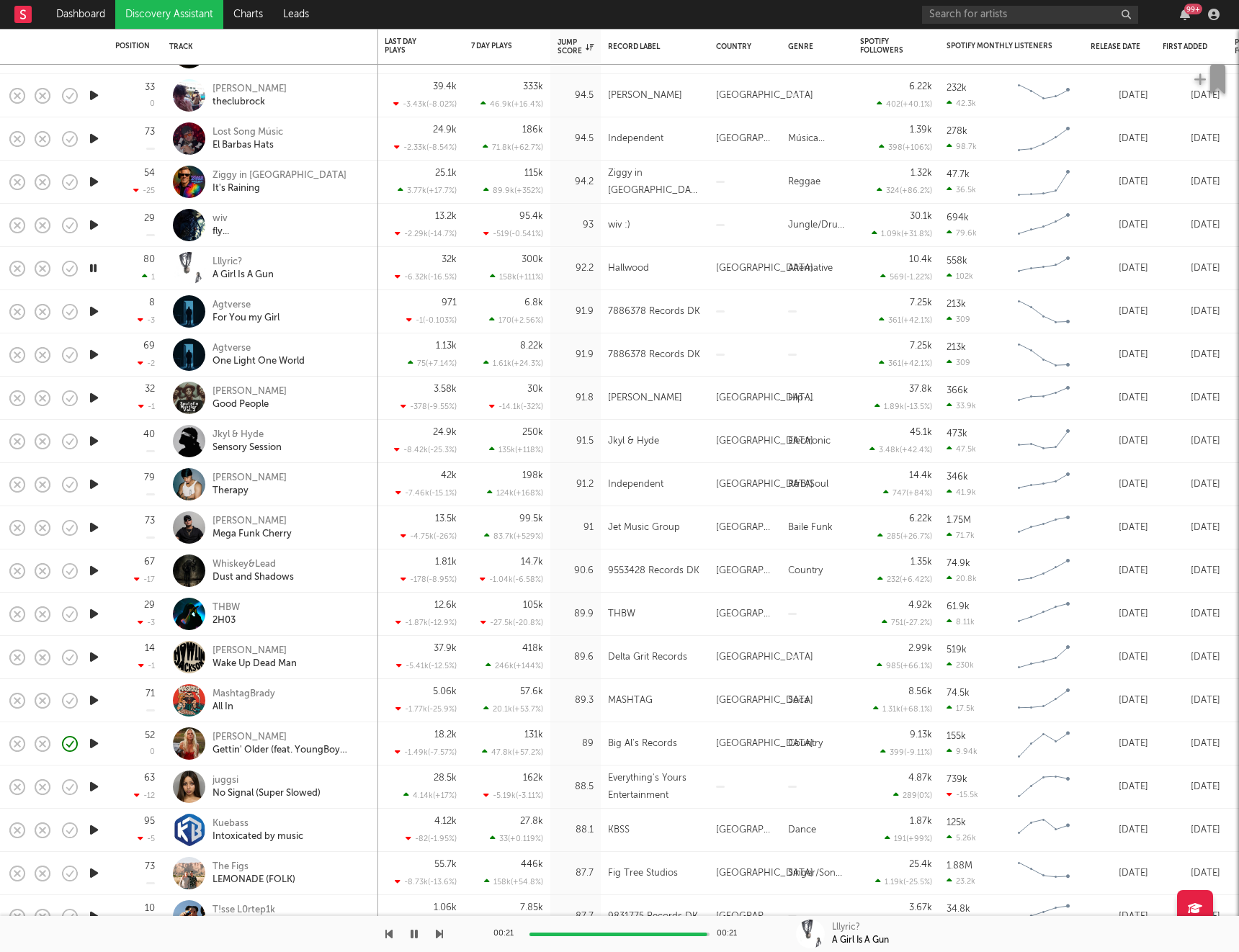
click at [94, 310] on icon "button" at bounding box center [94, 311] width 15 height 18
click at [97, 307] on icon "button" at bounding box center [94, 311] width 15 height 18
click at [92, 353] on icon "button" at bounding box center [94, 355] width 15 height 18
click at [96, 399] on icon "button" at bounding box center [94, 398] width 15 height 18
click at [92, 444] on icon "button" at bounding box center [94, 441] width 15 height 18
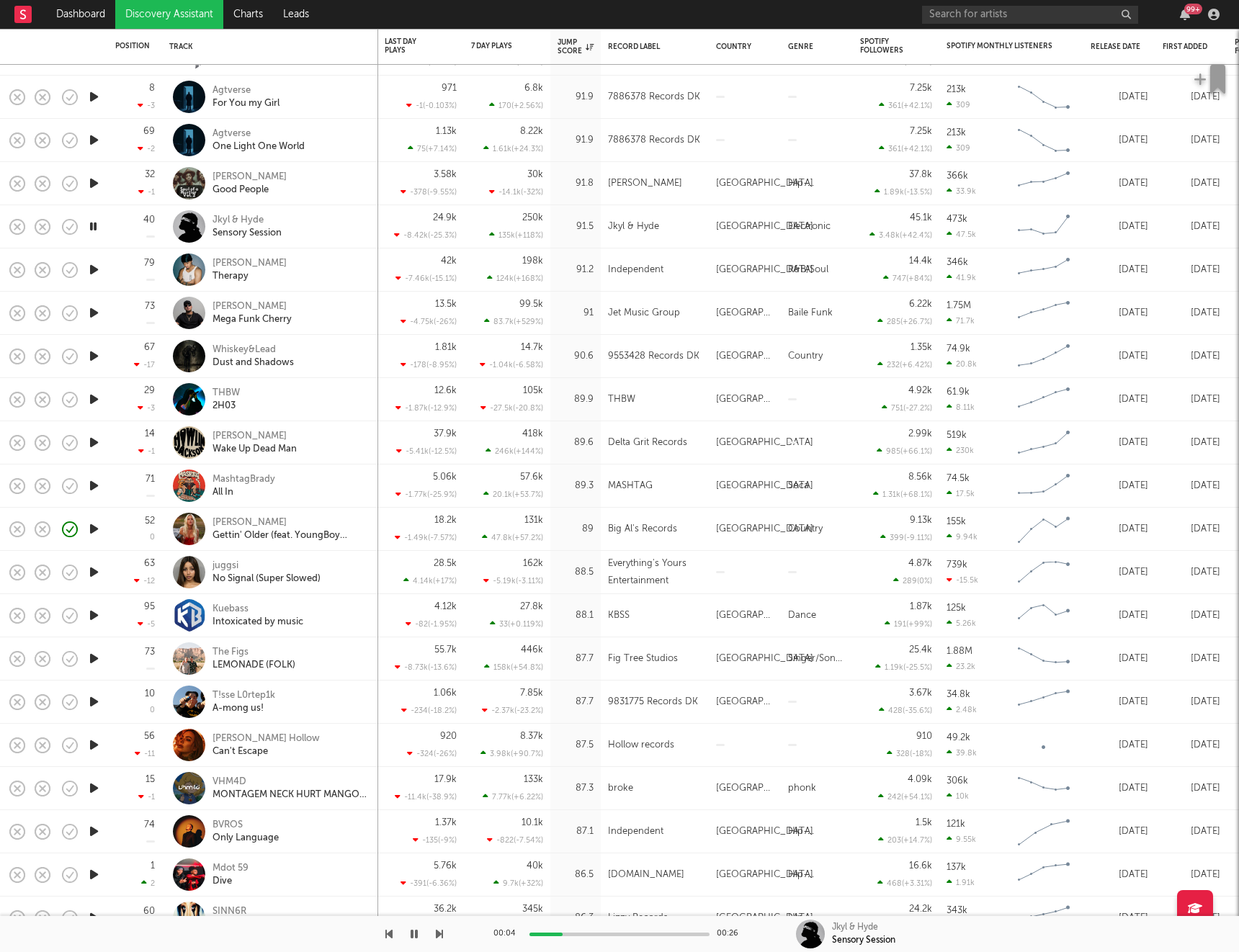
click at [94, 269] on icon "button" at bounding box center [94, 270] width 15 height 18
click at [94, 314] on icon "button" at bounding box center [94, 313] width 15 height 18
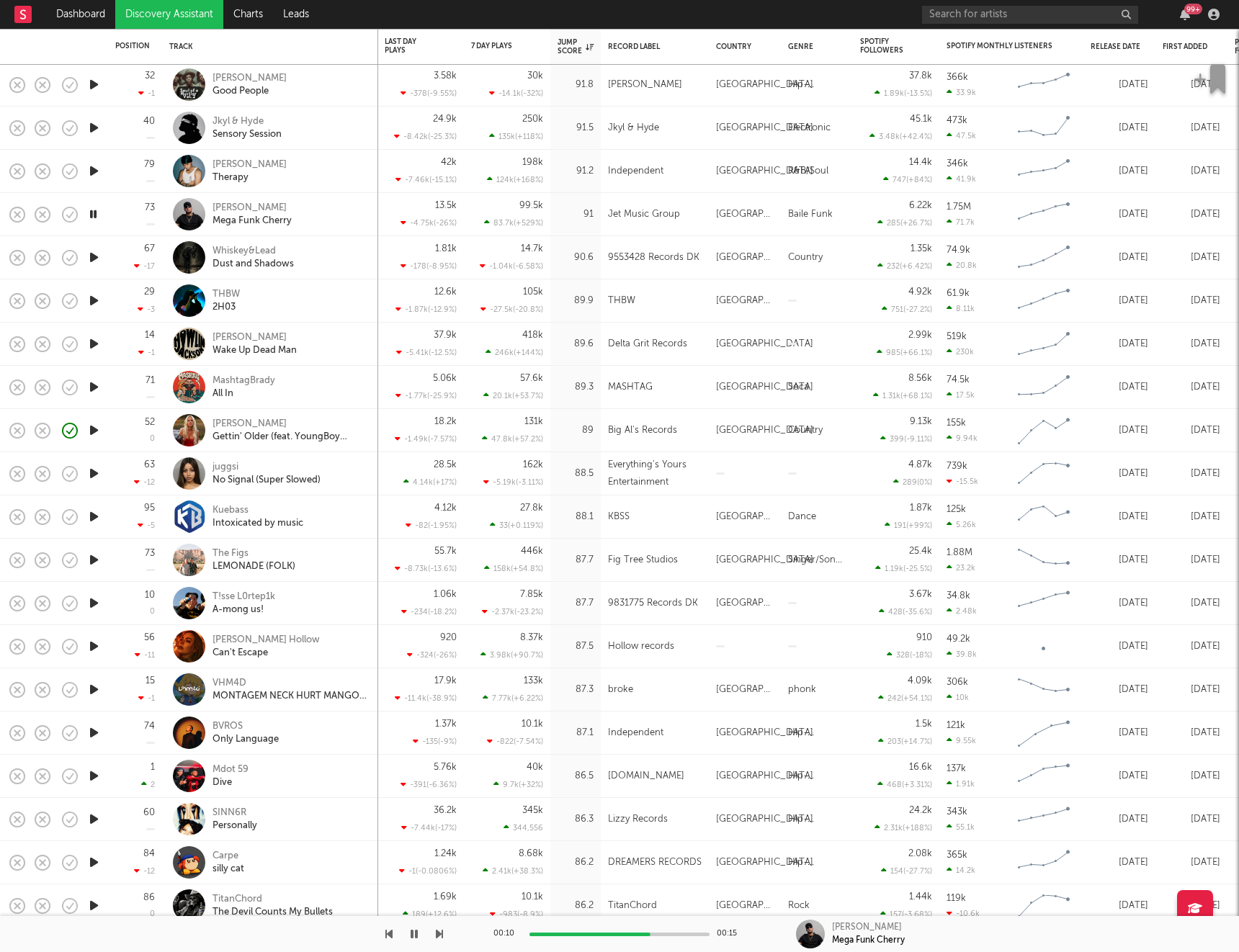
click at [97, 259] on icon "button" at bounding box center [94, 257] width 15 height 18
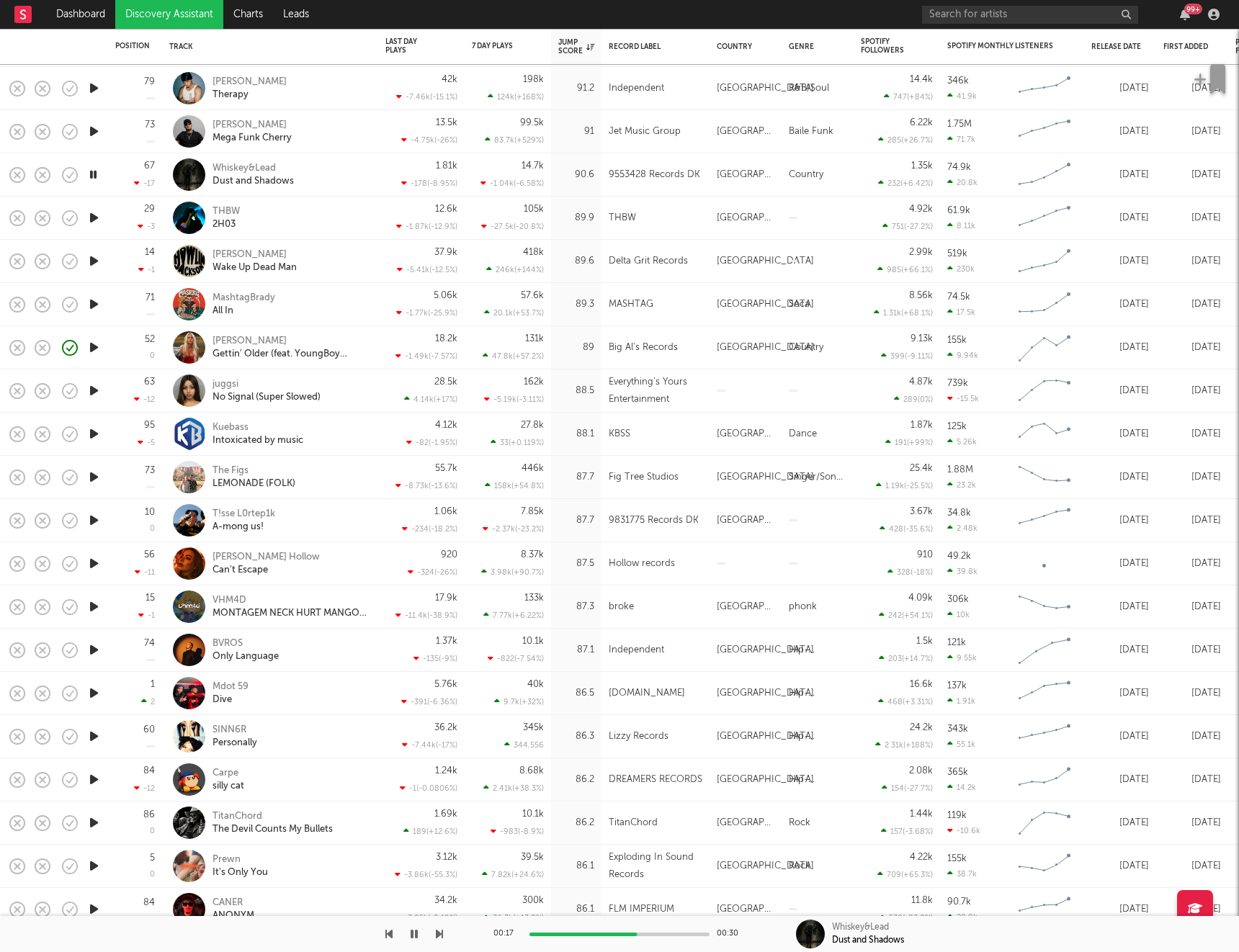
click at [94, 218] on icon "button" at bounding box center [94, 218] width 15 height 18
click at [94, 259] on icon "button" at bounding box center [94, 261] width 15 height 18
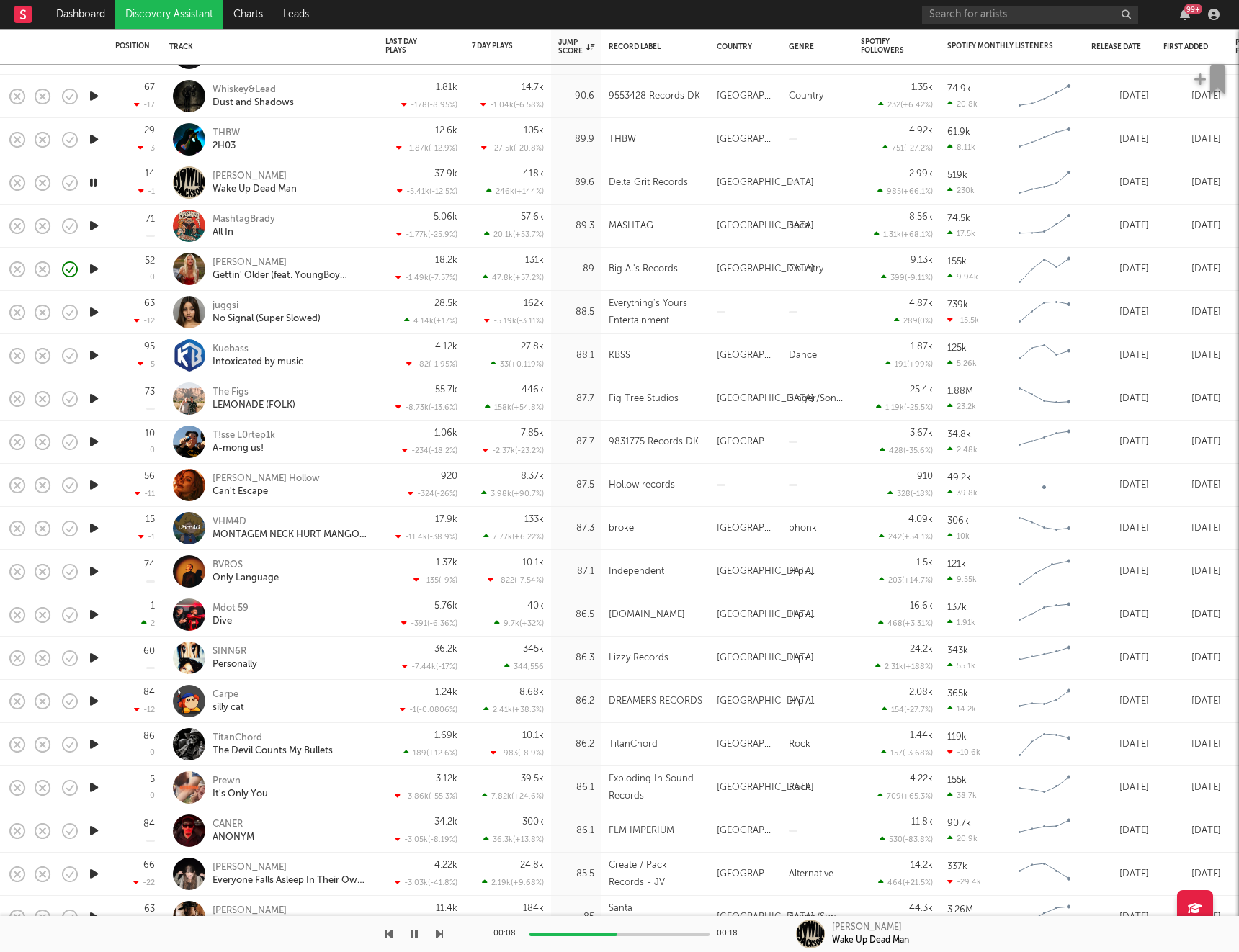
click at [94, 231] on icon "button" at bounding box center [94, 226] width 15 height 18
click at [94, 401] on icon "button" at bounding box center [94, 399] width 15 height 18
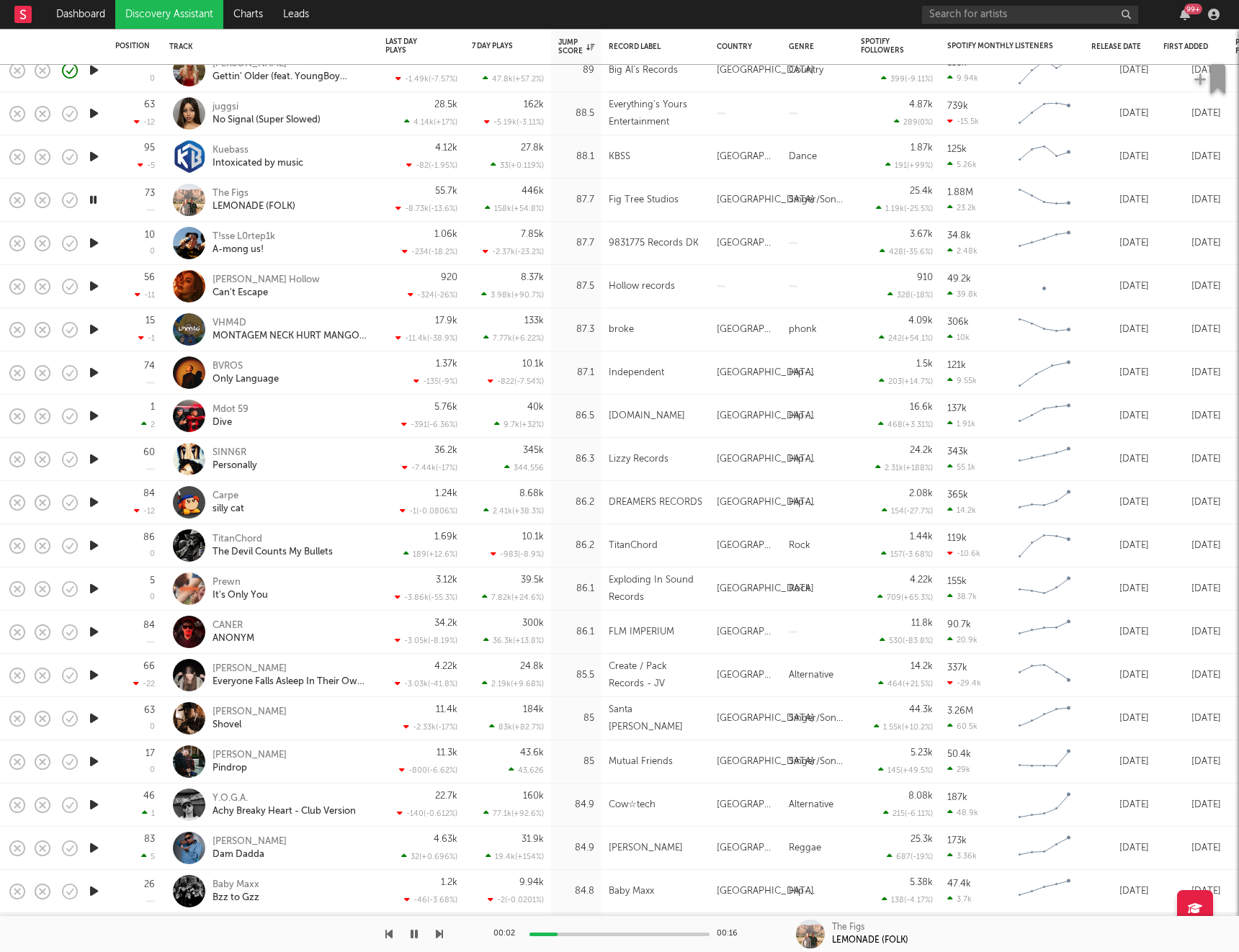
click at [94, 246] on icon "button" at bounding box center [94, 243] width 15 height 18
click at [97, 289] on icon "button" at bounding box center [94, 286] width 15 height 18
click at [95, 328] on icon "button" at bounding box center [94, 329] width 15 height 18
click at [96, 375] on icon "button" at bounding box center [94, 373] width 15 height 18
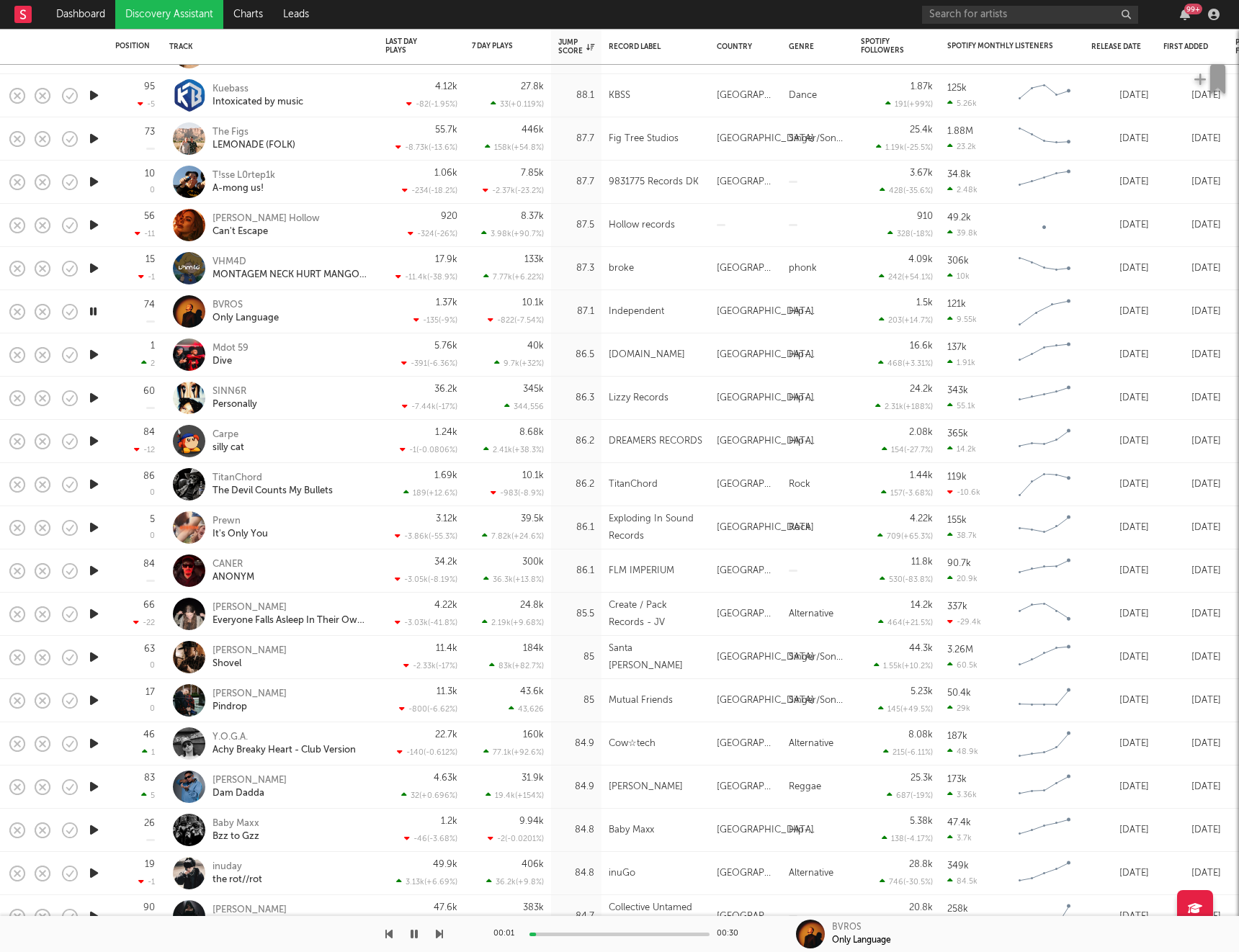
click at [95, 360] on icon "button" at bounding box center [94, 355] width 15 height 18
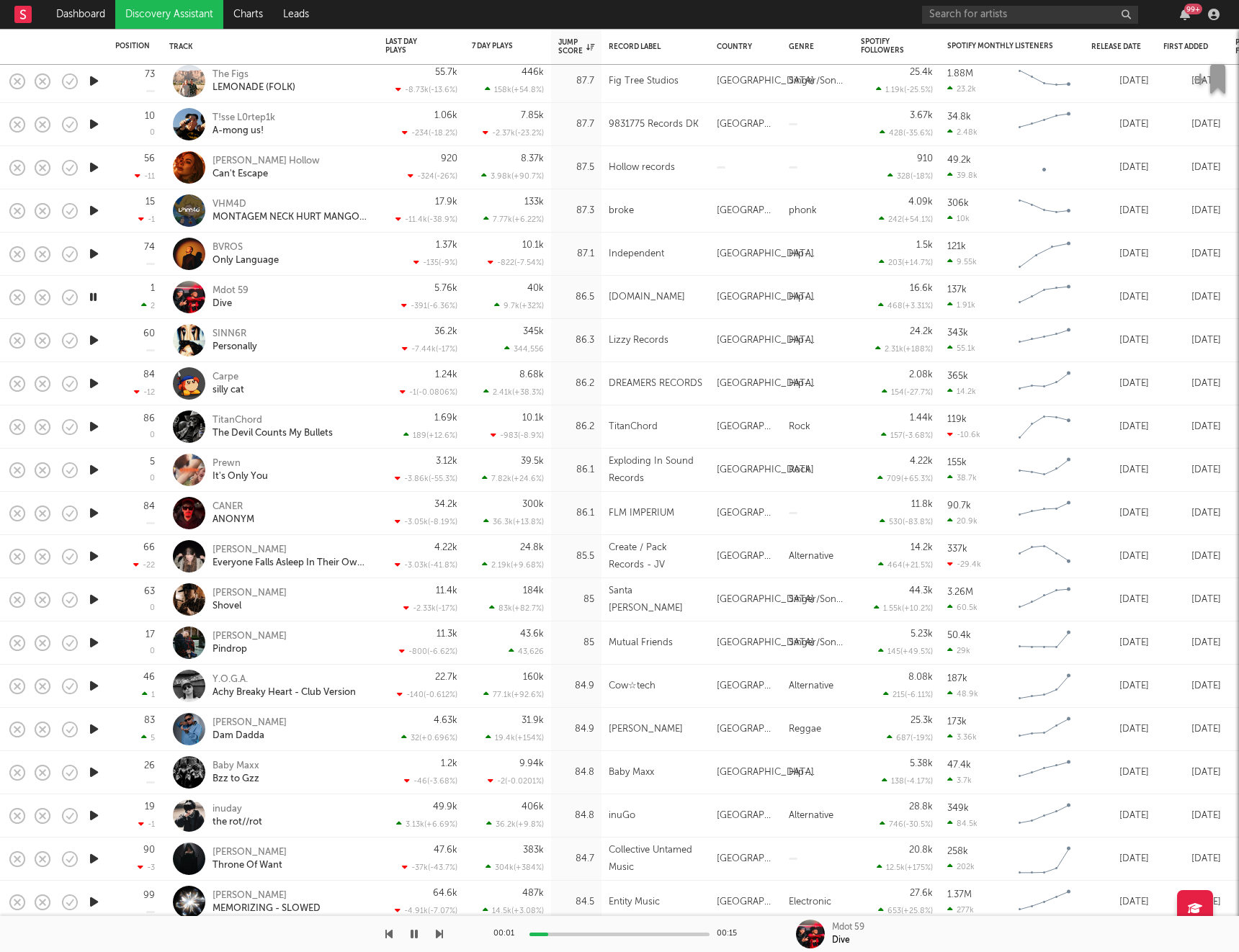
click at [94, 346] on icon "button" at bounding box center [94, 340] width 15 height 18
click at [91, 381] on icon "button" at bounding box center [94, 383] width 15 height 18
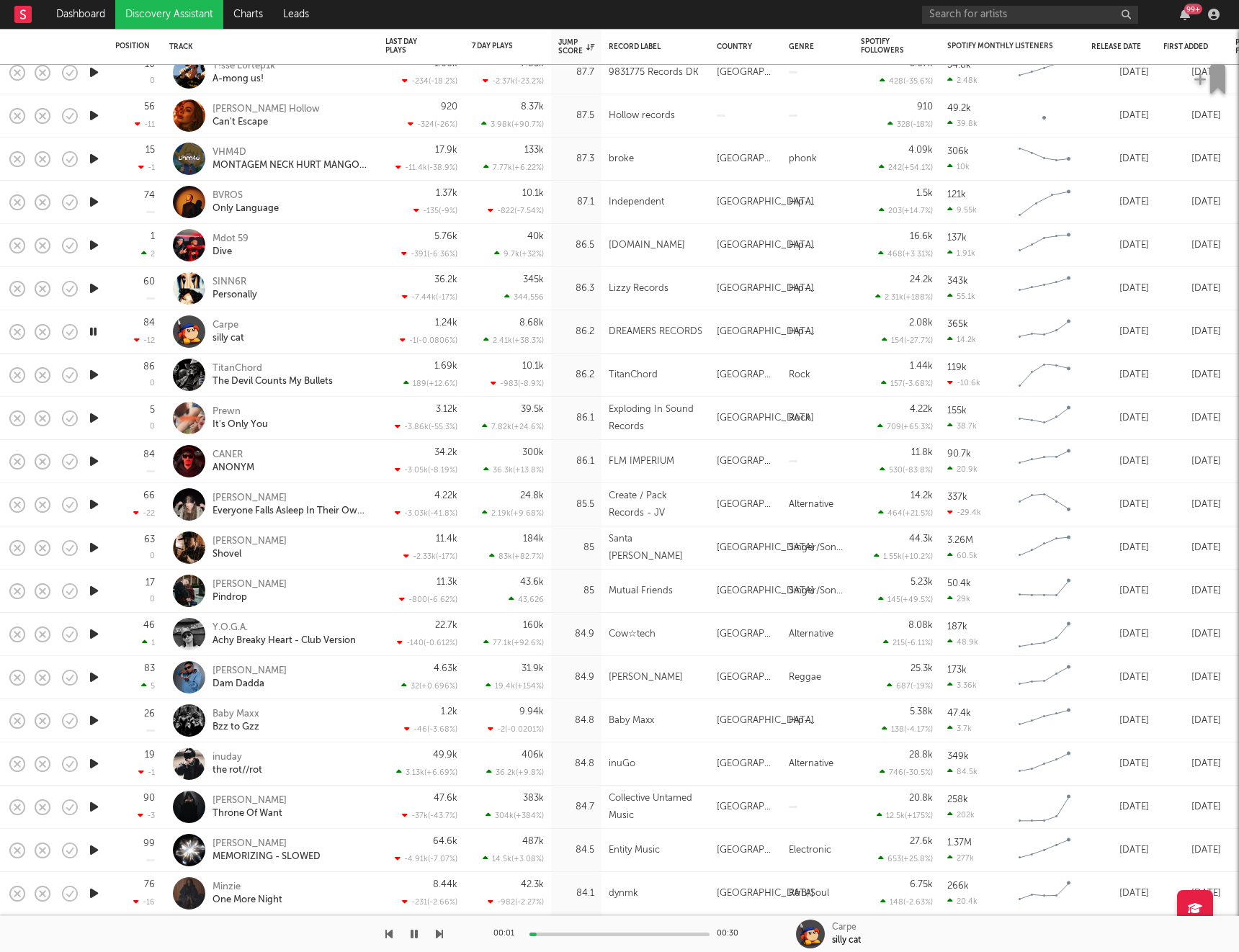
click at [93, 373] on icon "button" at bounding box center [94, 375] width 15 height 18
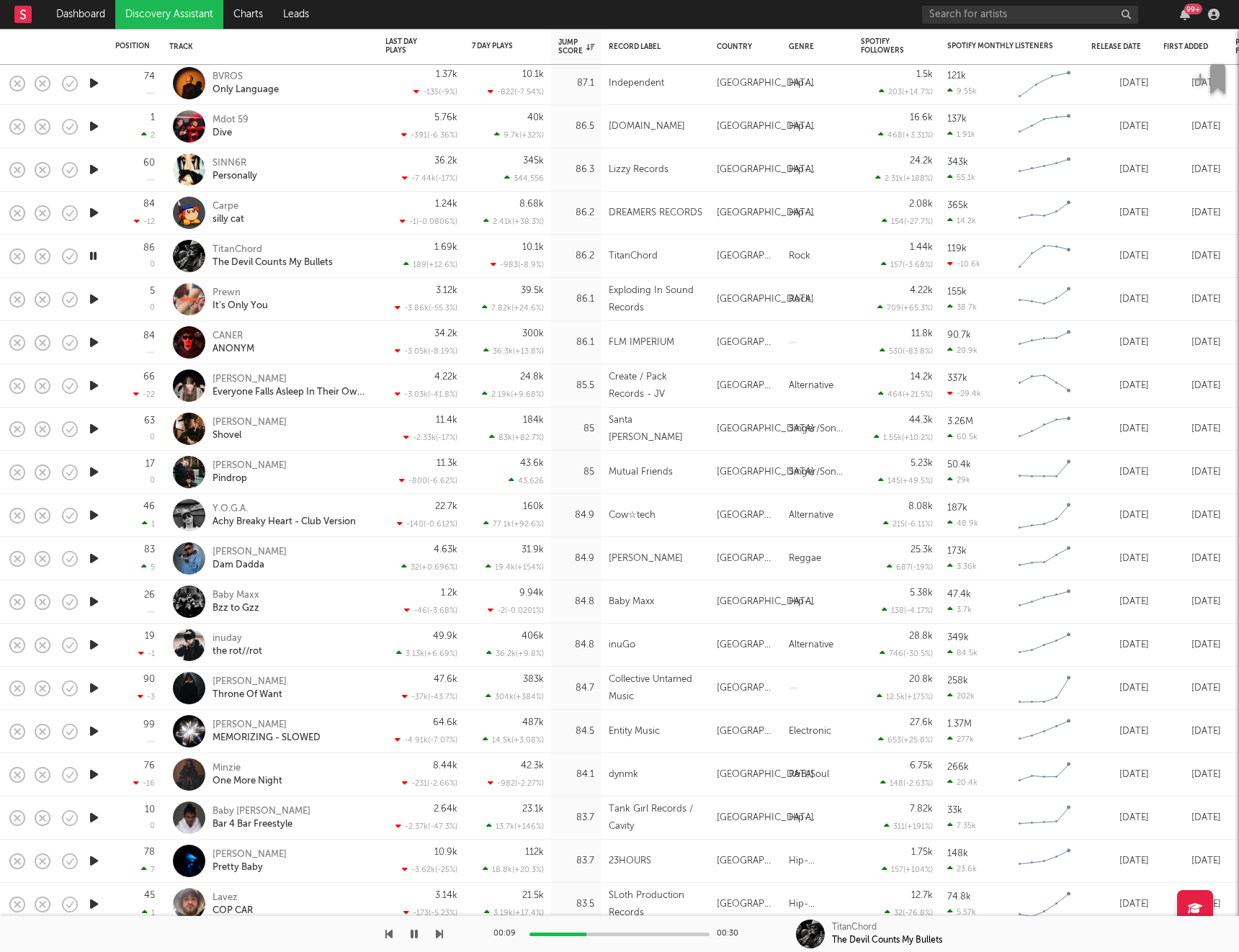
click at [95, 301] on icon "button" at bounding box center [94, 299] width 15 height 18
click at [96, 345] on icon "button" at bounding box center [94, 342] width 15 height 18
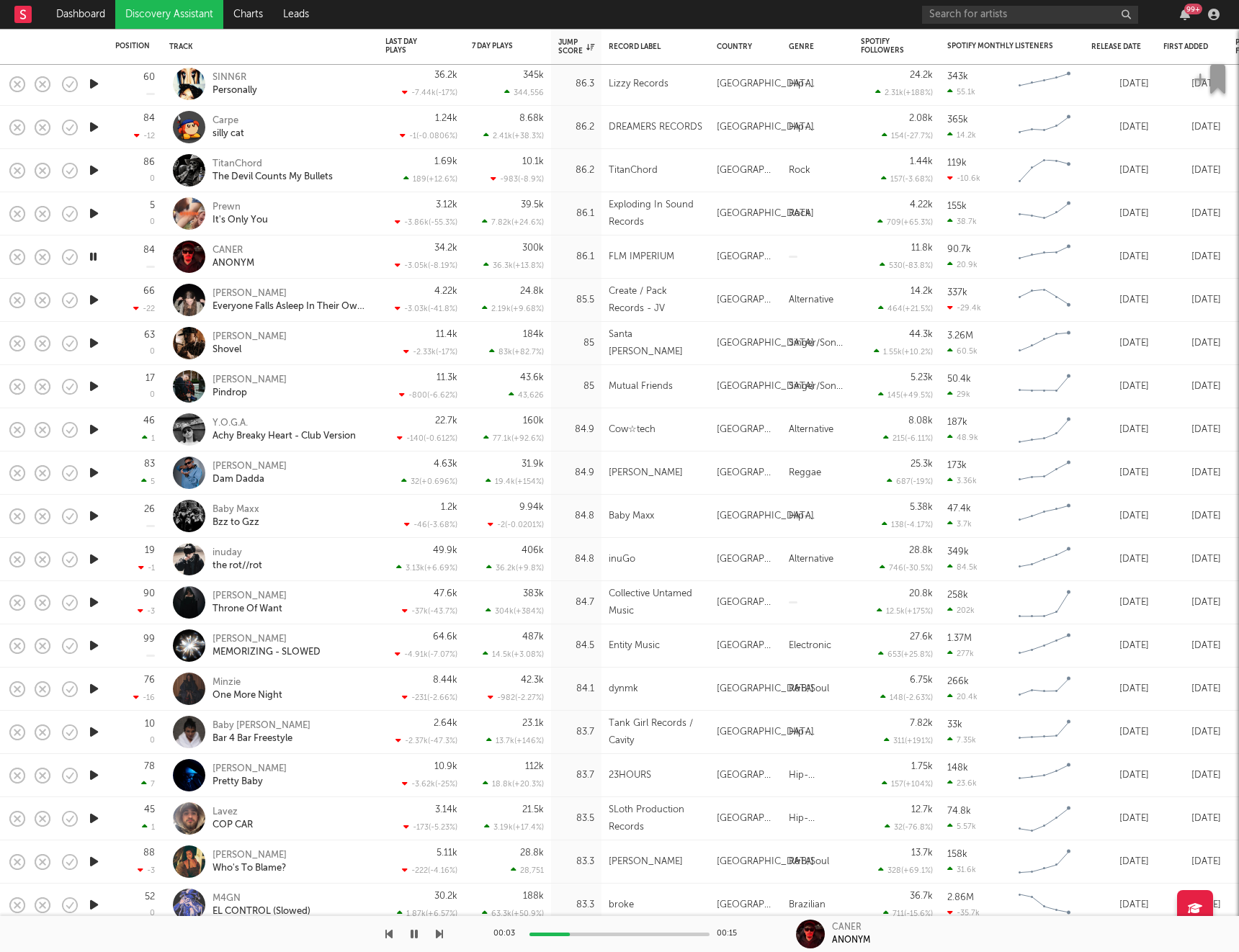
click at [93, 304] on icon "button" at bounding box center [94, 300] width 15 height 18
click at [97, 561] on icon "button" at bounding box center [94, 559] width 15 height 18
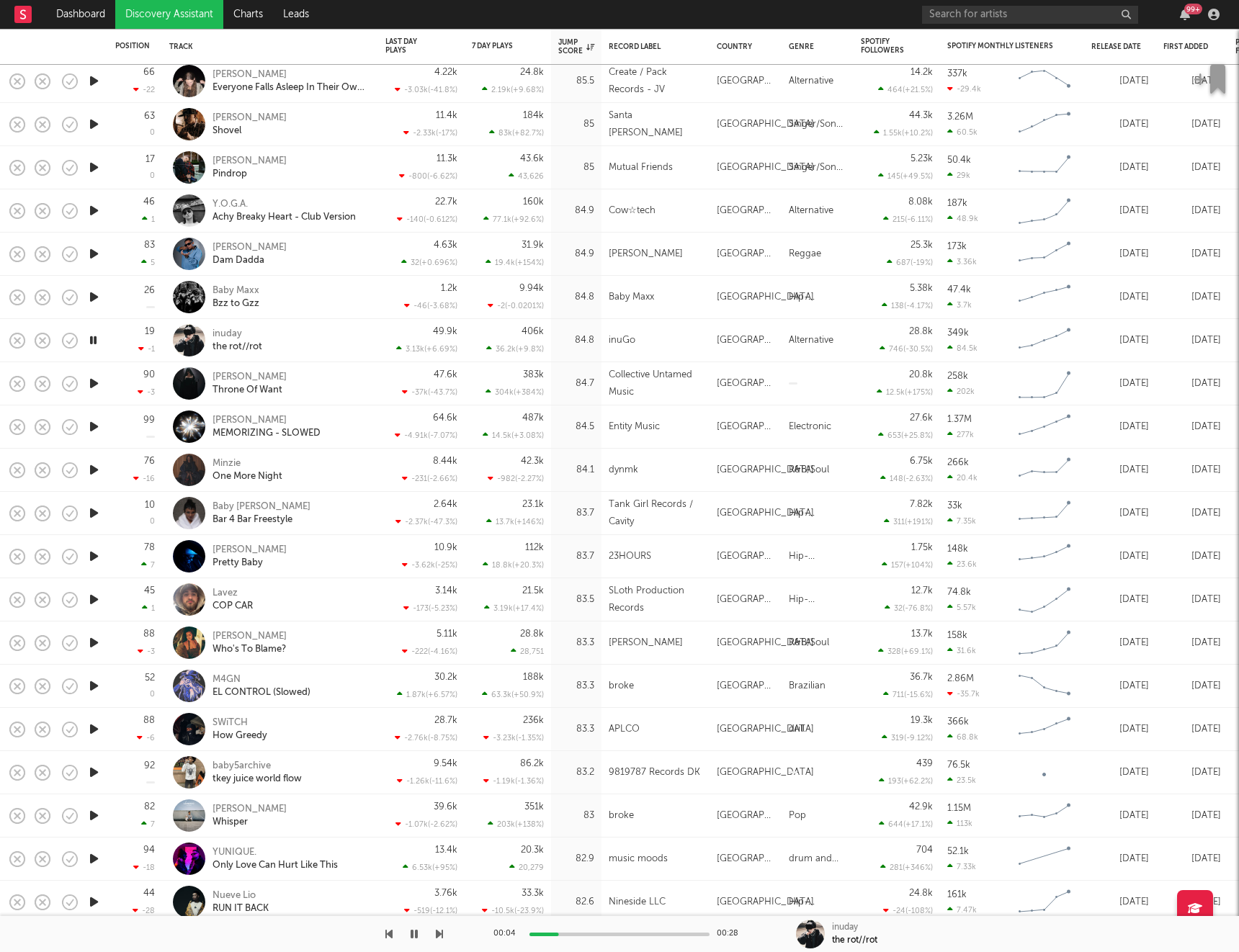
click at [93, 381] on icon "button" at bounding box center [94, 383] width 15 height 18
click at [95, 473] on icon "button" at bounding box center [94, 470] width 15 height 18
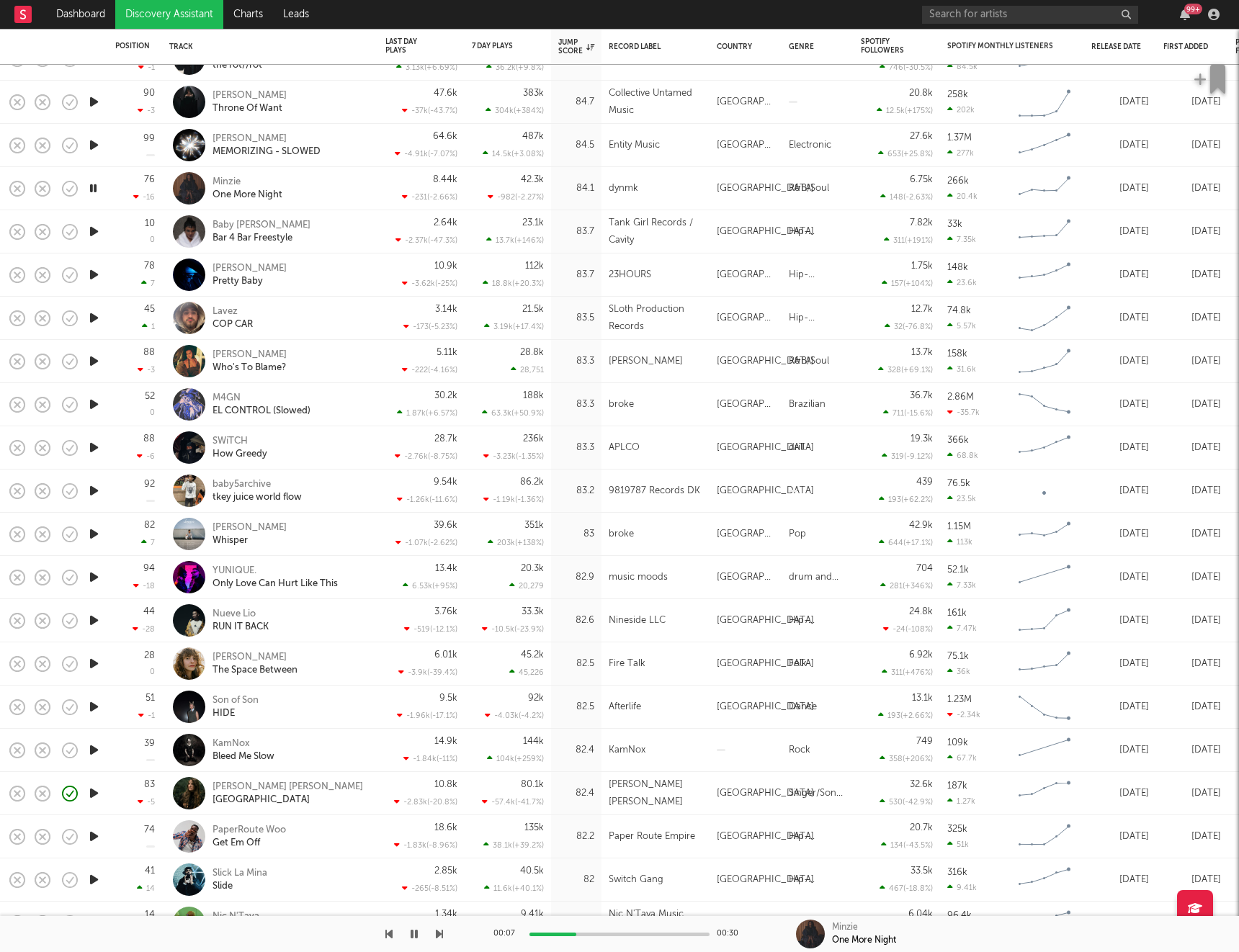
click at [98, 237] on icon "button" at bounding box center [94, 231] width 15 height 18
click at [92, 276] on icon "button" at bounding box center [94, 275] width 15 height 18
click at [94, 320] on icon "button" at bounding box center [94, 318] width 15 height 18
click at [93, 360] on icon "button" at bounding box center [94, 361] width 15 height 18
click at [96, 401] on icon "button" at bounding box center [94, 404] width 15 height 18
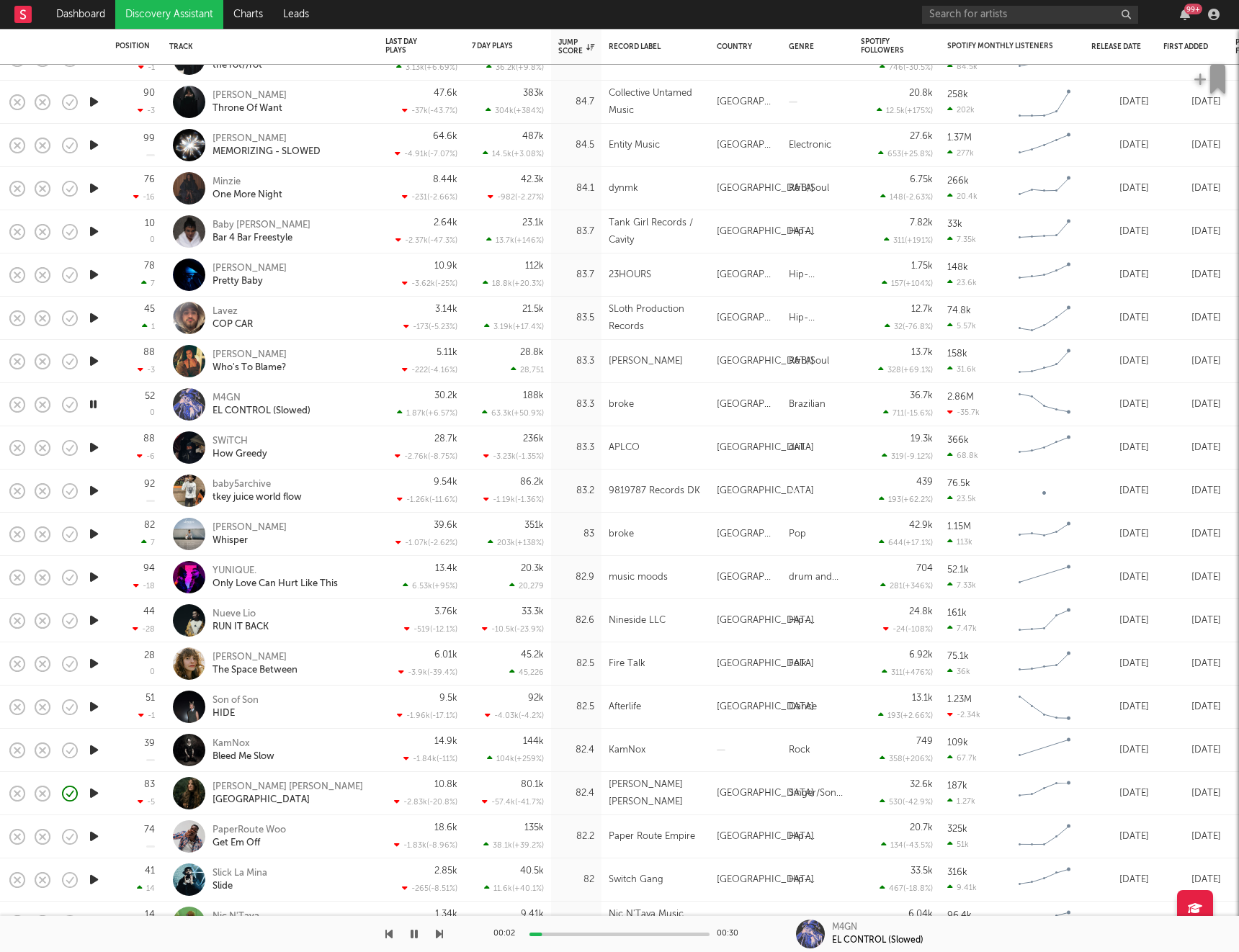
click at [96, 445] on icon "button" at bounding box center [94, 448] width 15 height 18
click at [95, 489] on icon "button" at bounding box center [94, 491] width 15 height 18
click at [90, 535] on icon "button" at bounding box center [94, 534] width 15 height 18
click at [90, 535] on icon "button" at bounding box center [93, 534] width 14 height 18
click at [412, 931] on icon "button" at bounding box center [414, 934] width 9 height 12
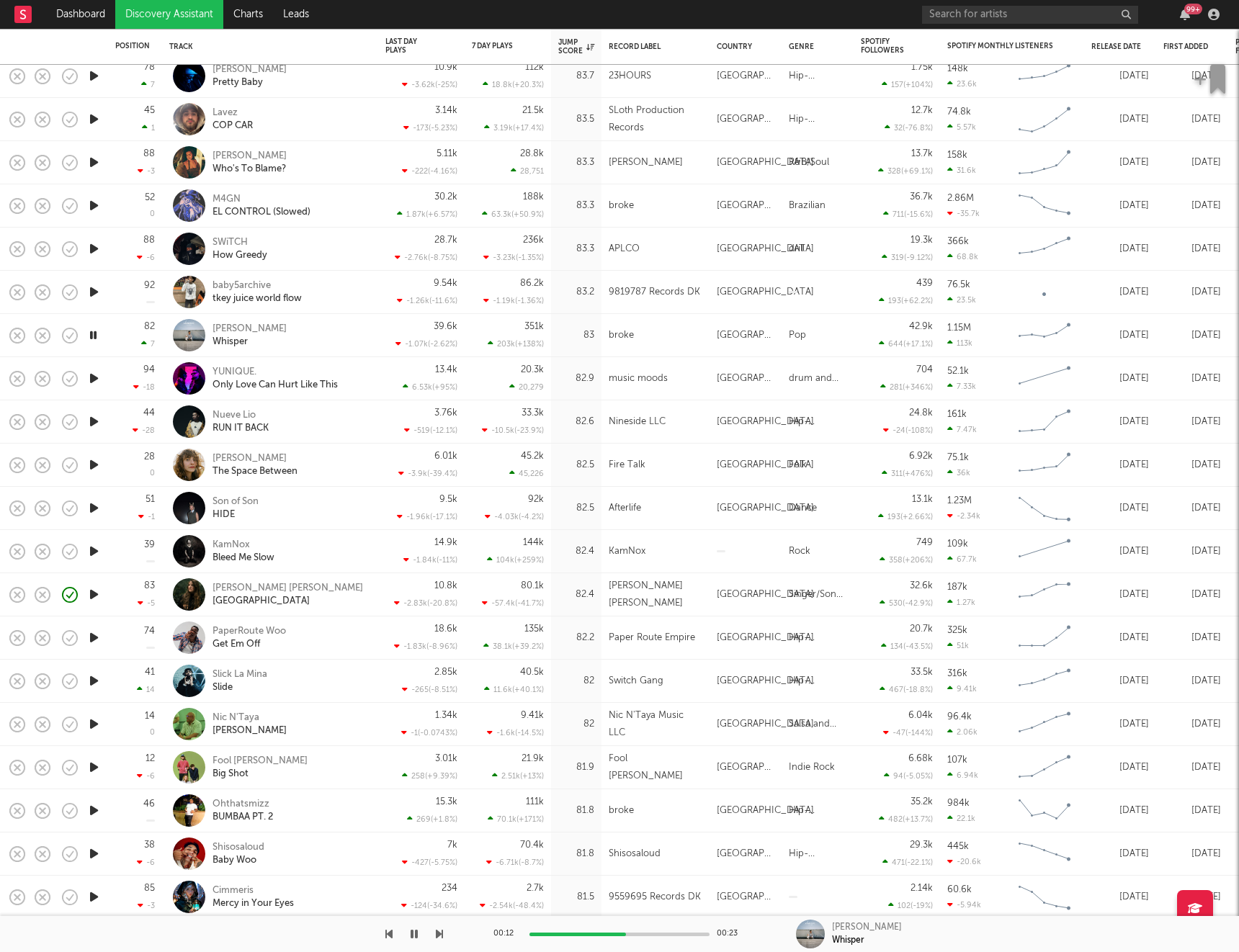
click at [94, 375] on icon "button" at bounding box center [94, 378] width 15 height 18
click at [93, 374] on icon "button" at bounding box center [93, 378] width 14 height 18
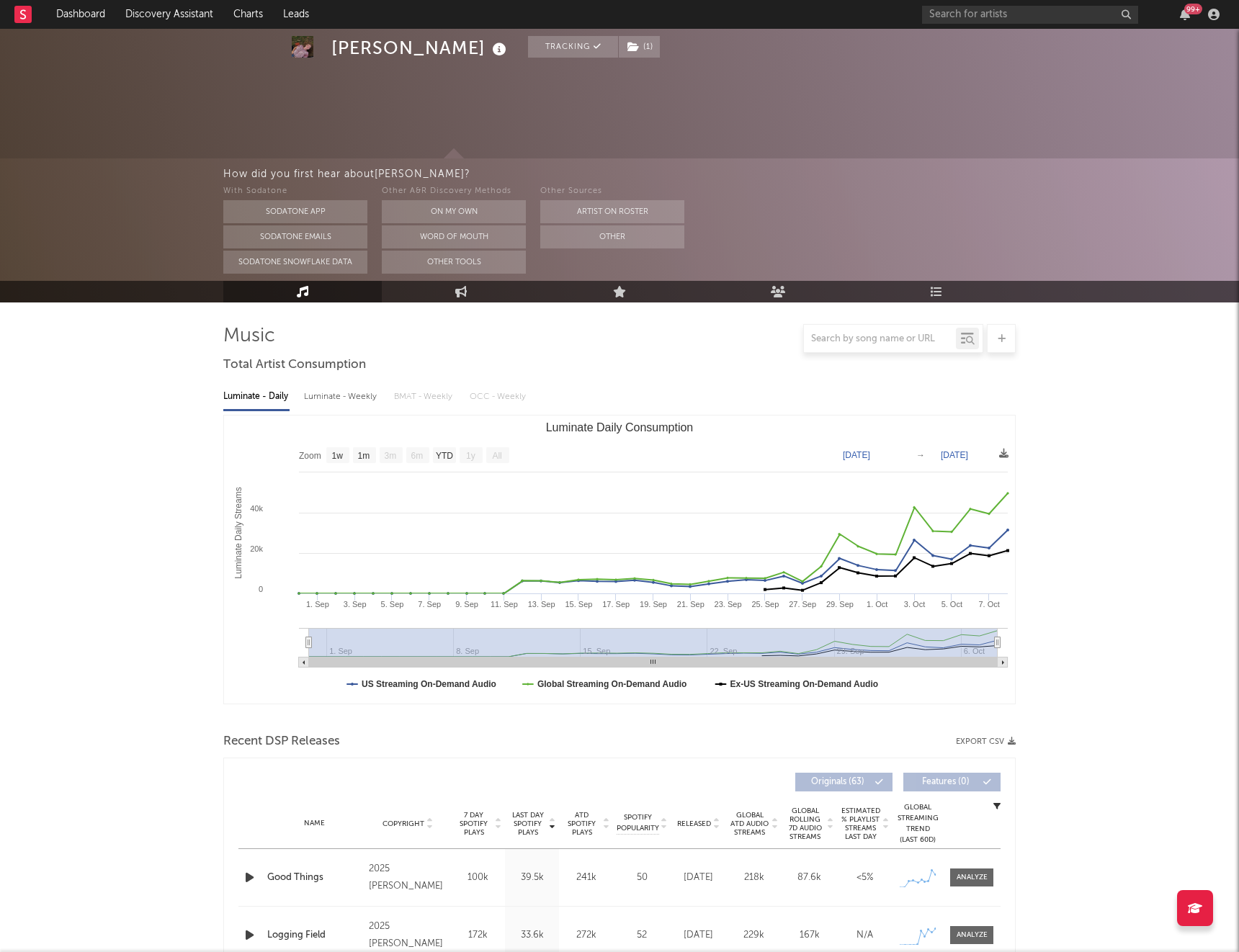
select select "1w"
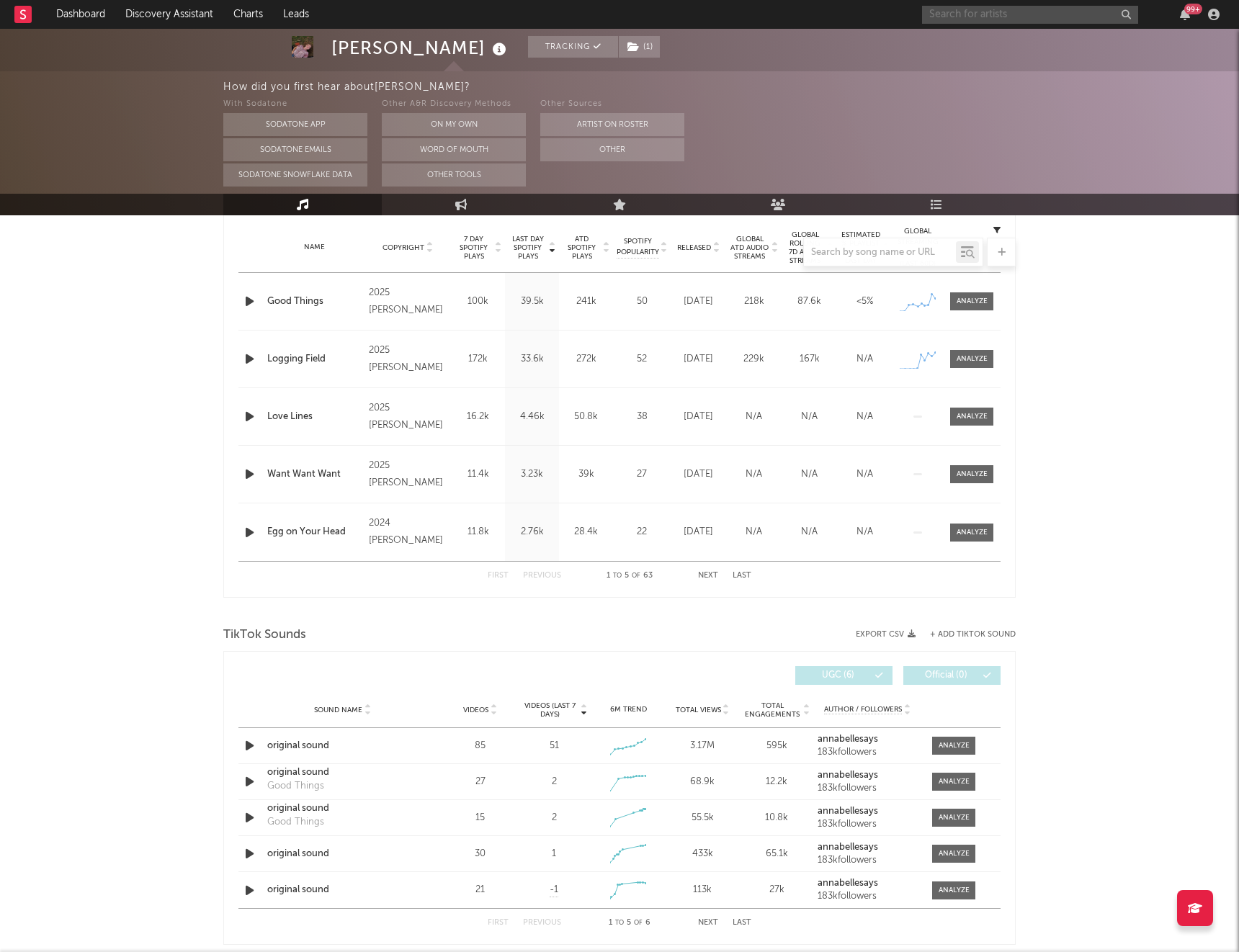
click at [1005, 19] on input "text" at bounding box center [1030, 14] width 216 height 18
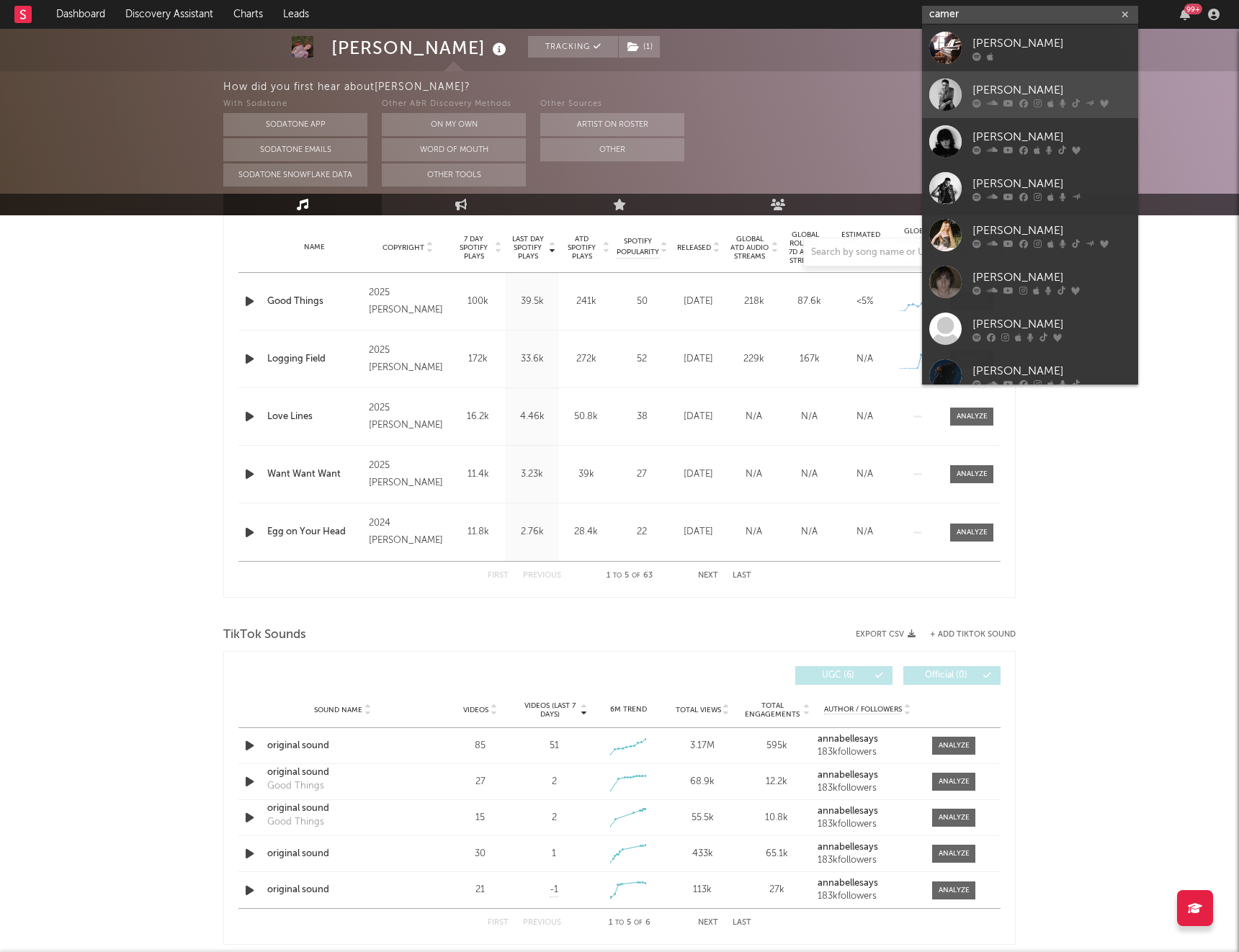
type input "camer"
click at [1013, 81] on div "[PERSON_NAME]" at bounding box center [1052, 90] width 159 height 17
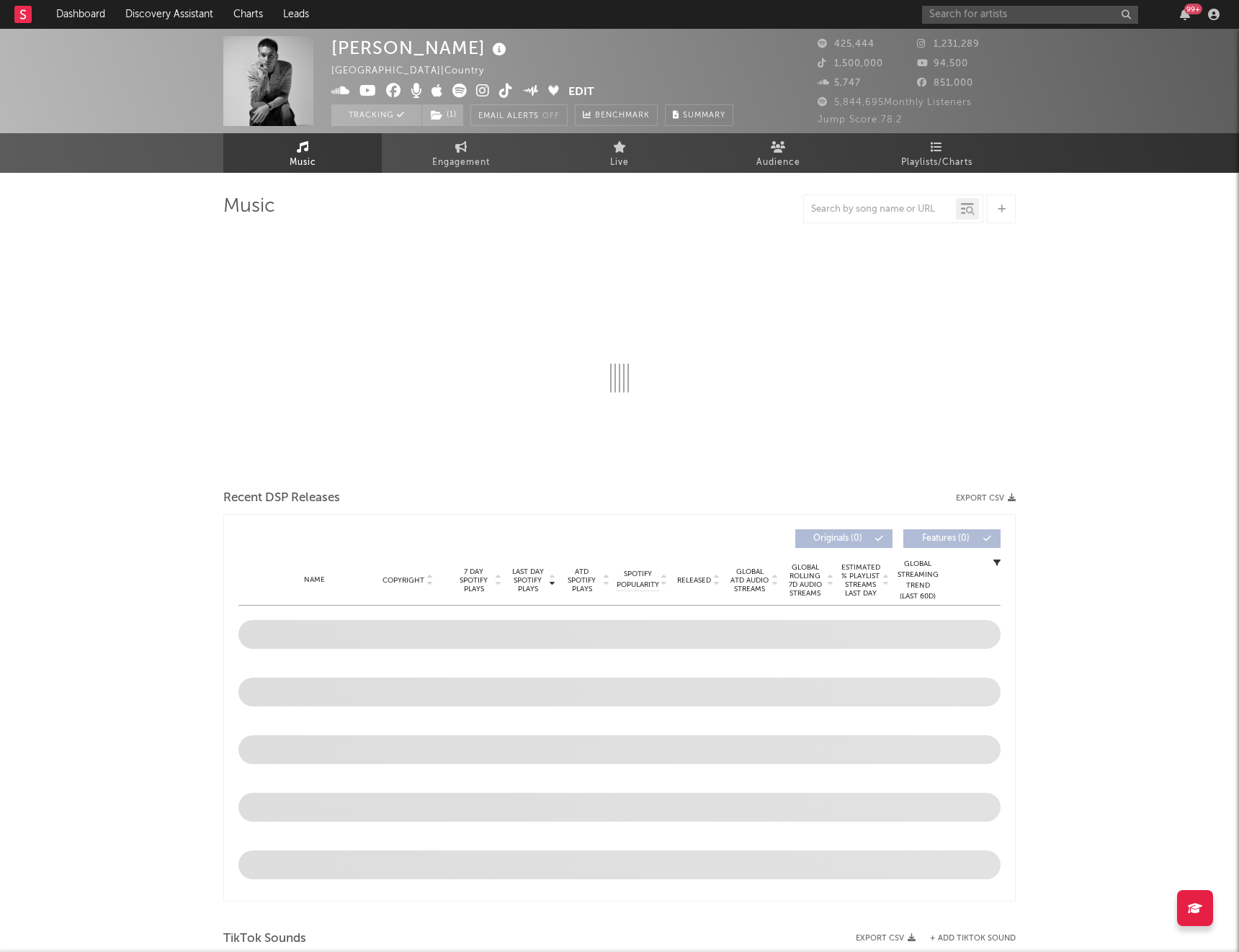
select select "6m"
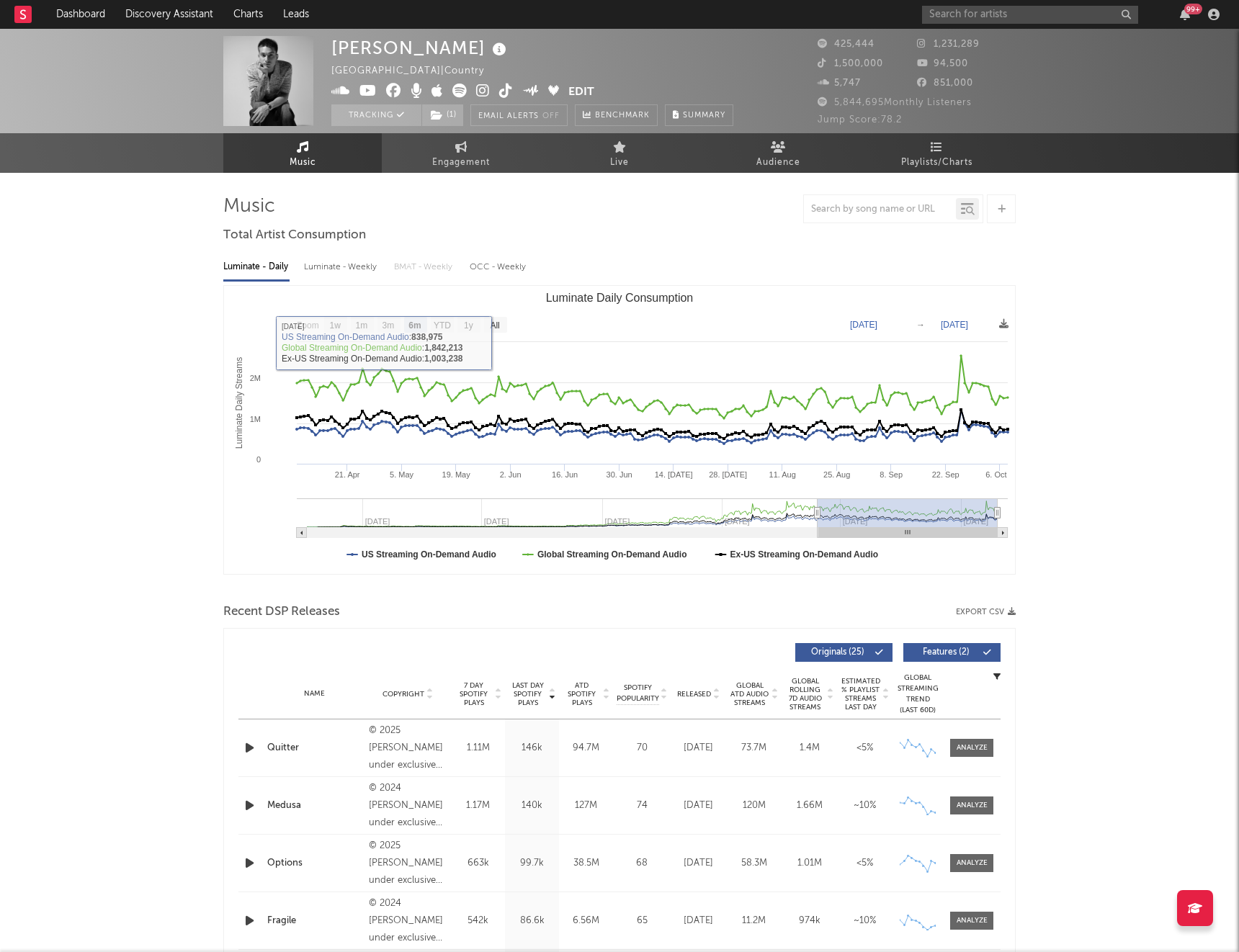
click at [331, 267] on div "Luminate - Weekly" at bounding box center [342, 267] width 76 height 25
select select "6m"
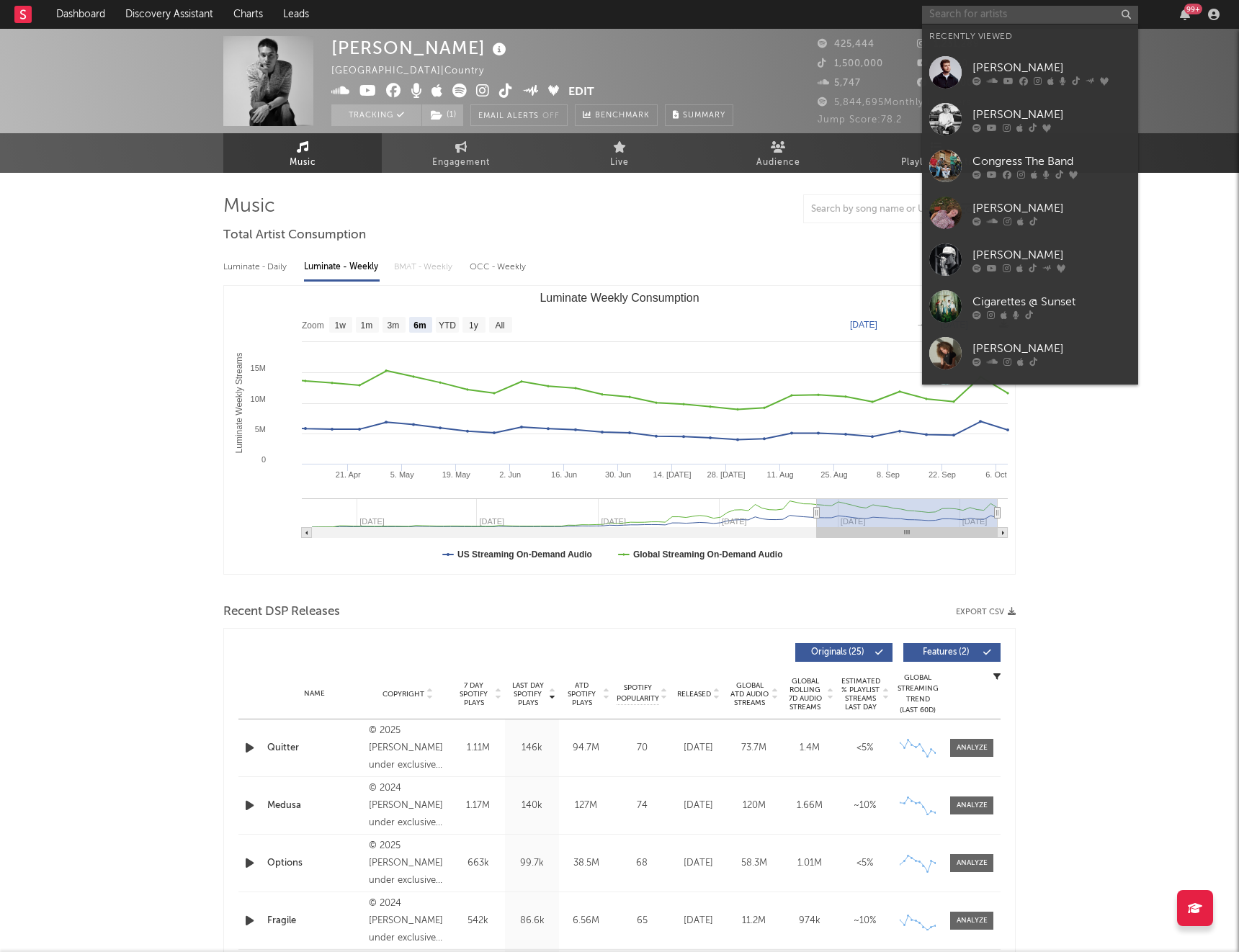
click at [964, 19] on input "text" at bounding box center [1030, 14] width 216 height 18
click at [997, 293] on div "Cigarettes @ Sunset" at bounding box center [1052, 302] width 159 height 17
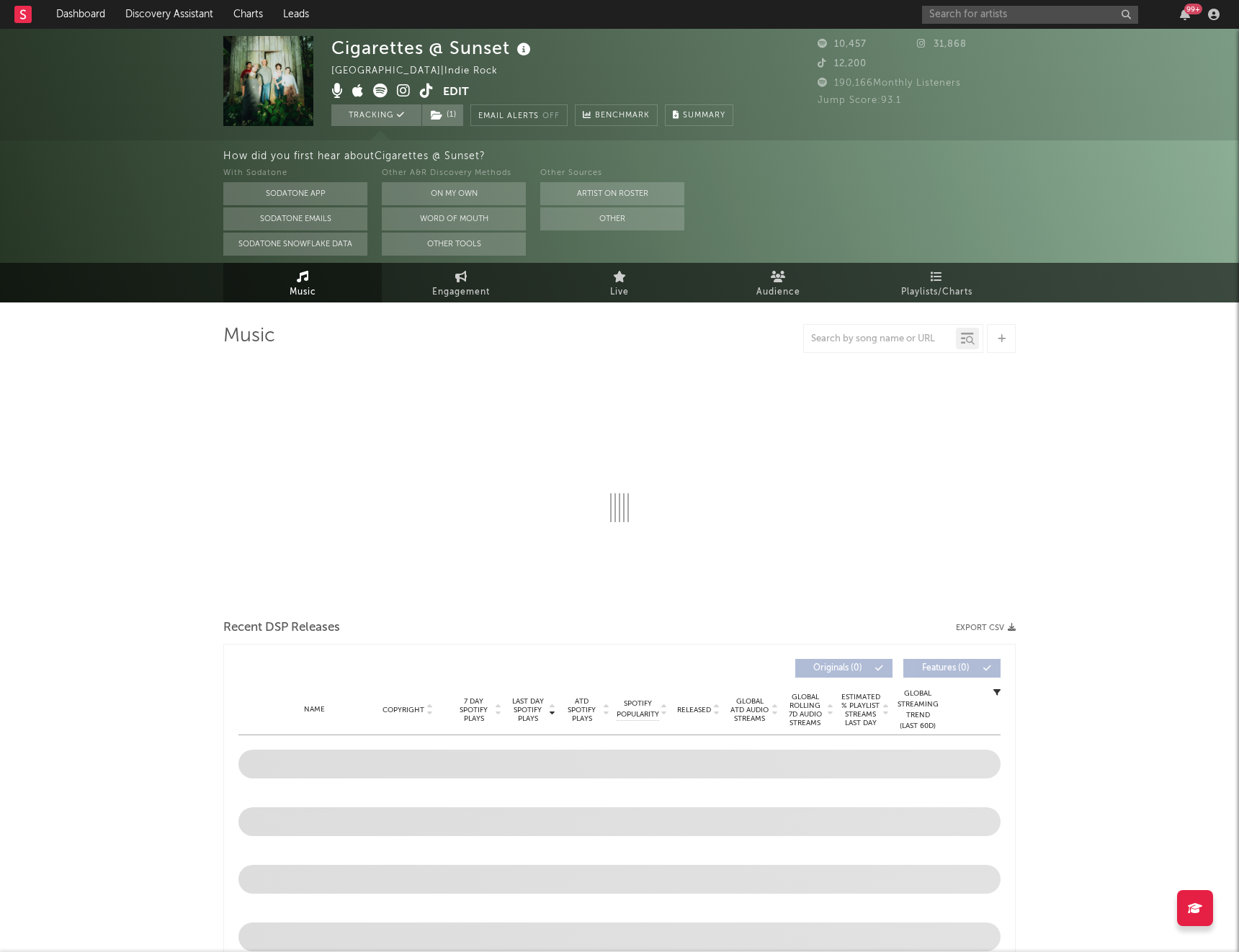
select select "1w"
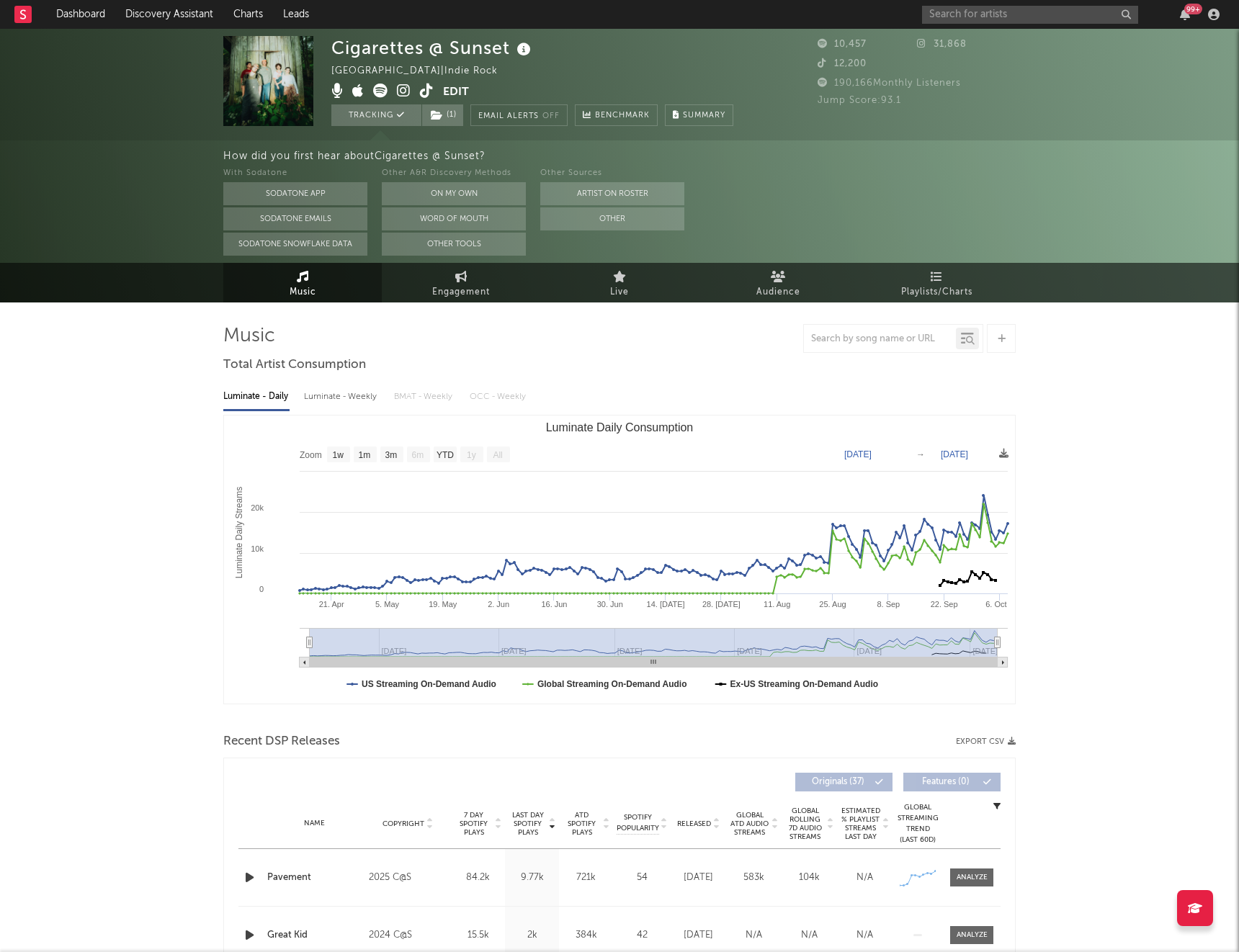
click at [353, 400] on div "Luminate - Weekly" at bounding box center [342, 397] width 76 height 25
select select "6m"
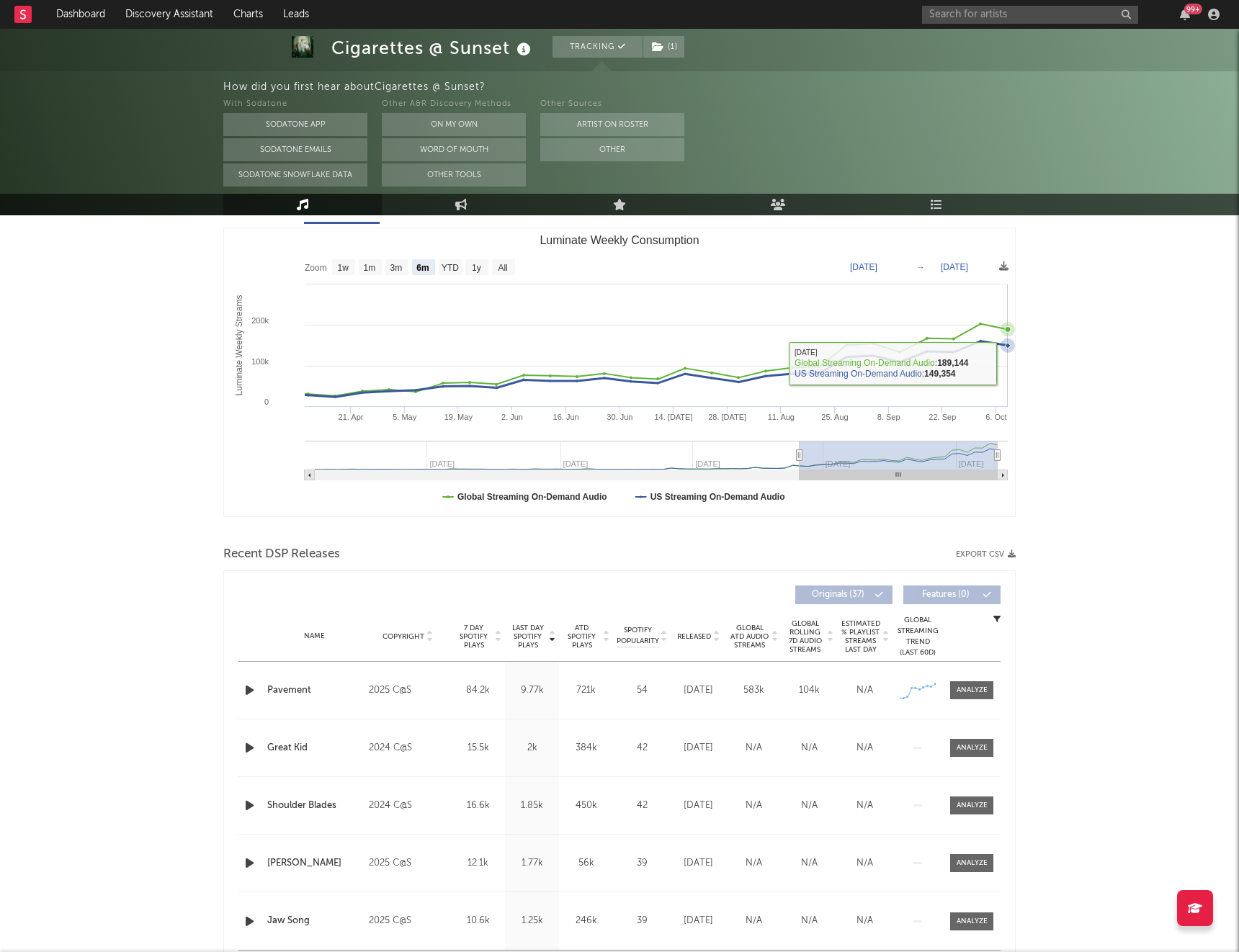
scroll to position [240, 0]
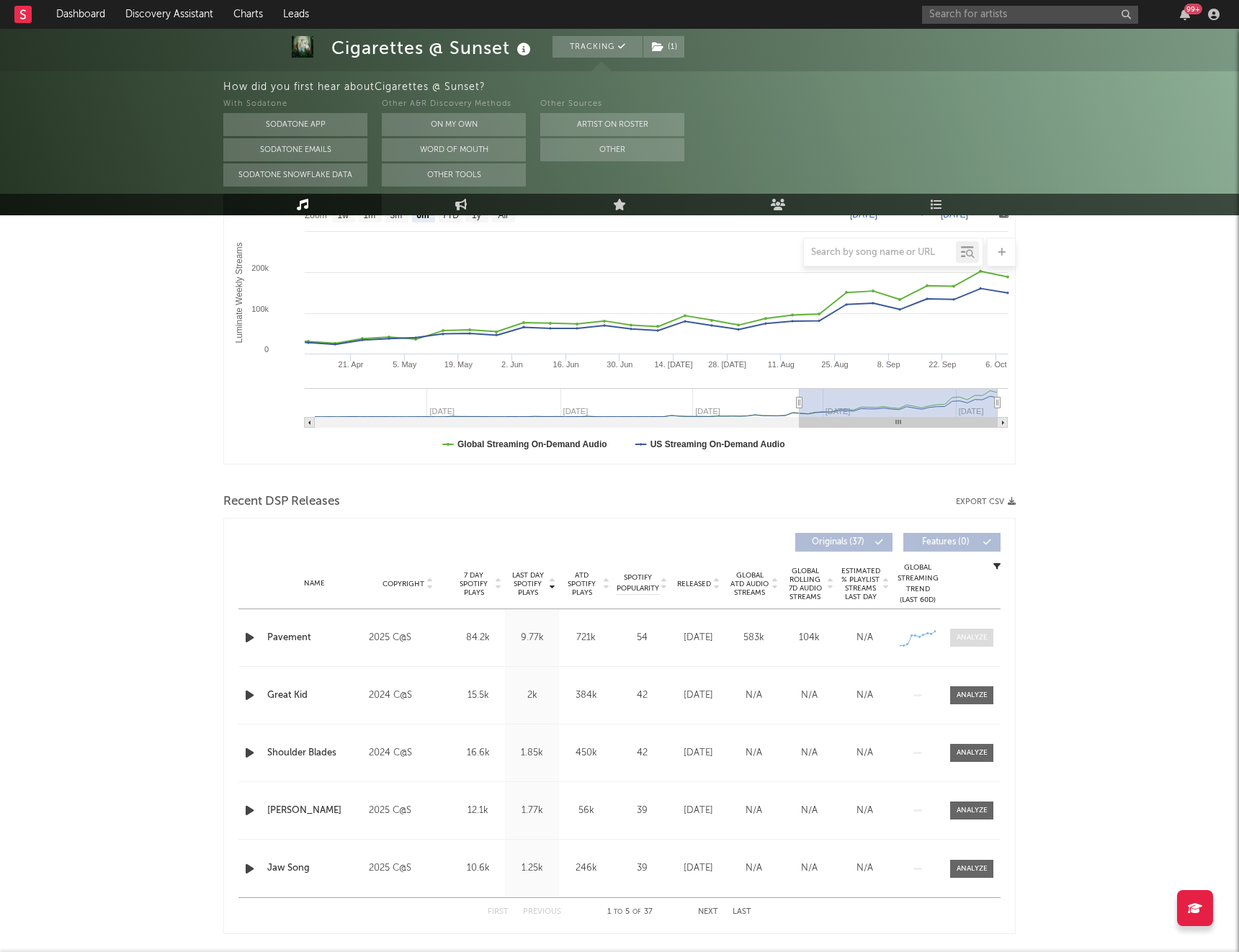
click at [977, 635] on div at bounding box center [972, 638] width 31 height 11
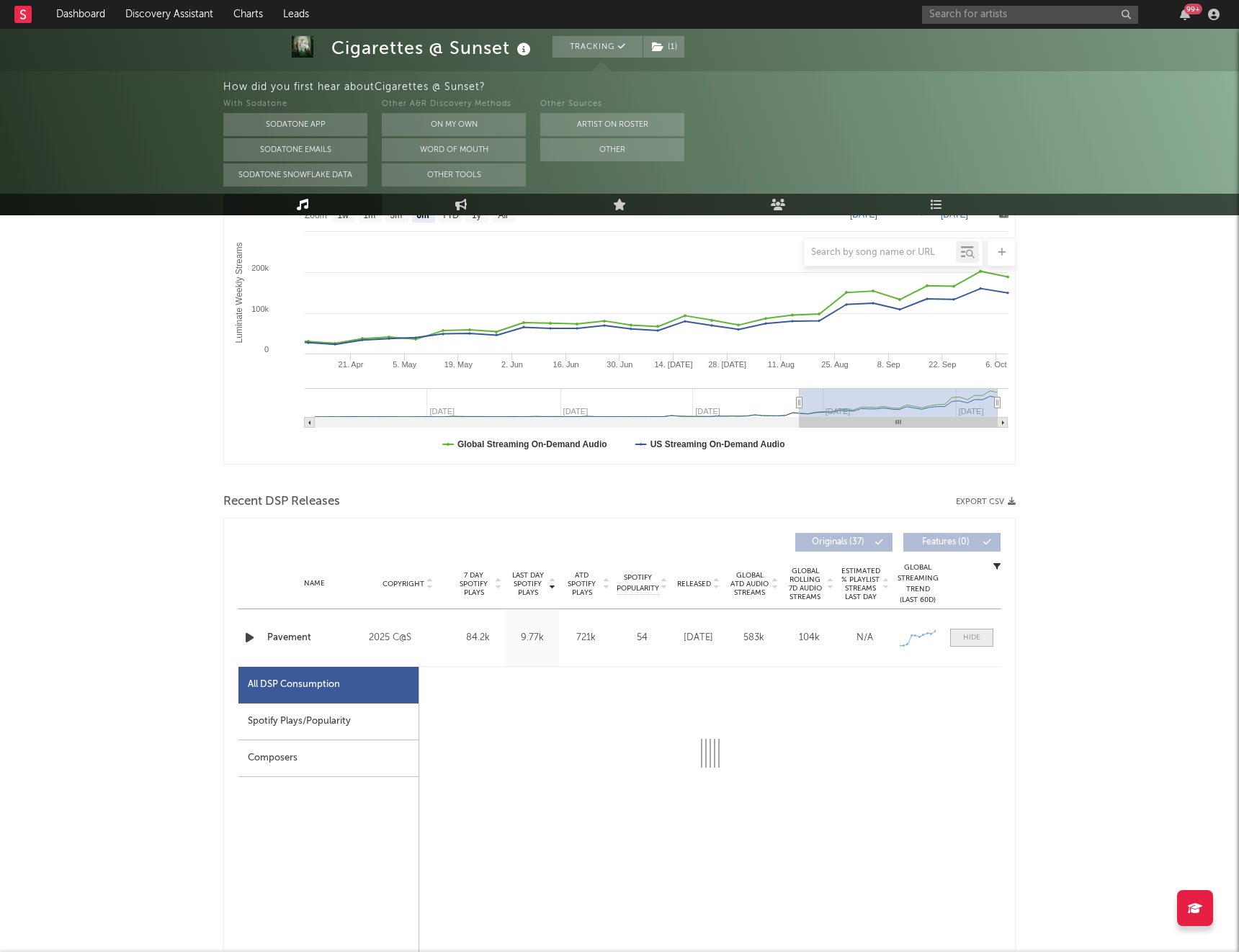
select select "1w"
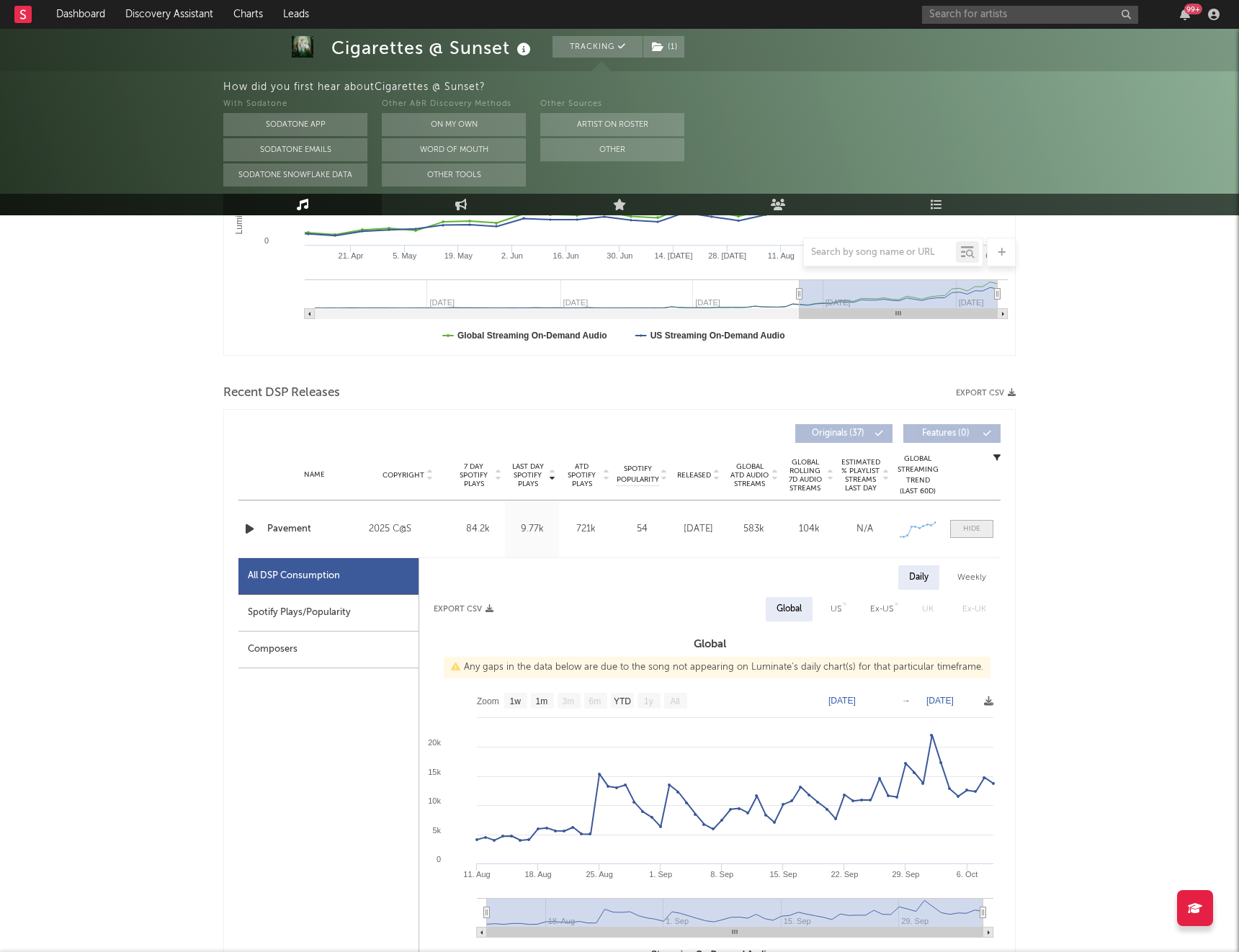
scroll to position [370, 0]
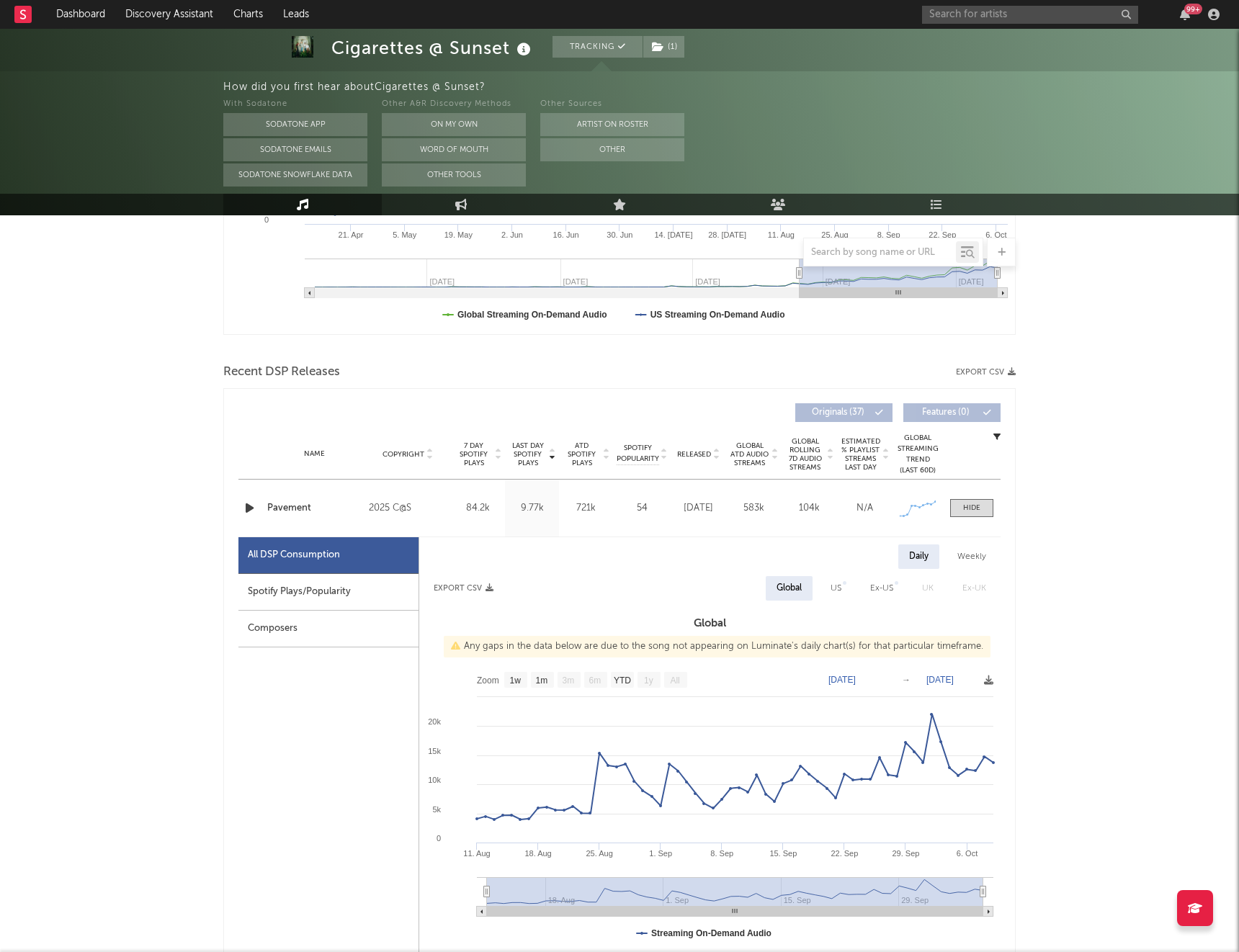
click at [364, 596] on div "Spotify Plays/Popularity" at bounding box center [329, 592] width 180 height 37
select select "1w"
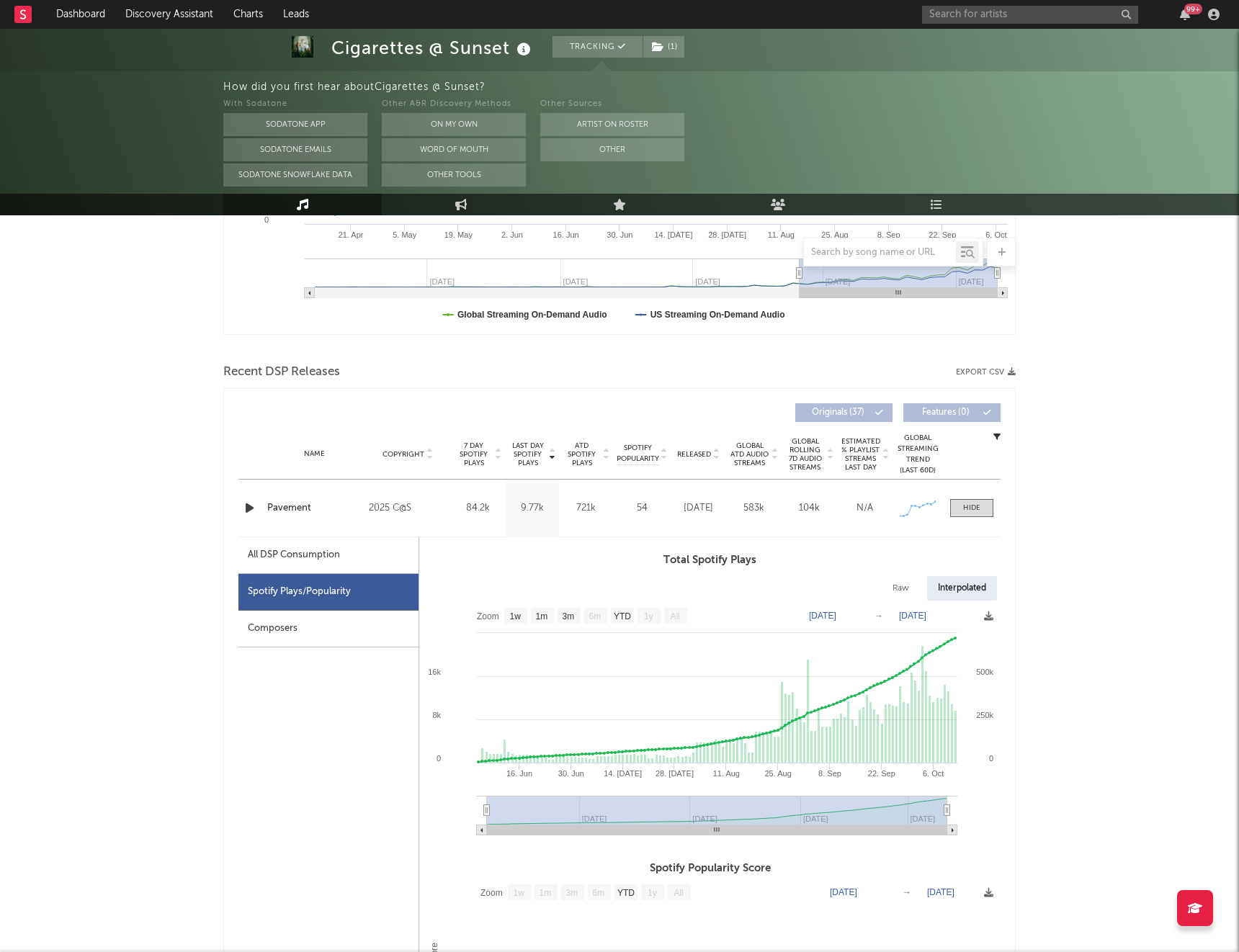
click at [338, 558] on div "All DSP Consumption" at bounding box center [294, 556] width 92 height 17
select select "1w"
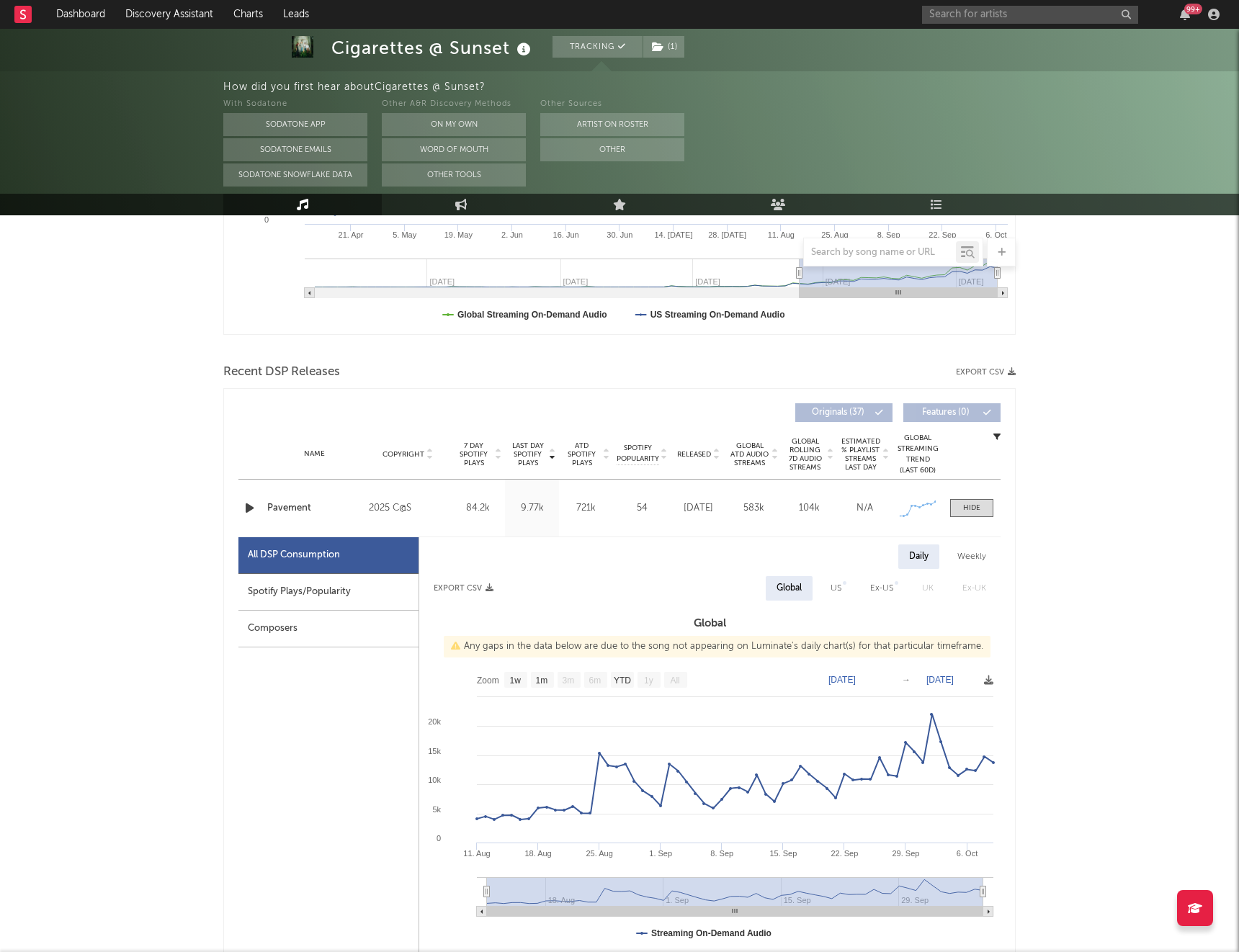
click at [972, 557] on div "Weekly" at bounding box center [972, 557] width 50 height 25
select select "1w"
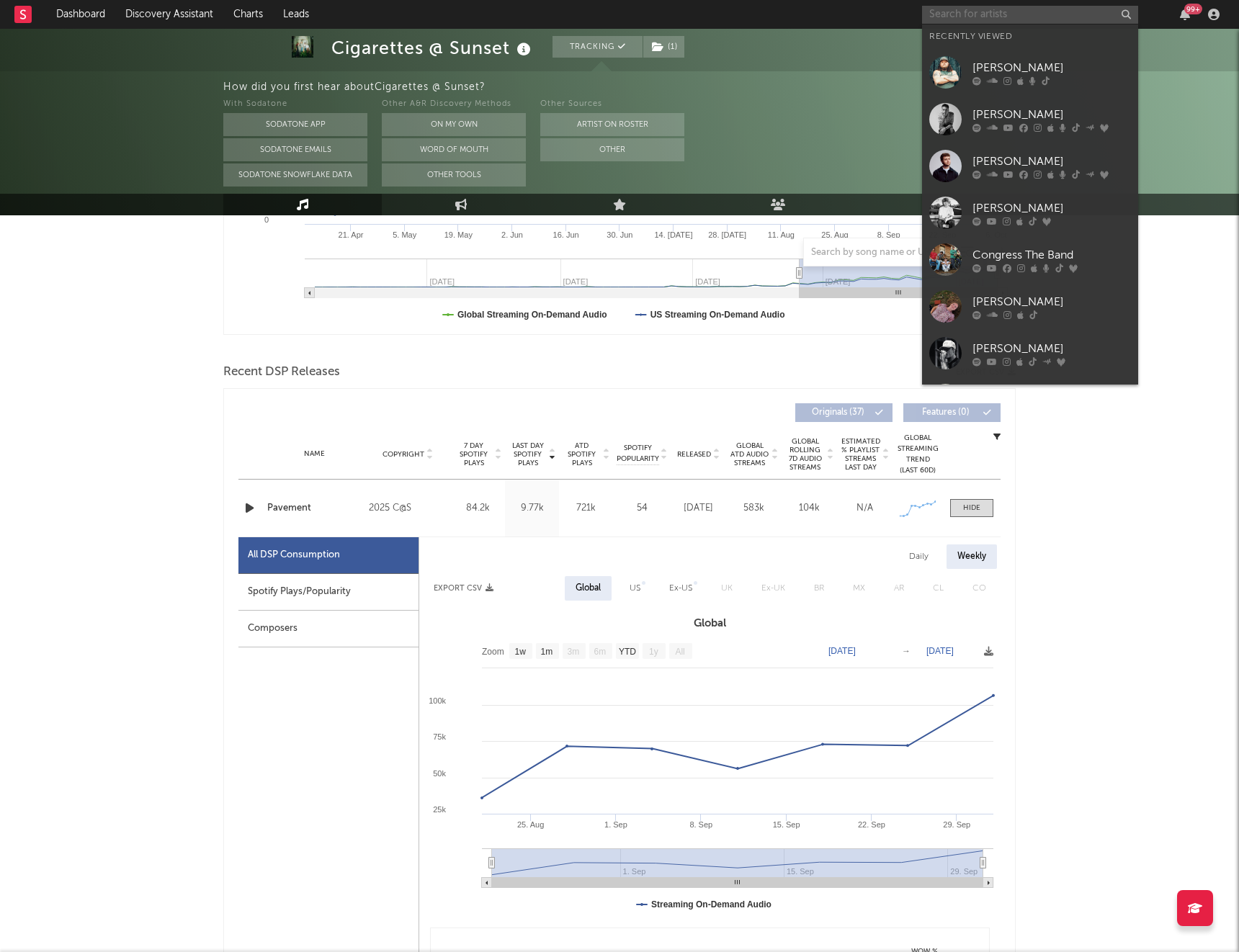
click at [978, 12] on input "text" at bounding box center [1030, 14] width 216 height 18
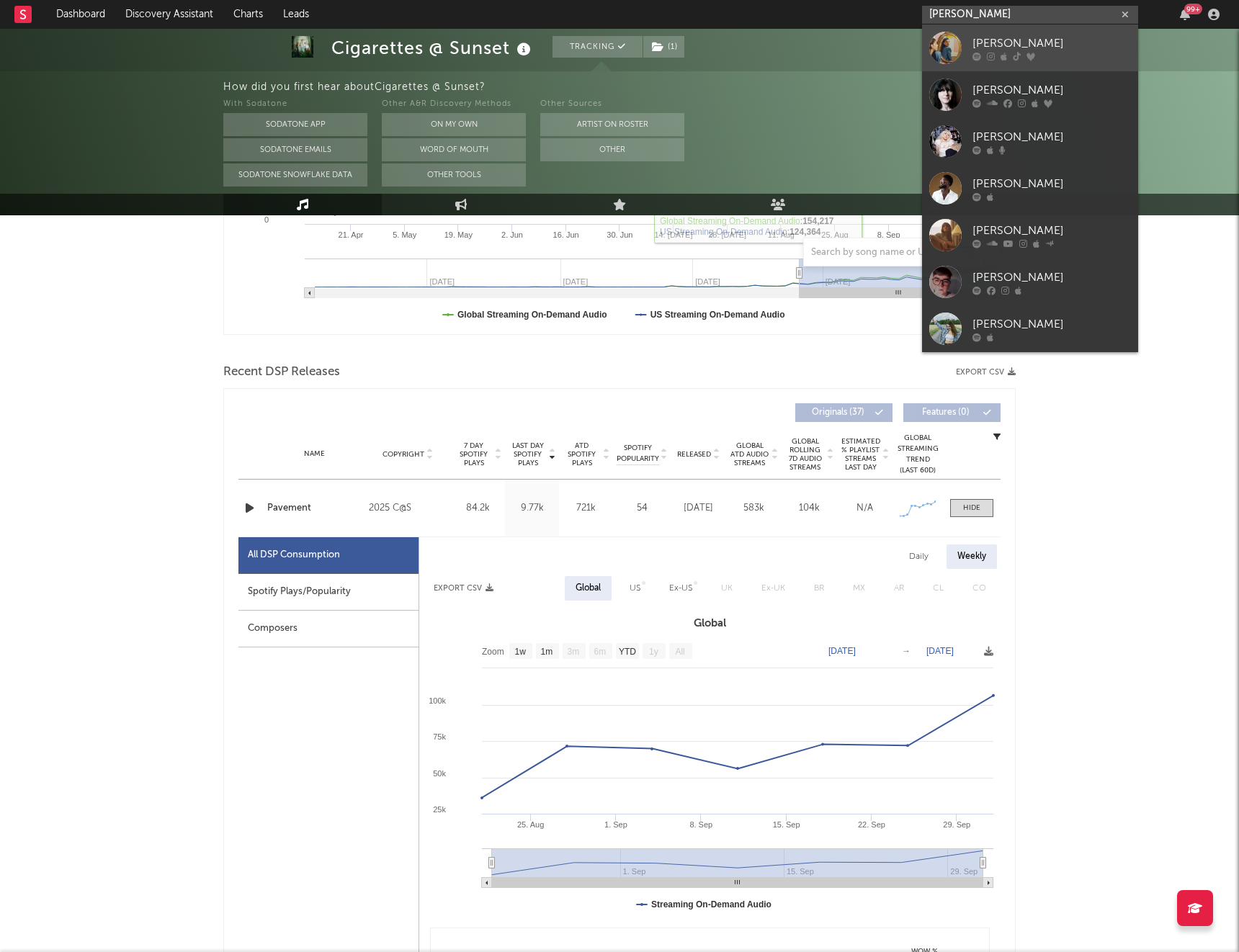
type input "emma andersen"
click at [1003, 45] on div "Emma Andersen" at bounding box center [1052, 43] width 159 height 17
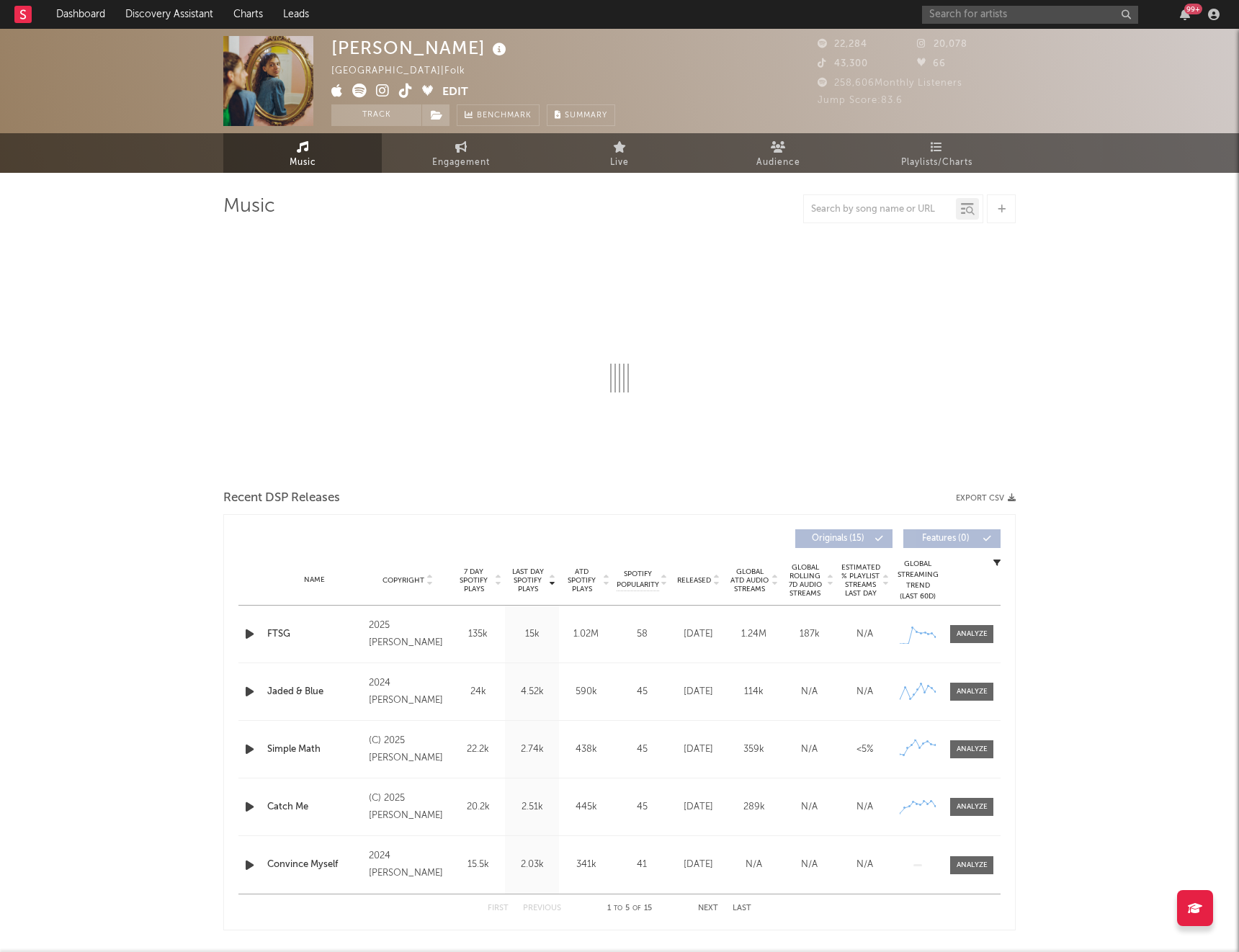
select select "6m"
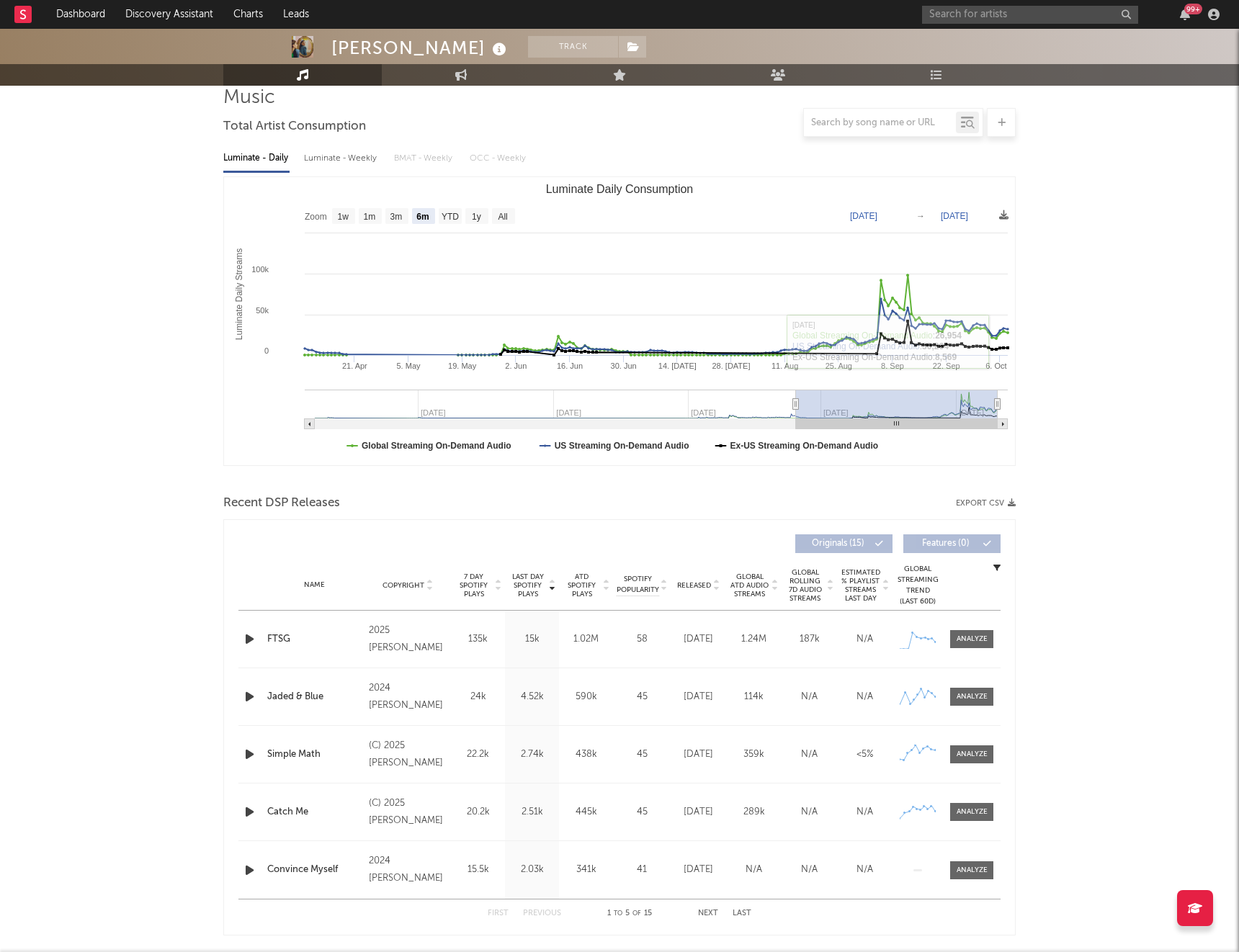
scroll to position [120, 0]
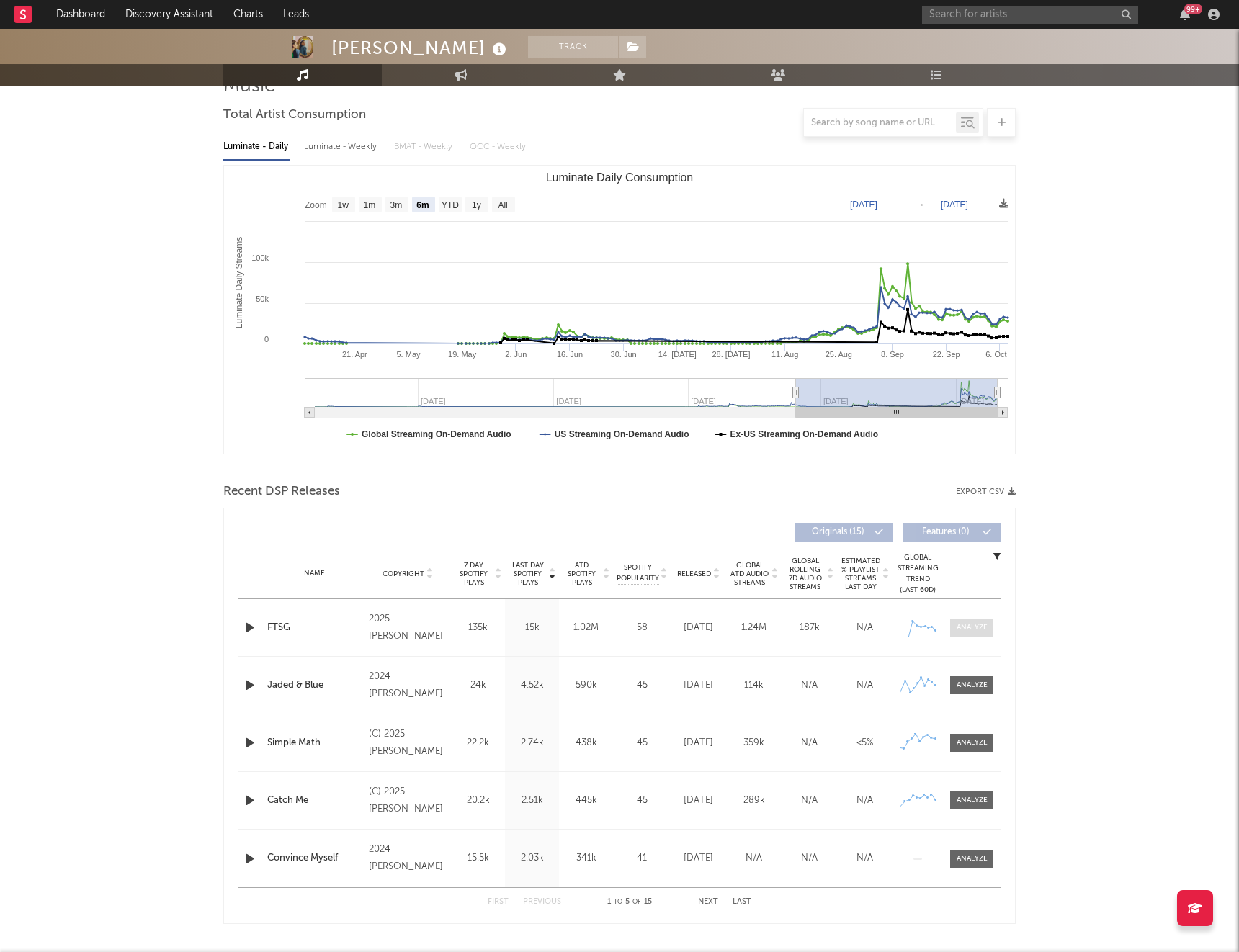
click at [970, 628] on div at bounding box center [972, 628] width 31 height 11
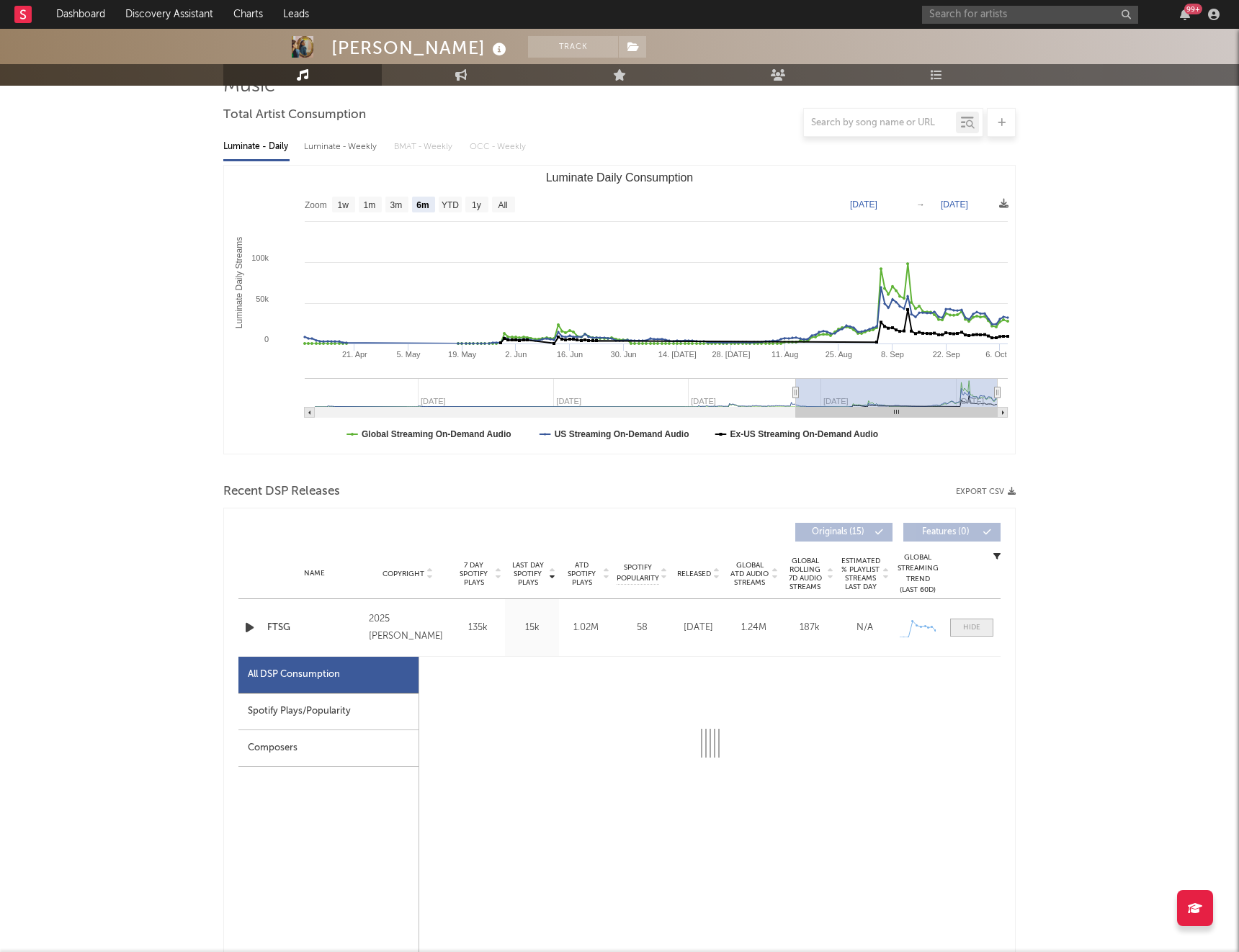
select select "1w"
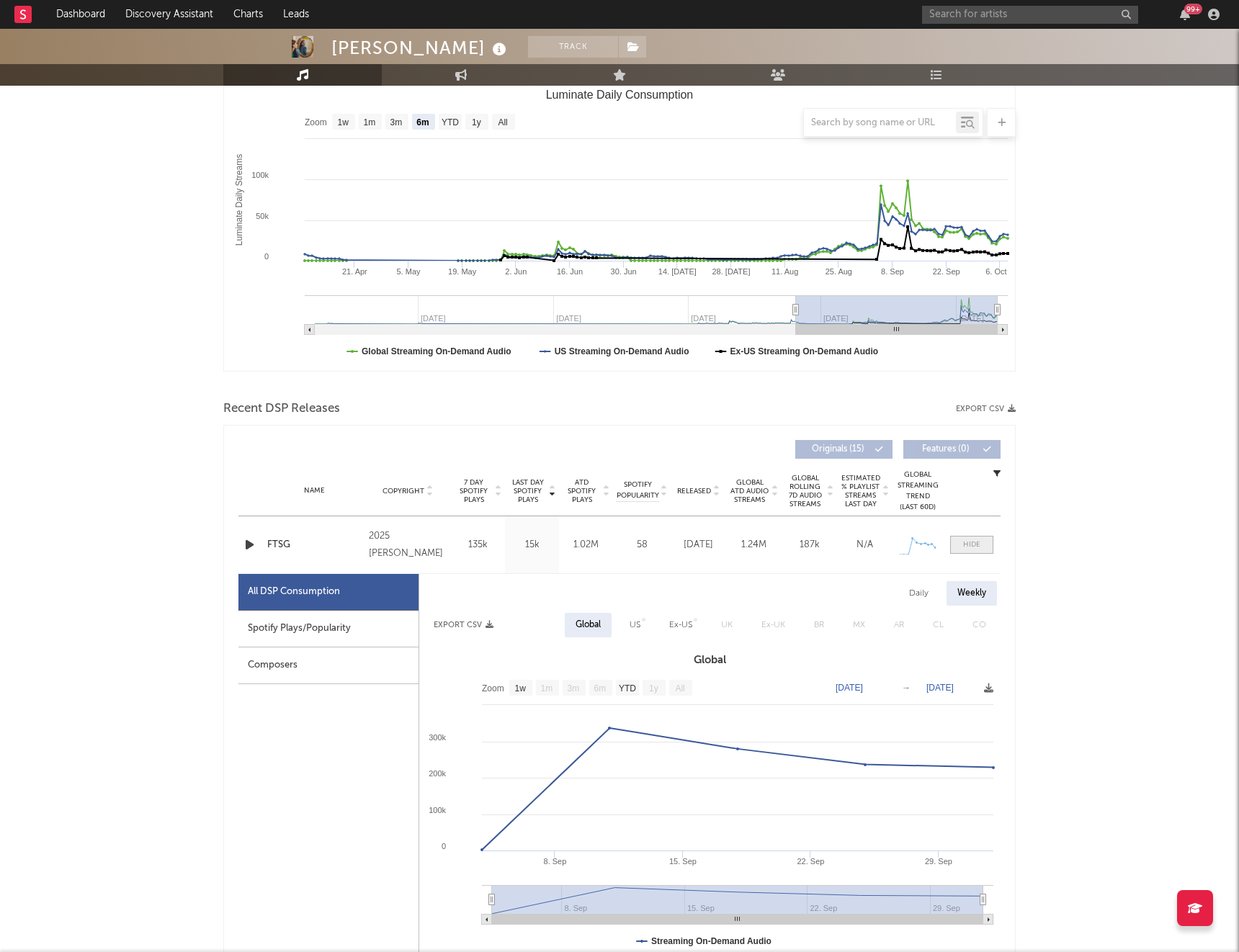
scroll to position [236, 0]
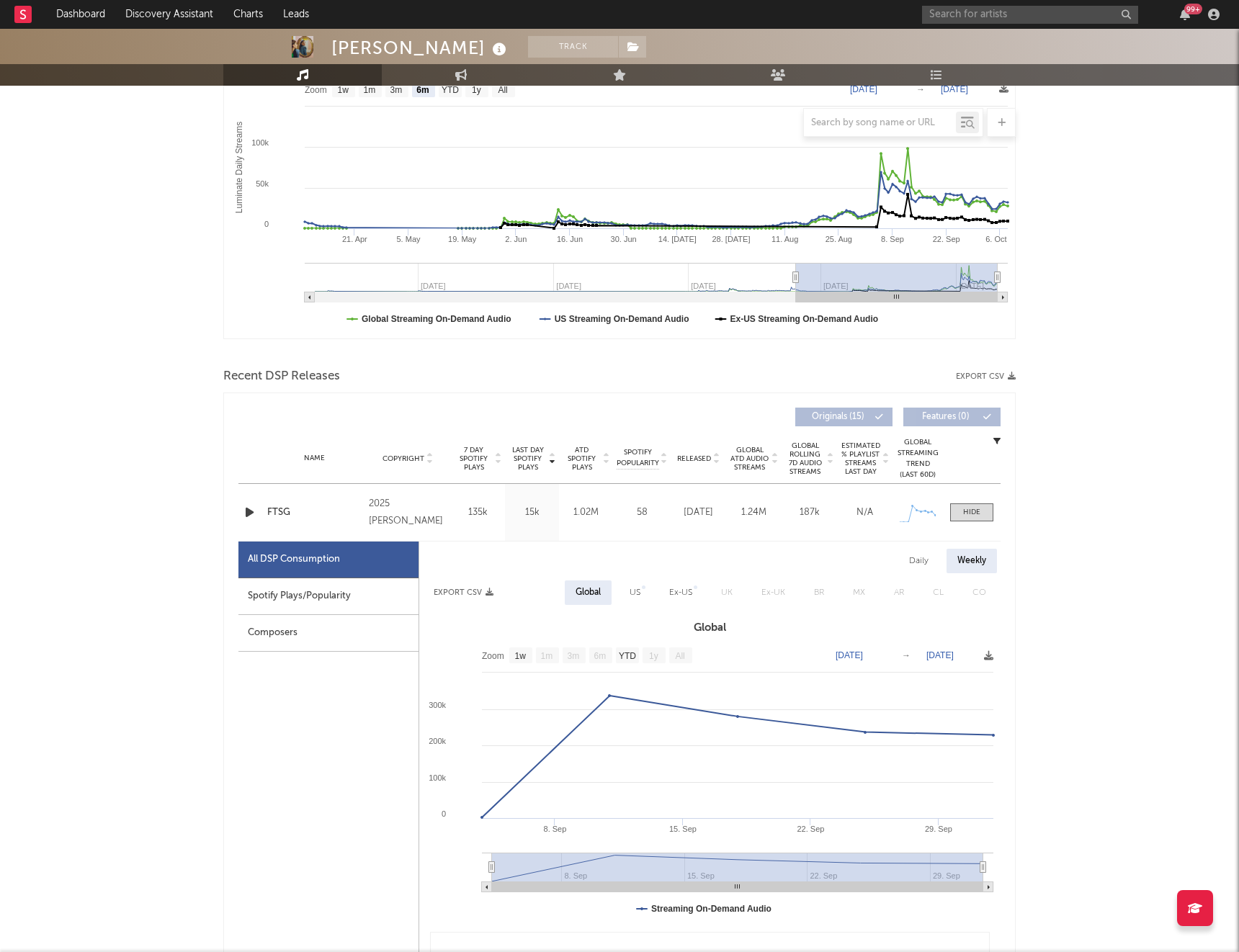
click at [917, 562] on div "Daily" at bounding box center [918, 561] width 41 height 25
select select "1w"
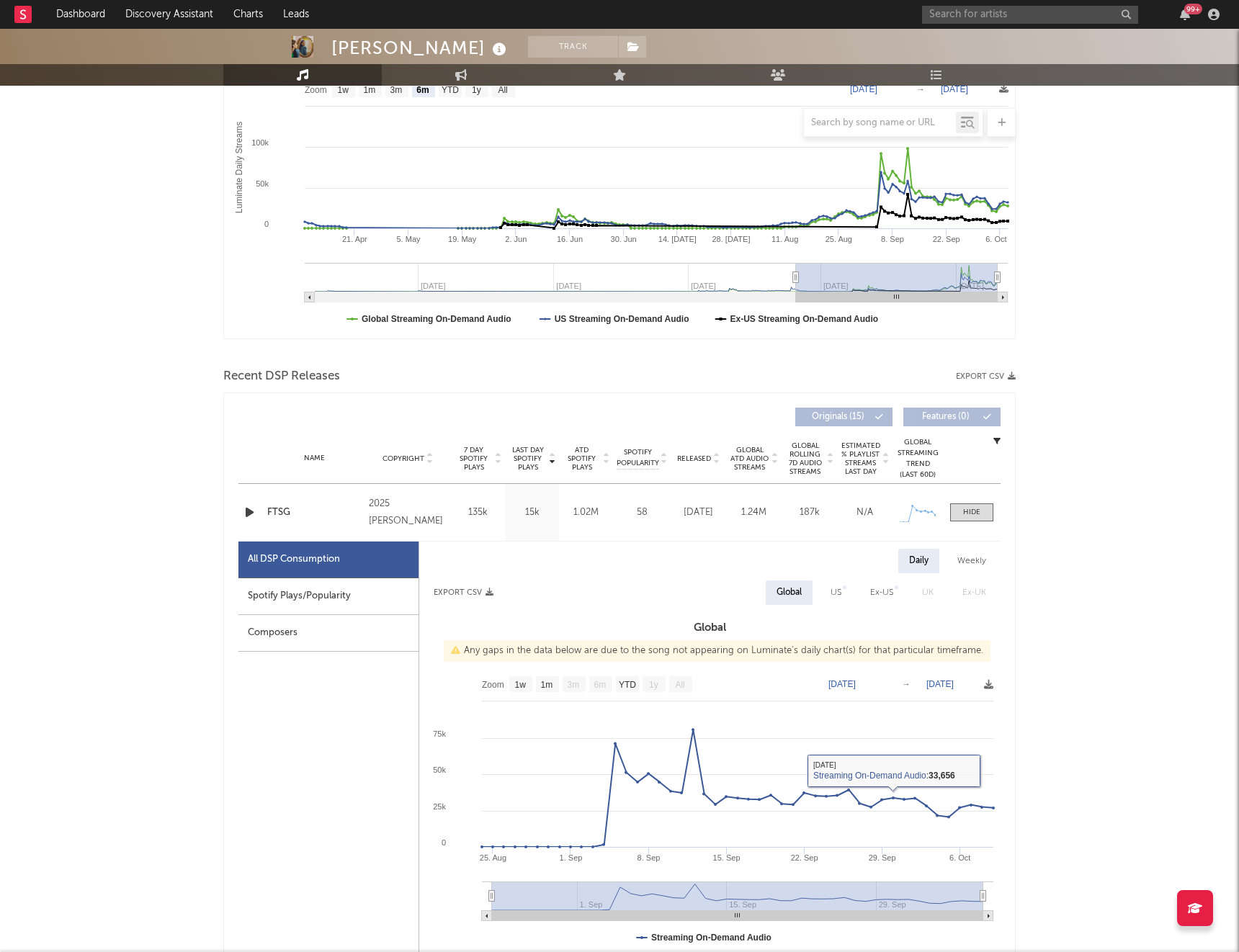
click at [368, 596] on div "Spotify Plays/Popularity" at bounding box center [329, 597] width 180 height 37
select select "1w"
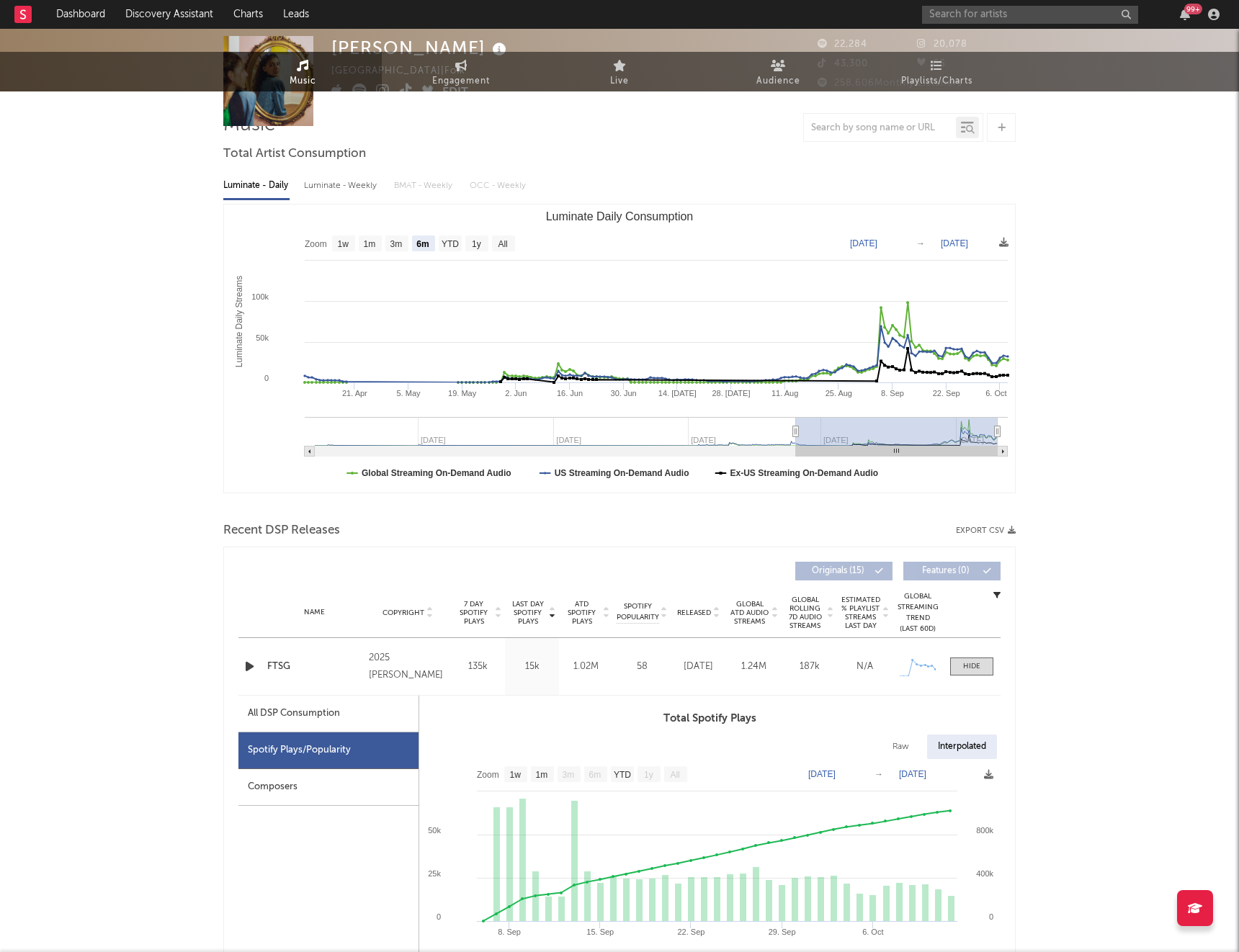
scroll to position [0, 0]
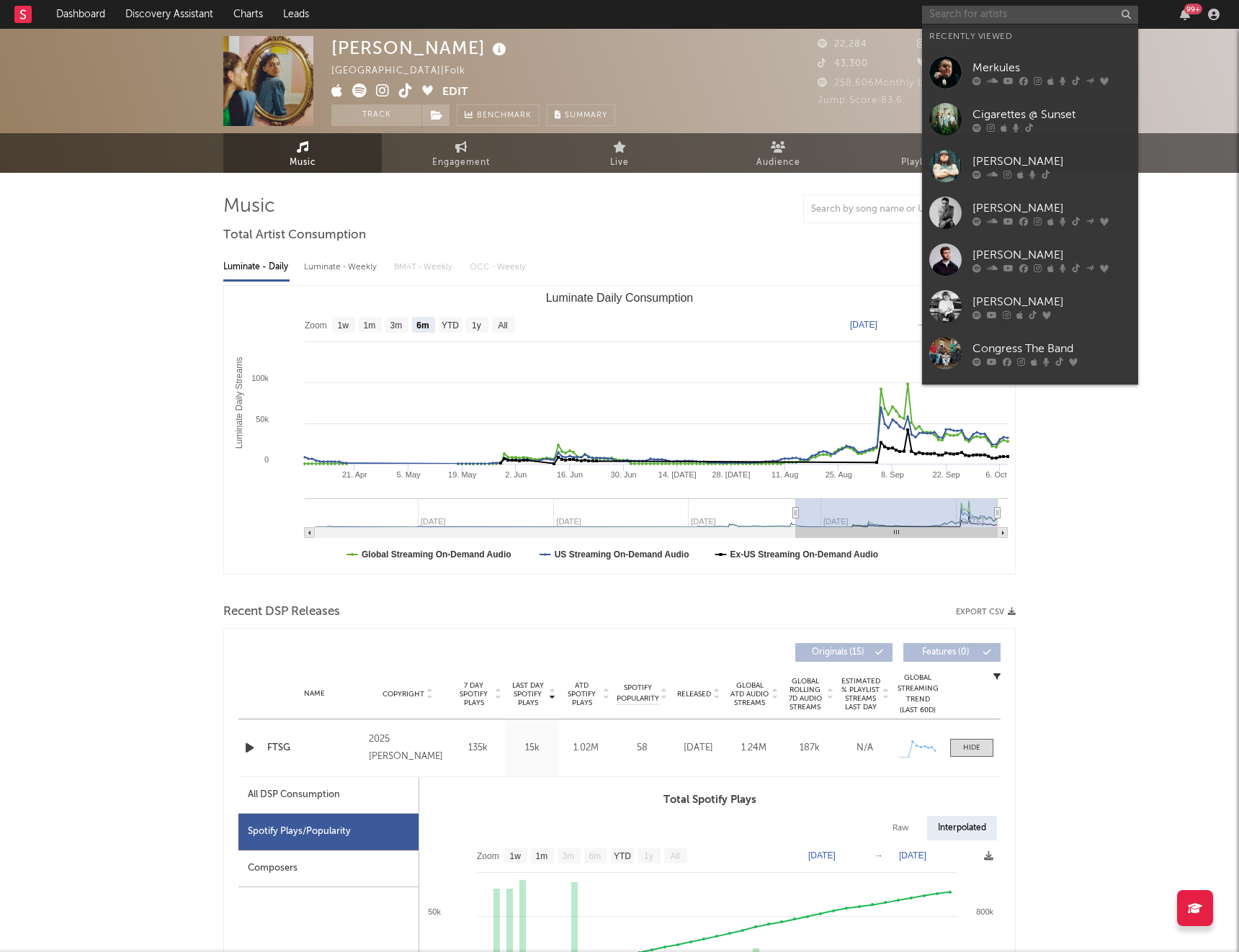
click at [1013, 12] on input "text" at bounding box center [1030, 14] width 216 height 18
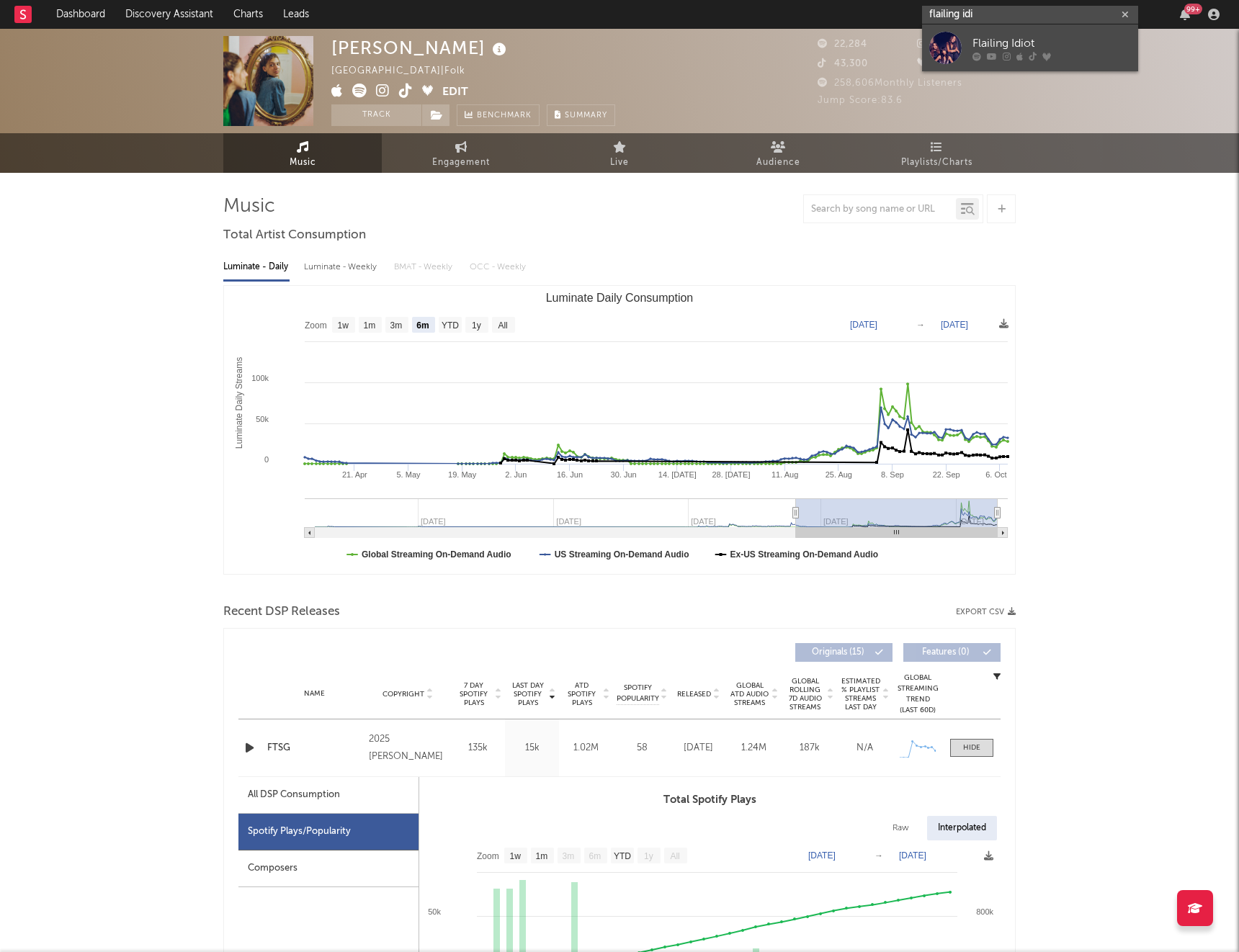
type input "flailing idi"
click at [1010, 43] on div "Flailing Idiot" at bounding box center [1052, 43] width 159 height 17
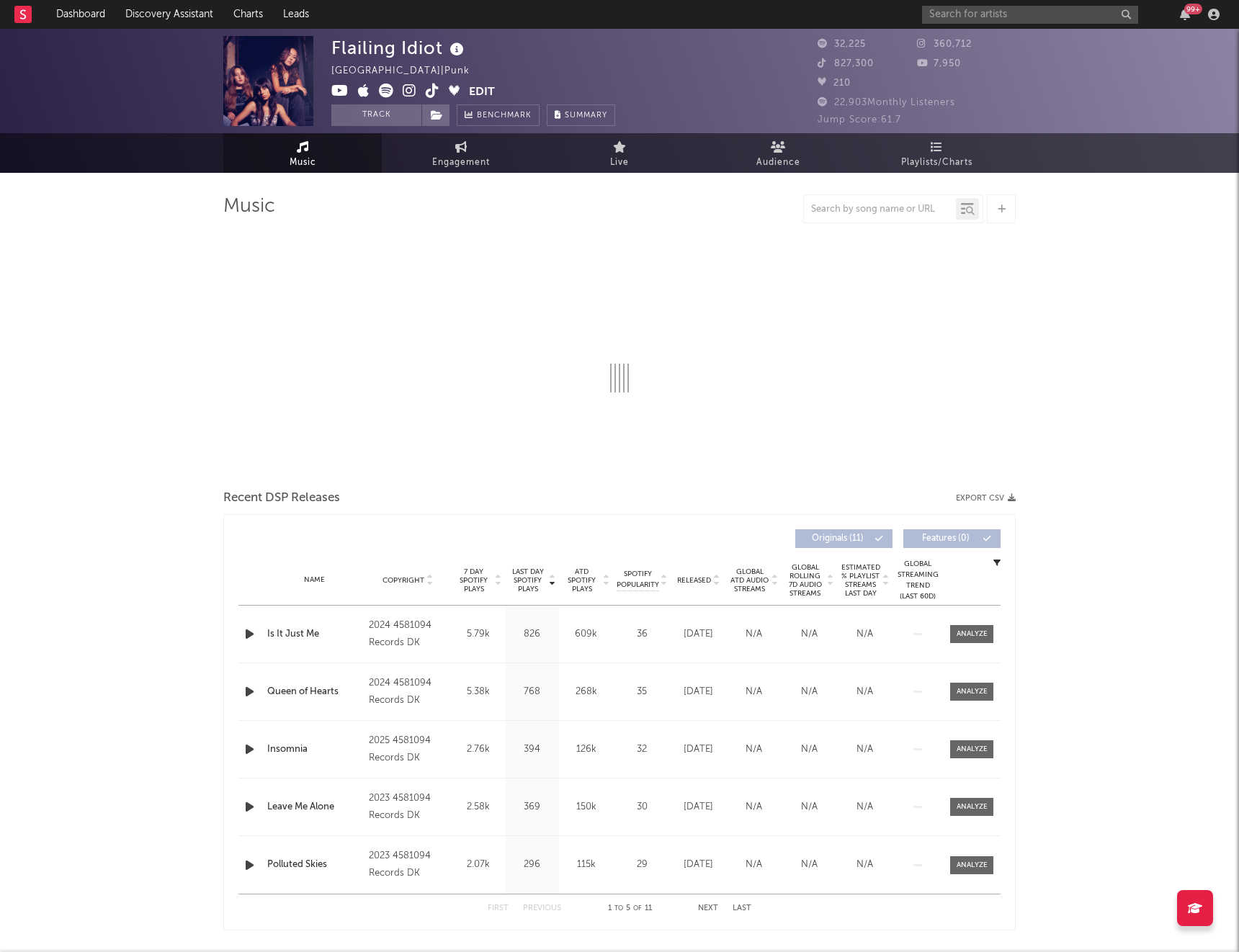
select select "1w"
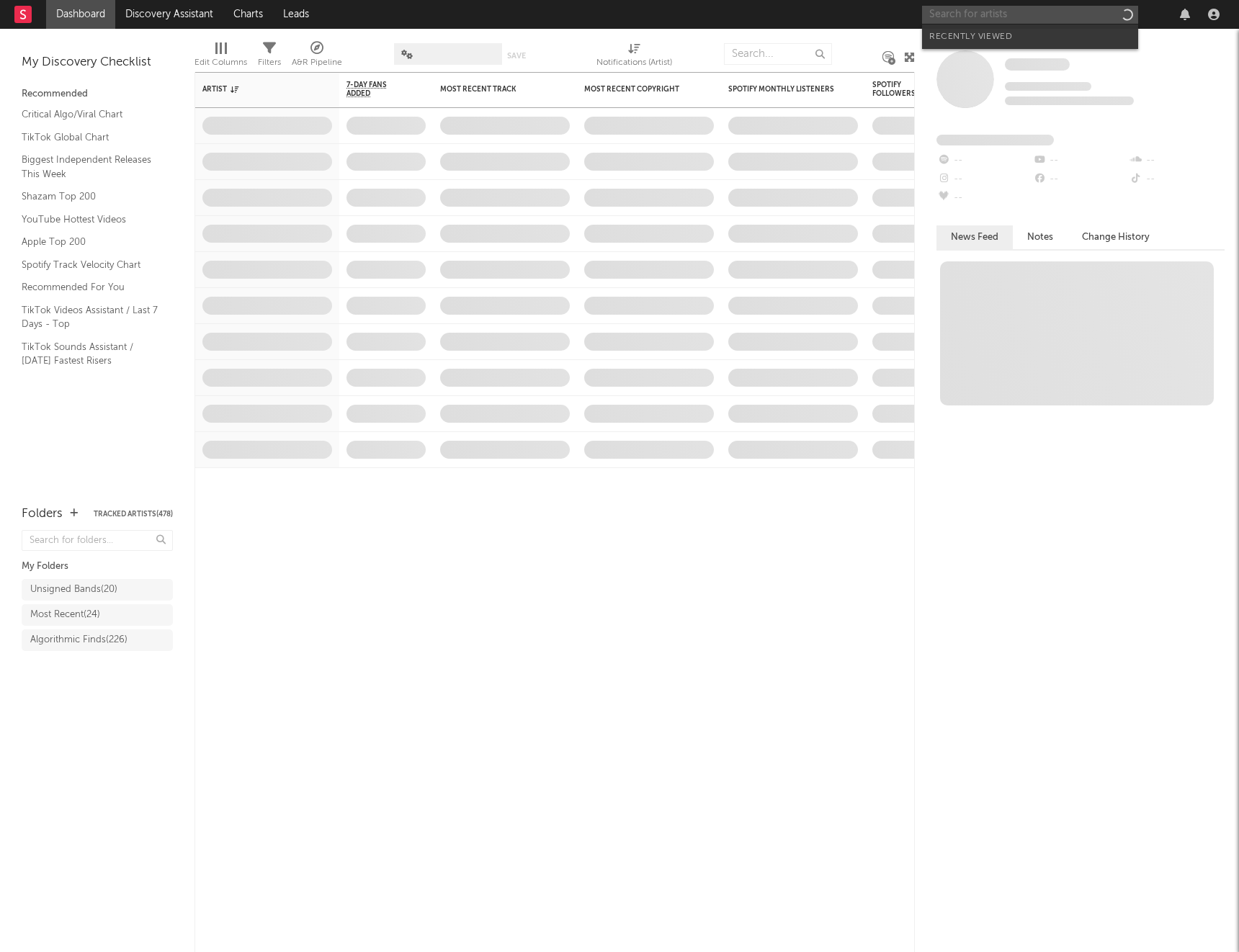
click at [948, 17] on input "text" at bounding box center [1030, 14] width 216 height 18
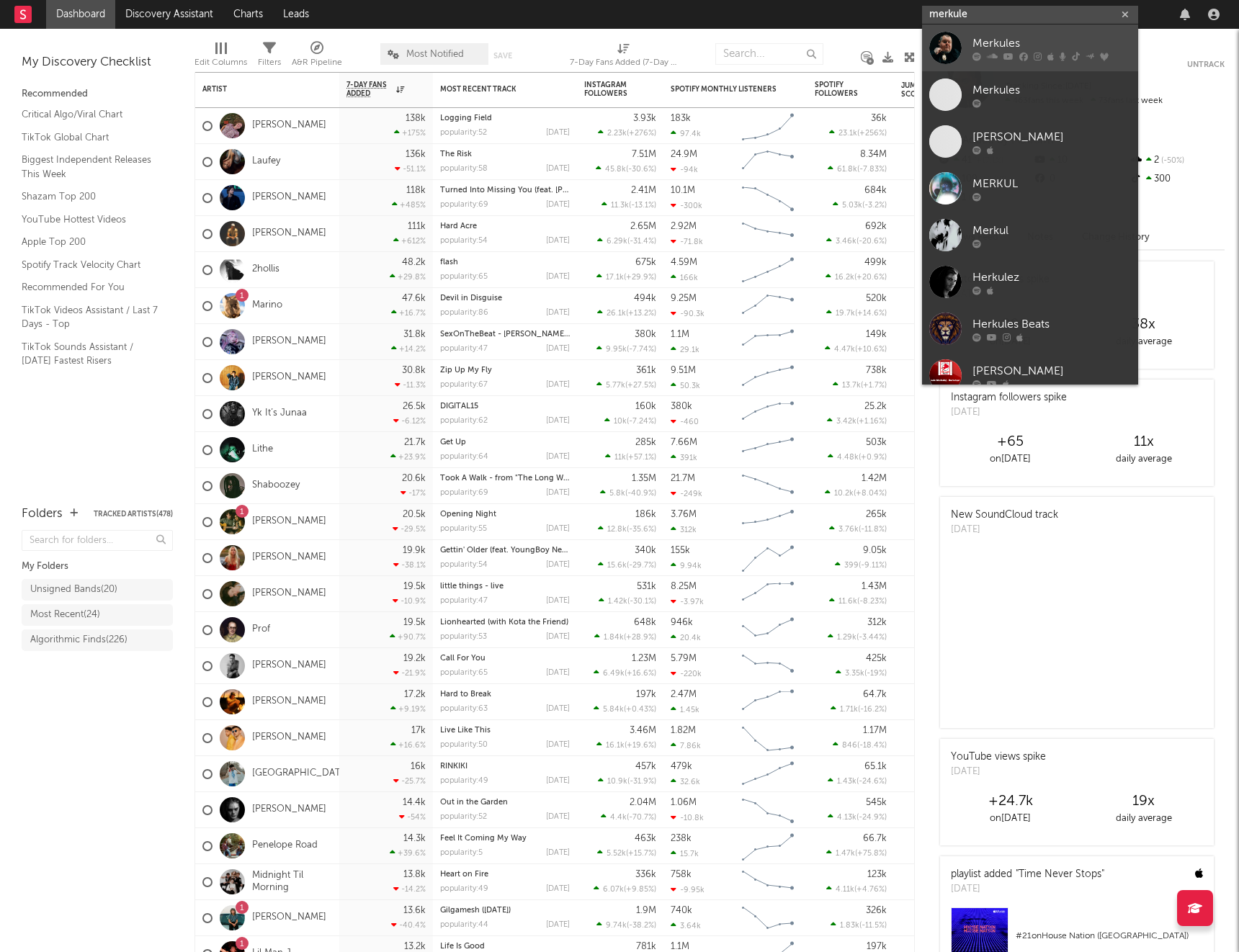
type input "merkule"
click at [999, 41] on div "Merkules" at bounding box center [1052, 43] width 159 height 17
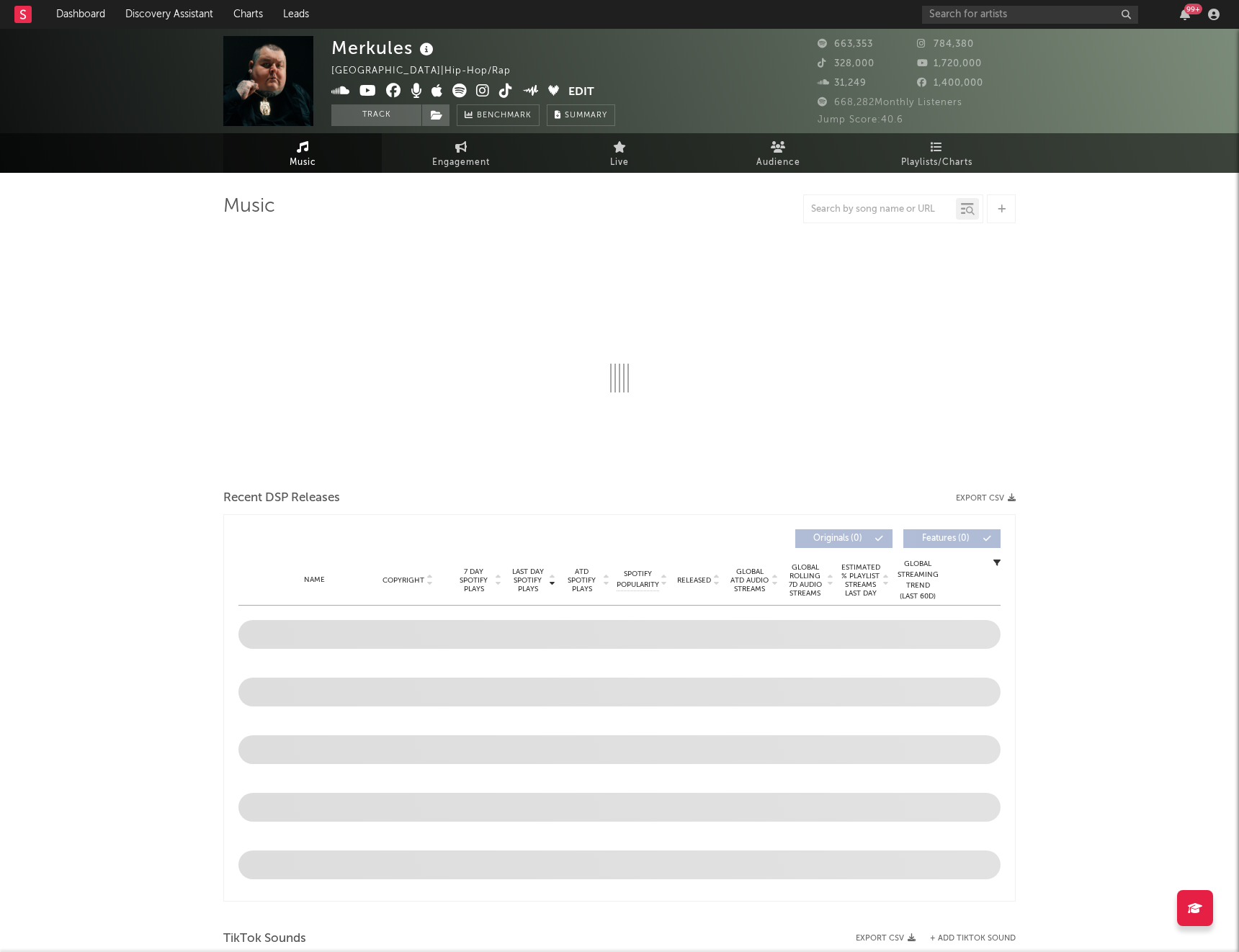
select select "6m"
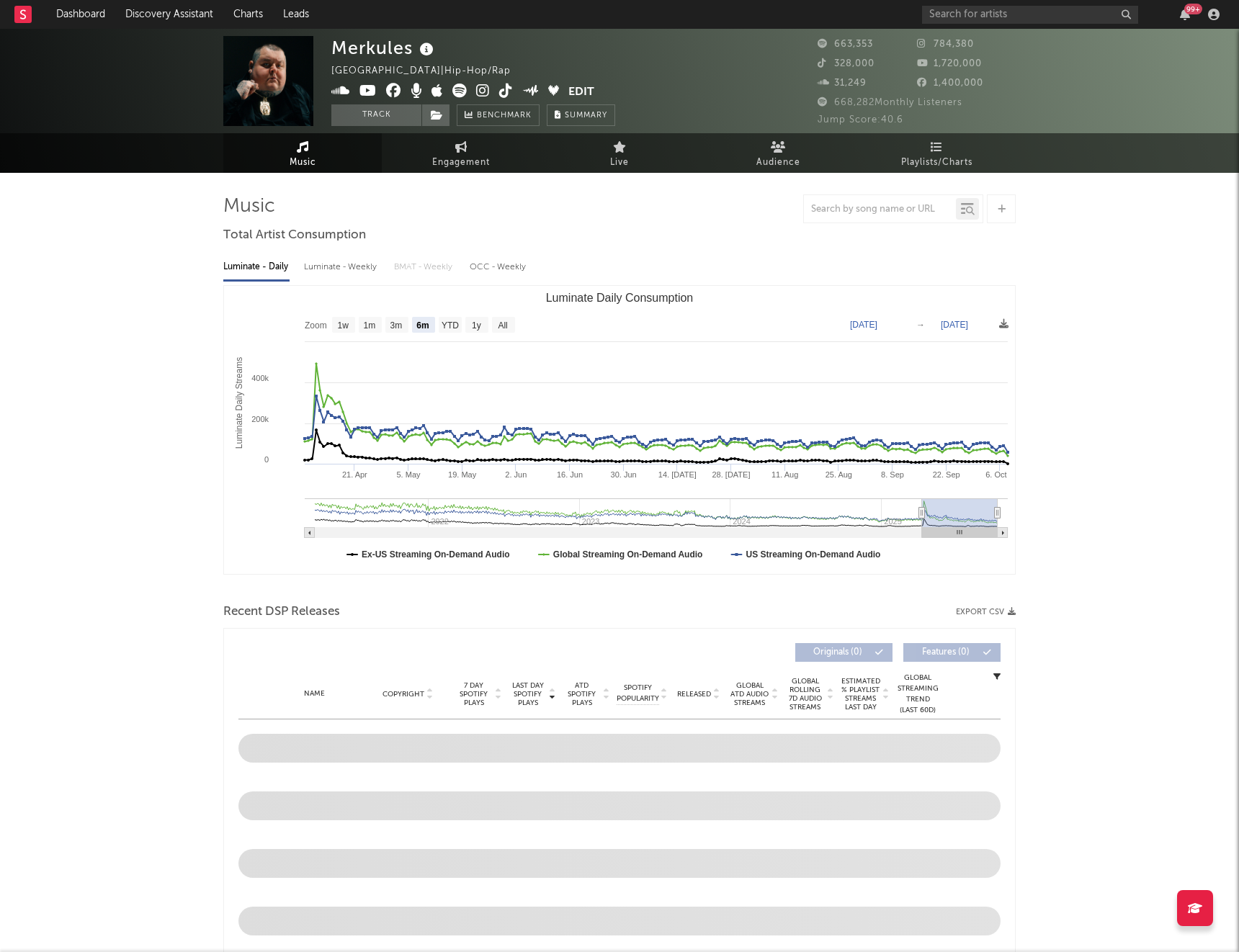
click at [361, 264] on div "Luminate - Weekly" at bounding box center [342, 267] width 76 height 25
select select "6m"
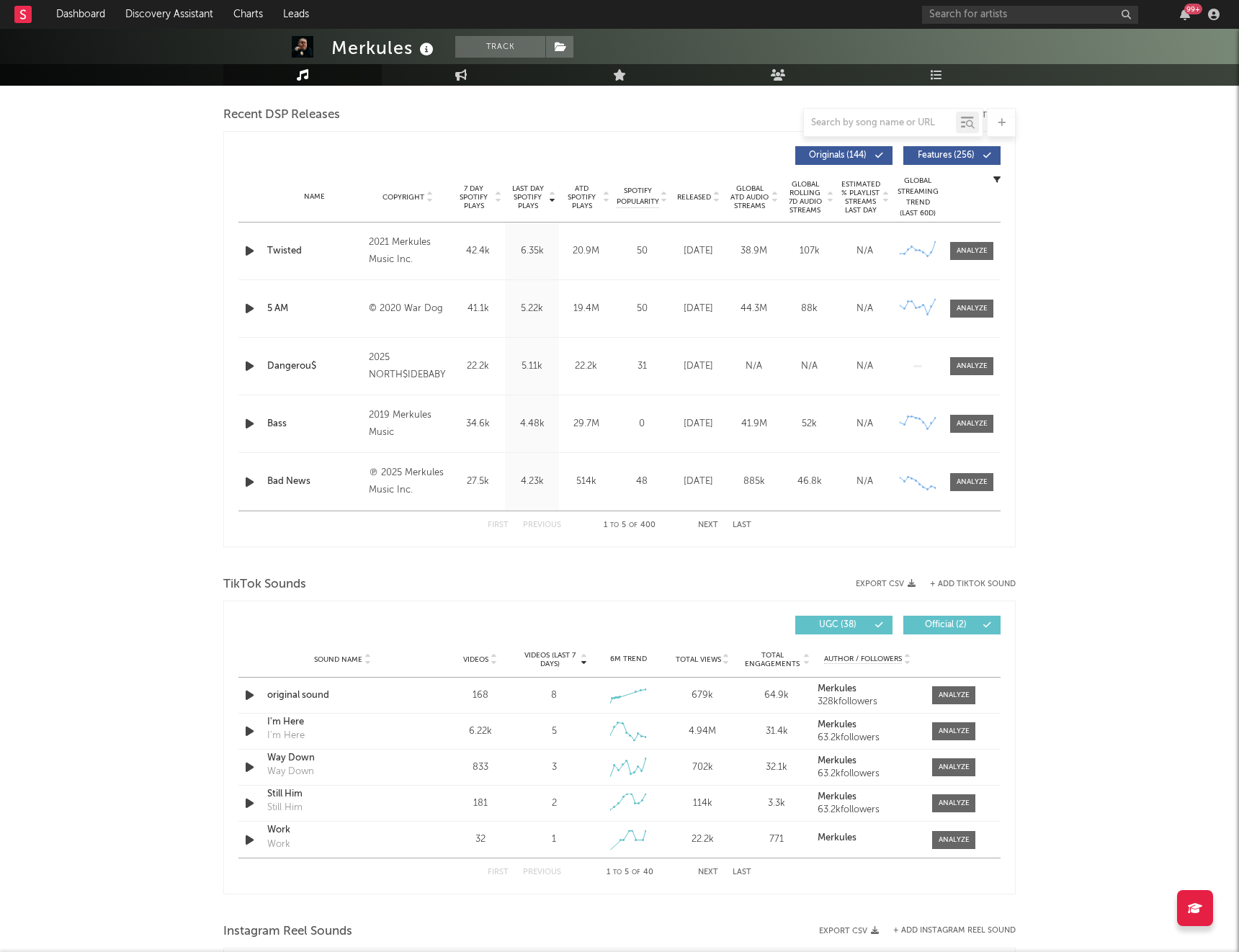
scroll to position [502, 0]
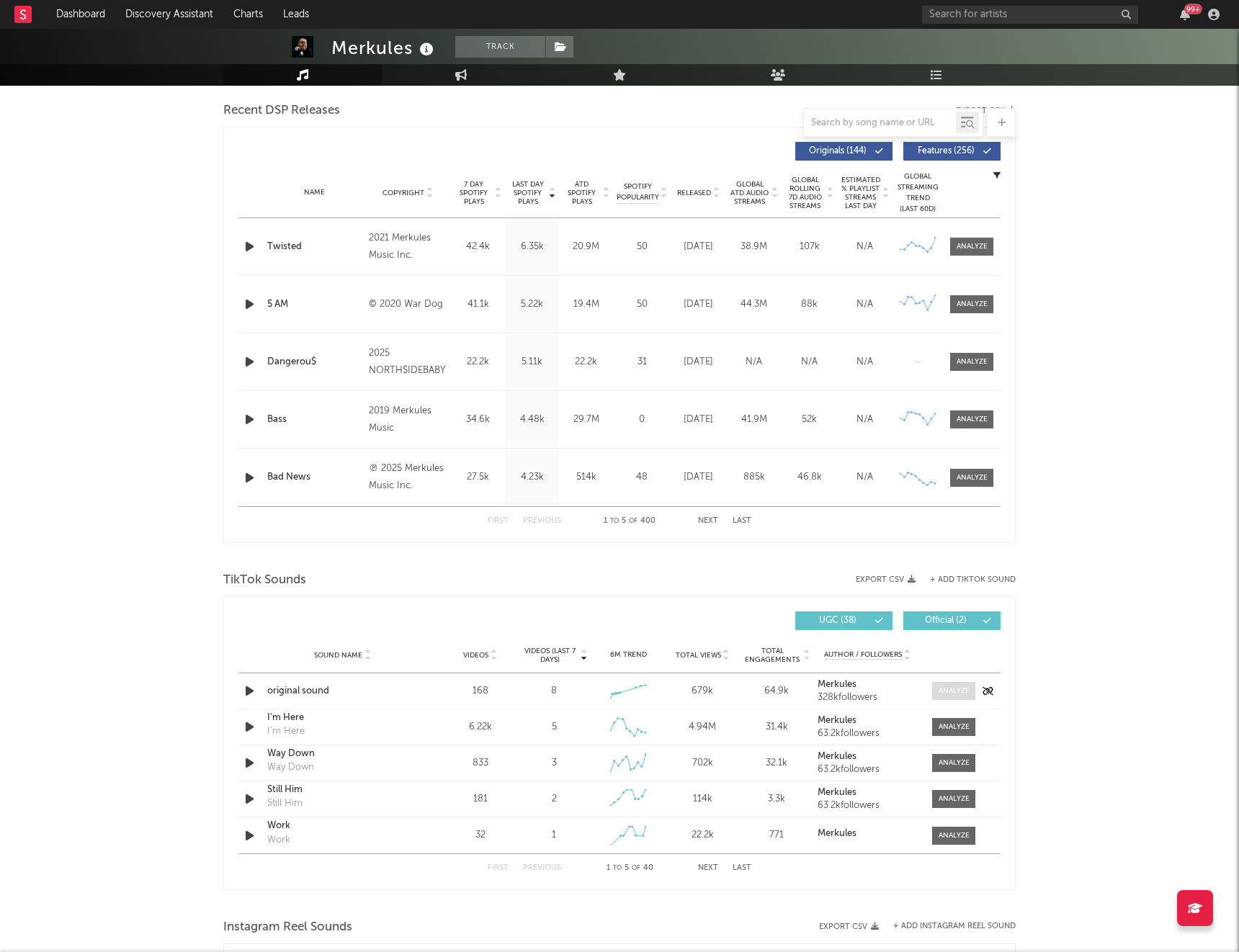
click at [943, 693] on div at bounding box center [954, 691] width 31 height 11
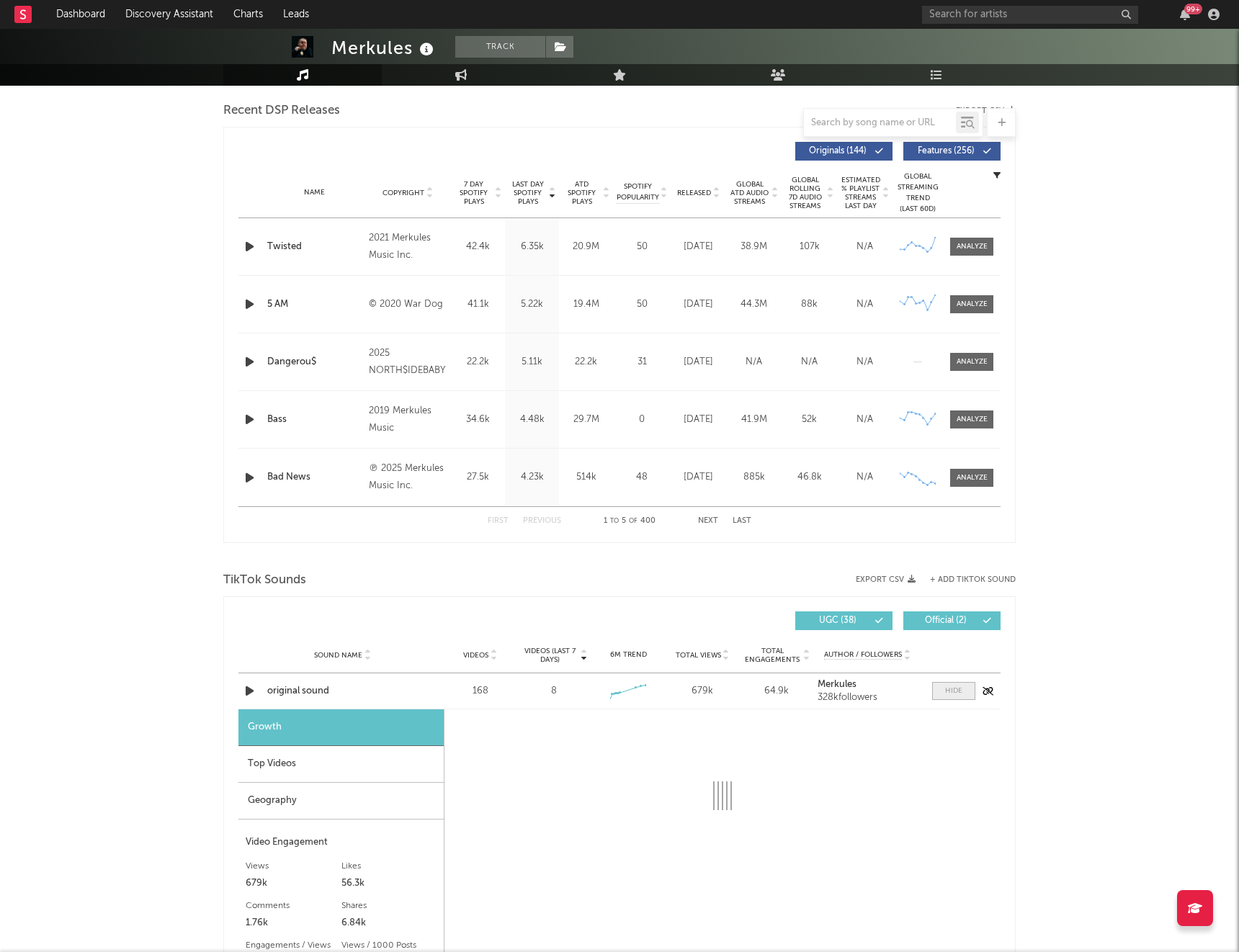
select select "1w"
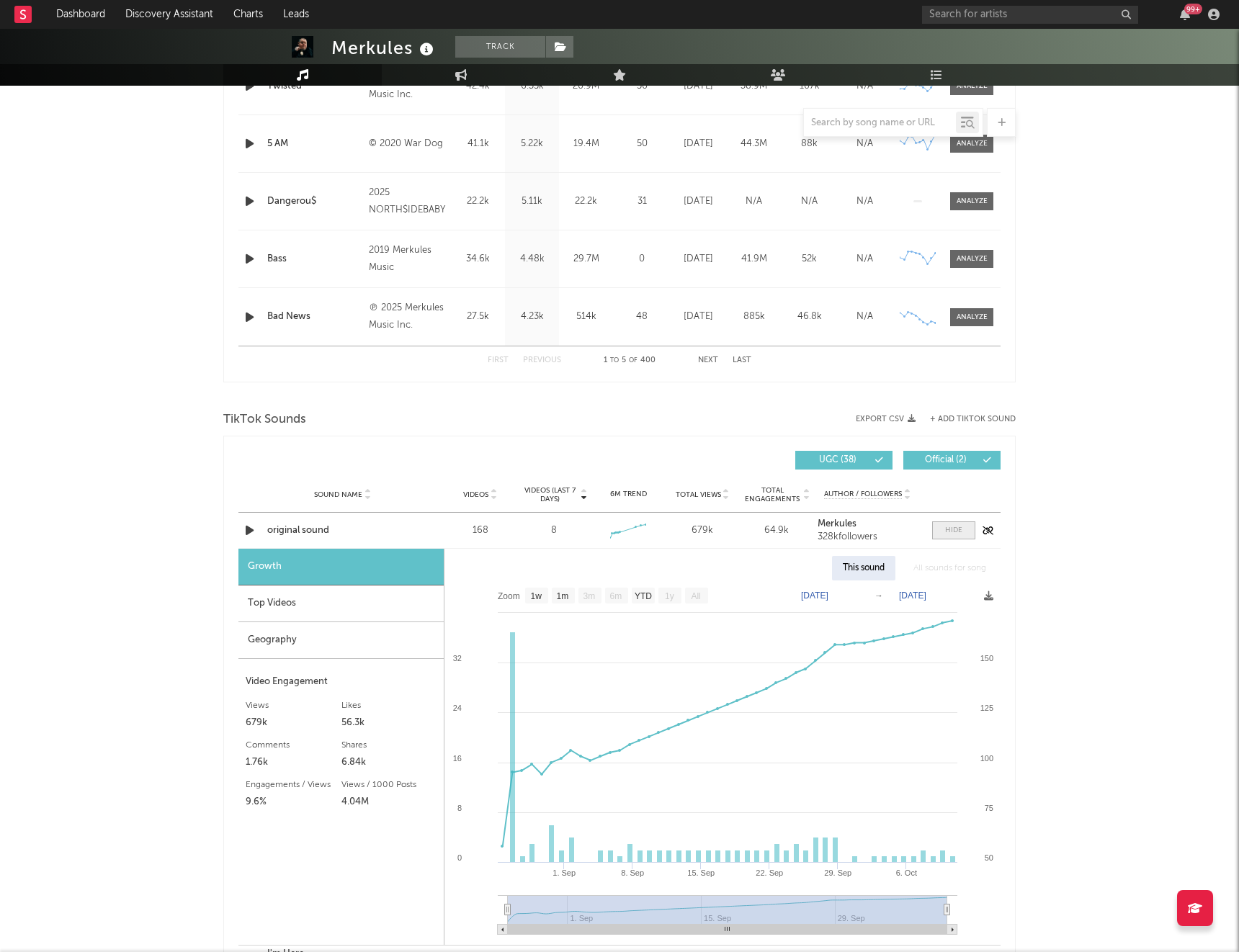
scroll to position [673, 0]
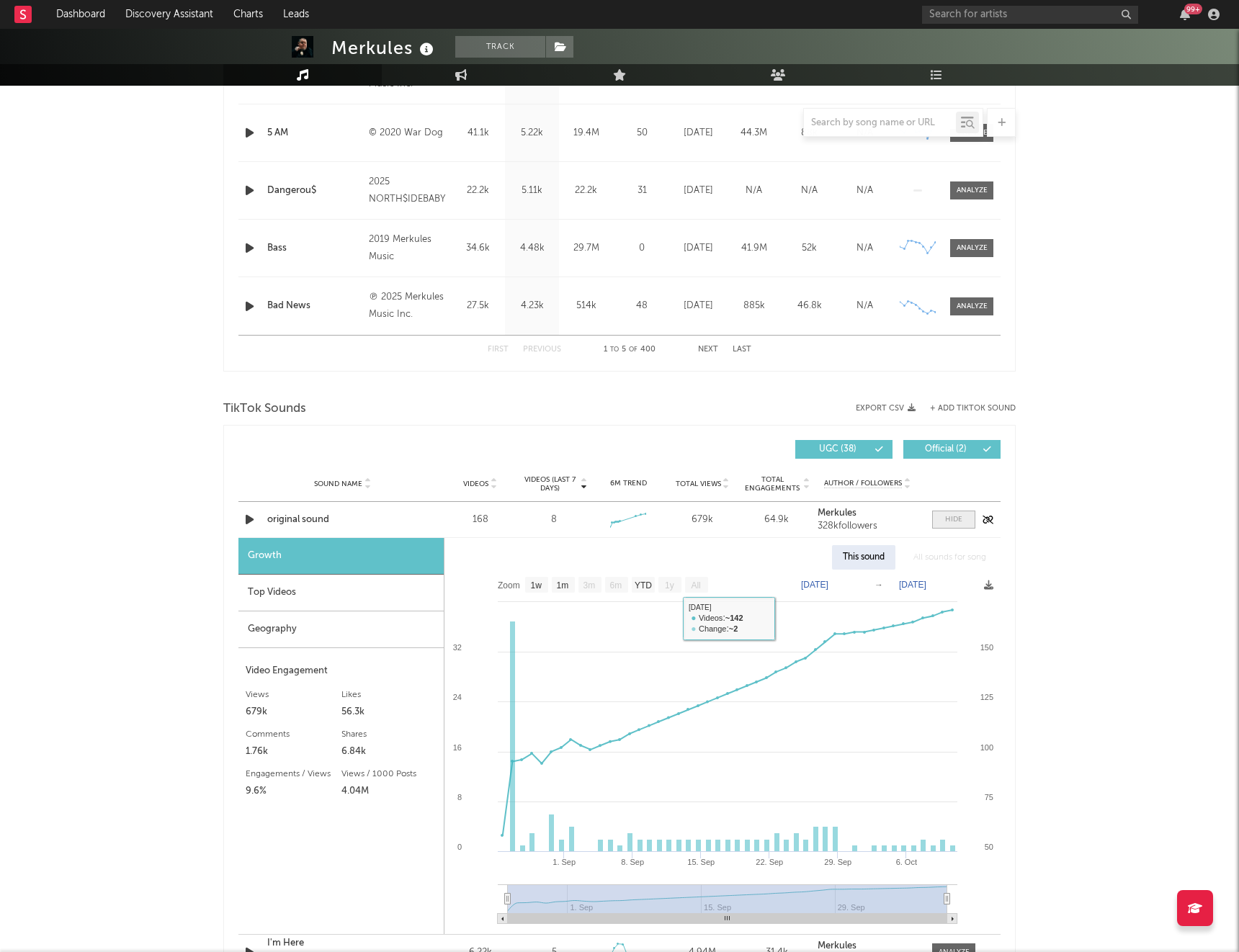
click at [962, 517] on span at bounding box center [954, 520] width 43 height 18
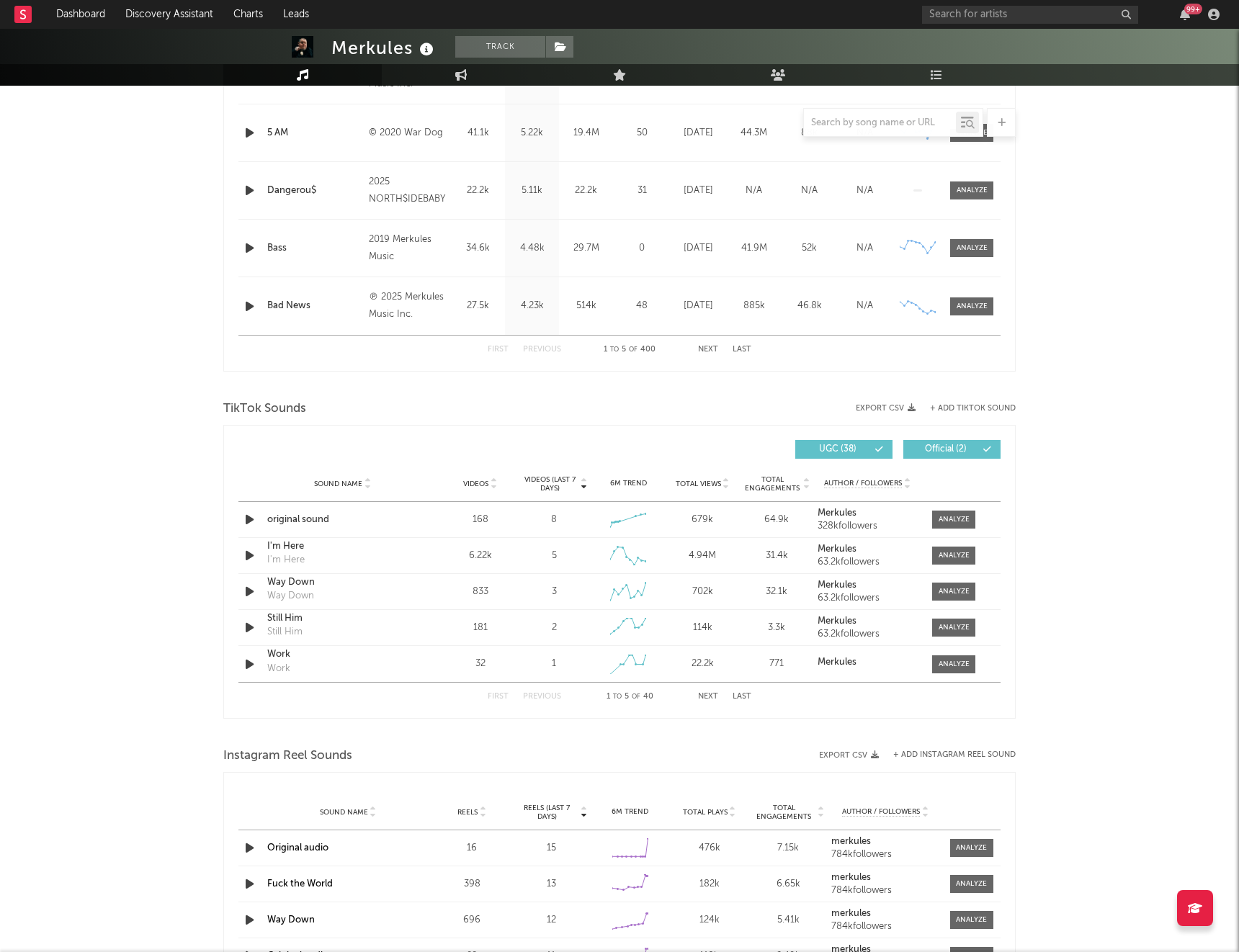
click at [744, 697] on button "Last" at bounding box center [742, 697] width 19 height 8
click at [952, 667] on div at bounding box center [954, 664] width 31 height 11
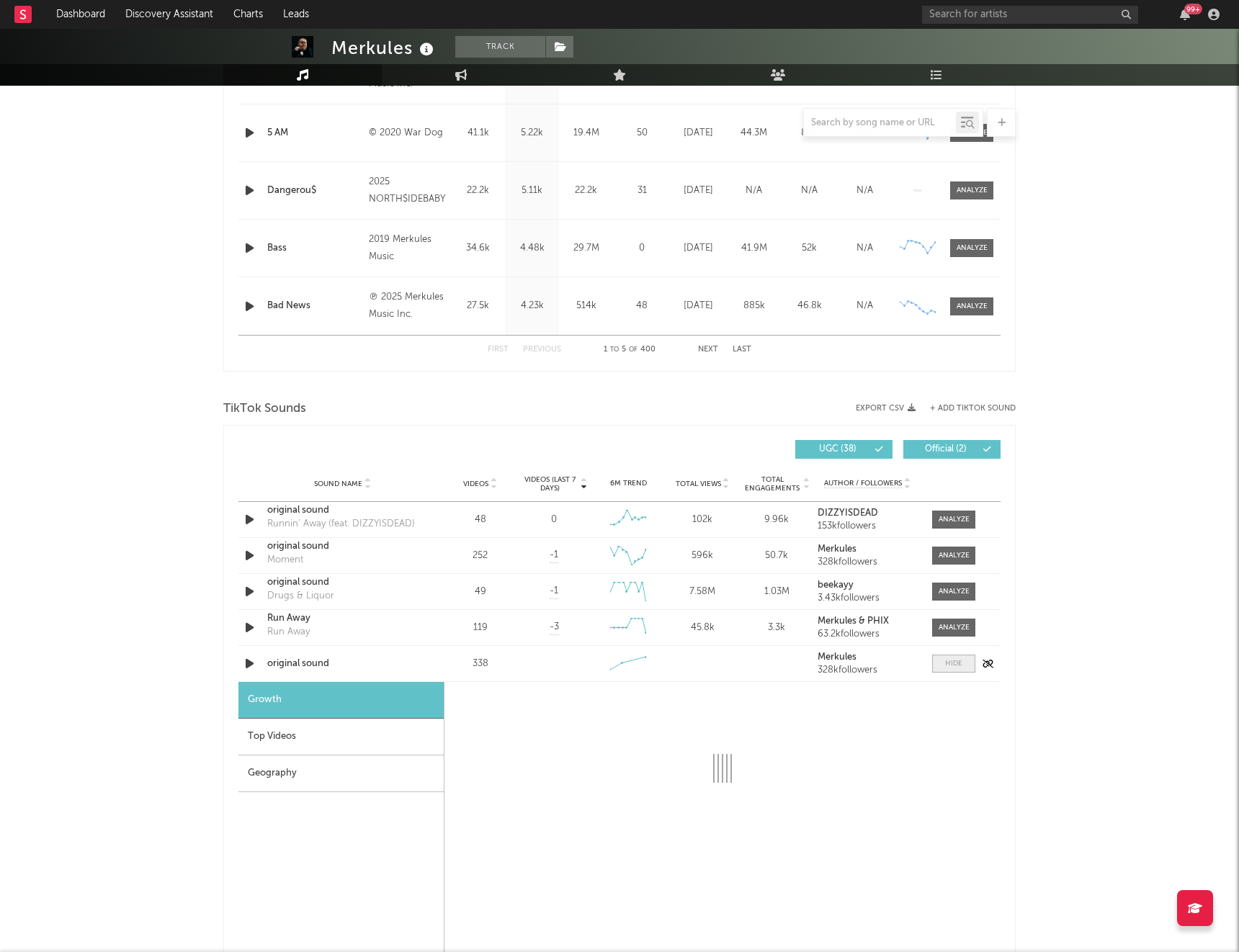
select select "1w"
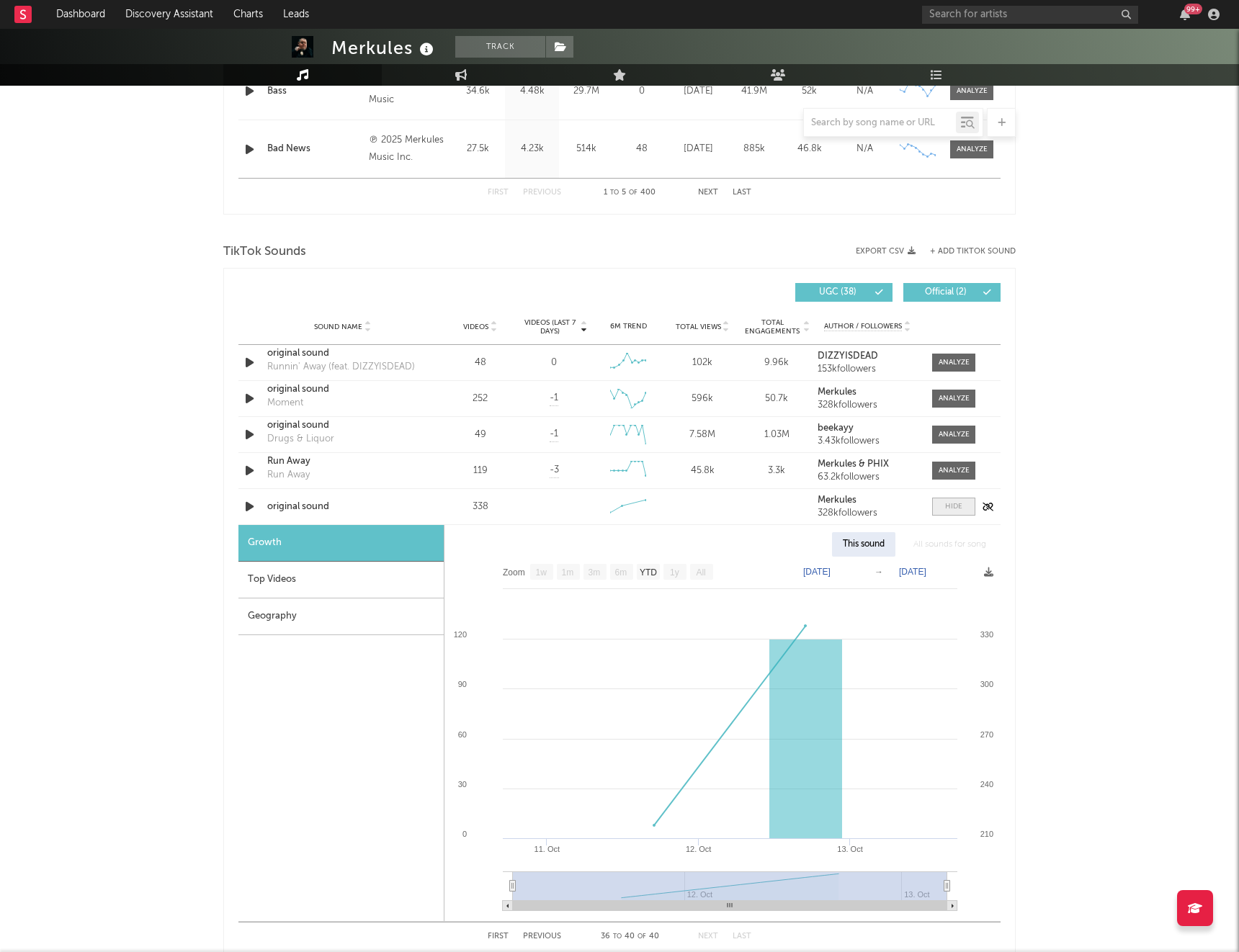
scroll to position [920, 0]
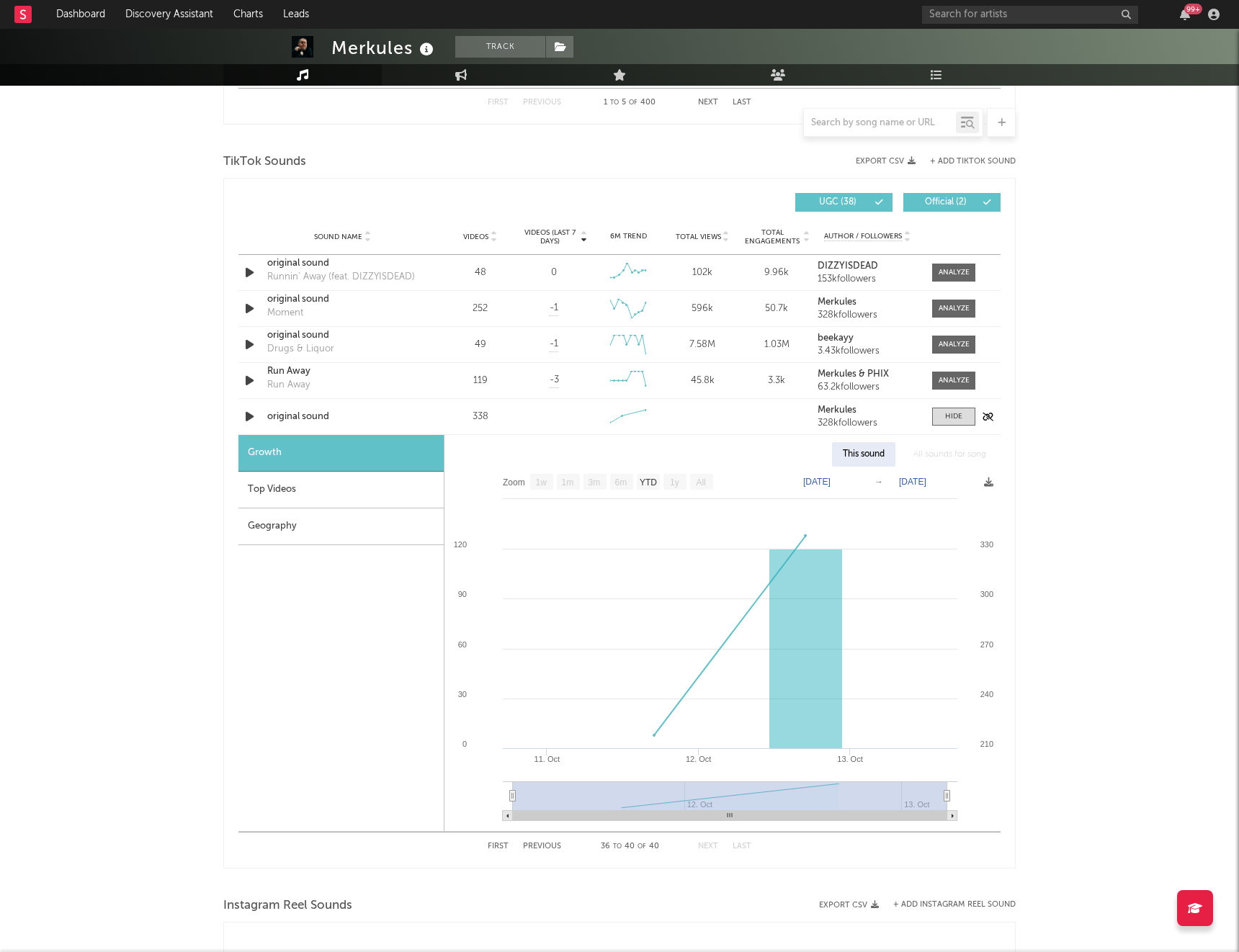
click at [249, 419] on icon "button" at bounding box center [249, 417] width 15 height 18
click at [249, 419] on icon "button" at bounding box center [249, 417] width 14 height 18
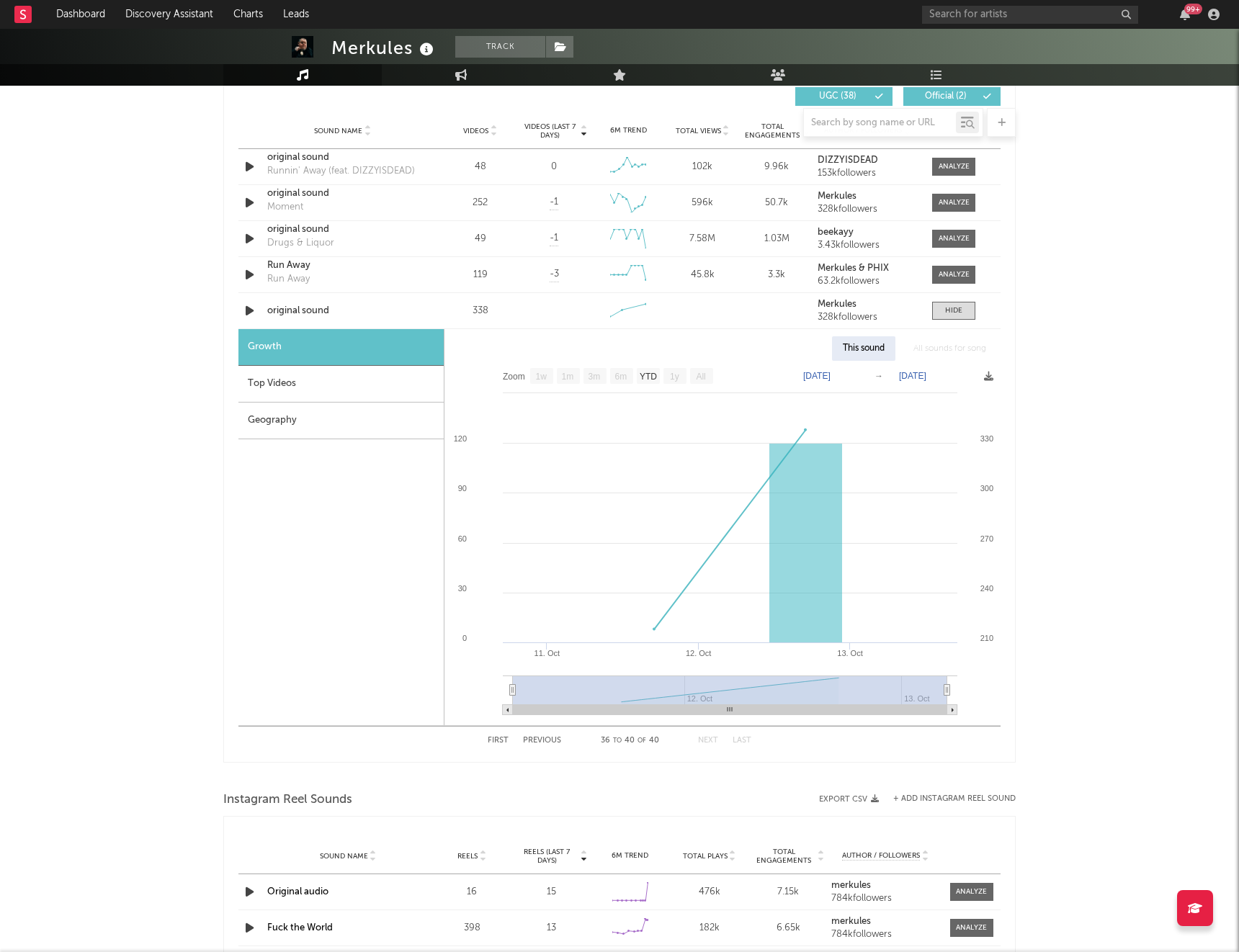
scroll to position [1074, 0]
